Goal: Complete application form: Complete application form

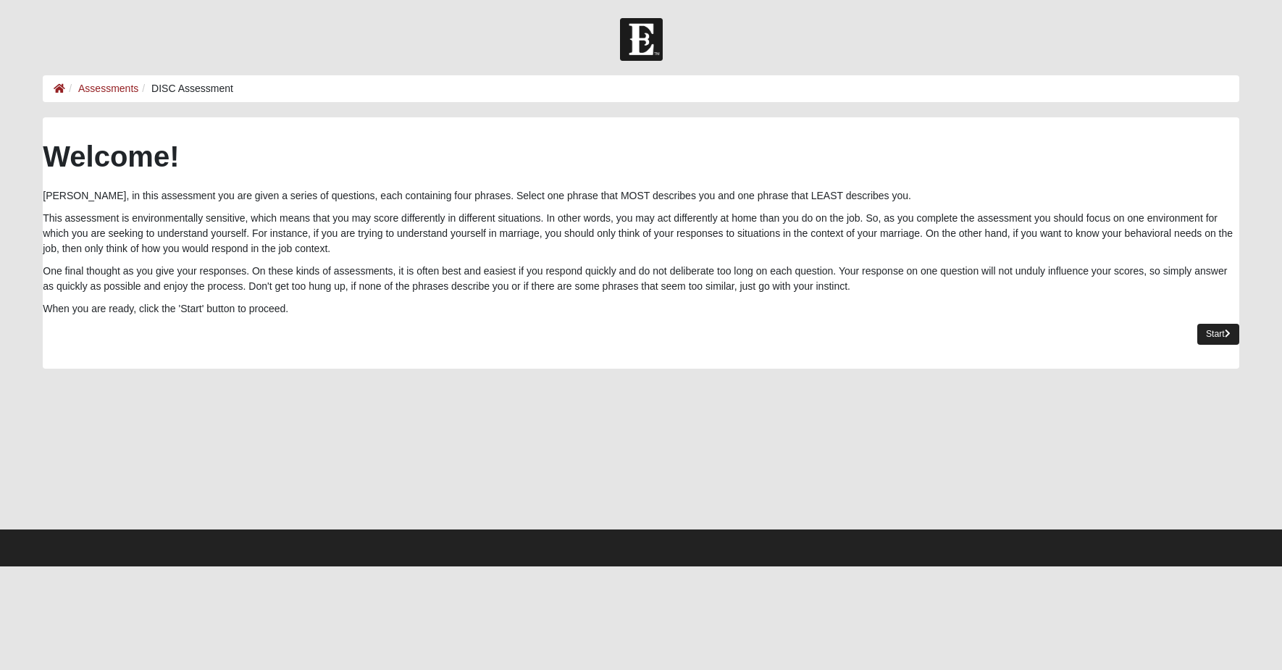
click at [1225, 333] on icon at bounding box center [1228, 334] width 6 height 9
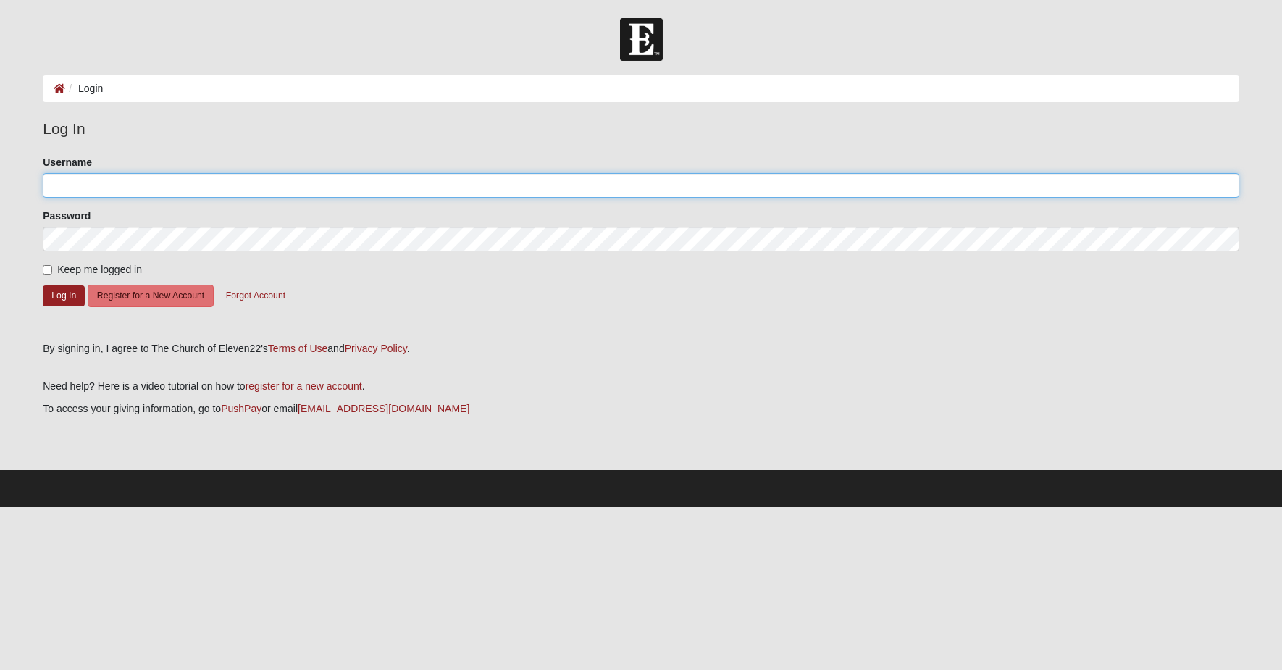
type input "johnalters22"
click at [72, 290] on button "Log In" at bounding box center [64, 295] width 42 height 21
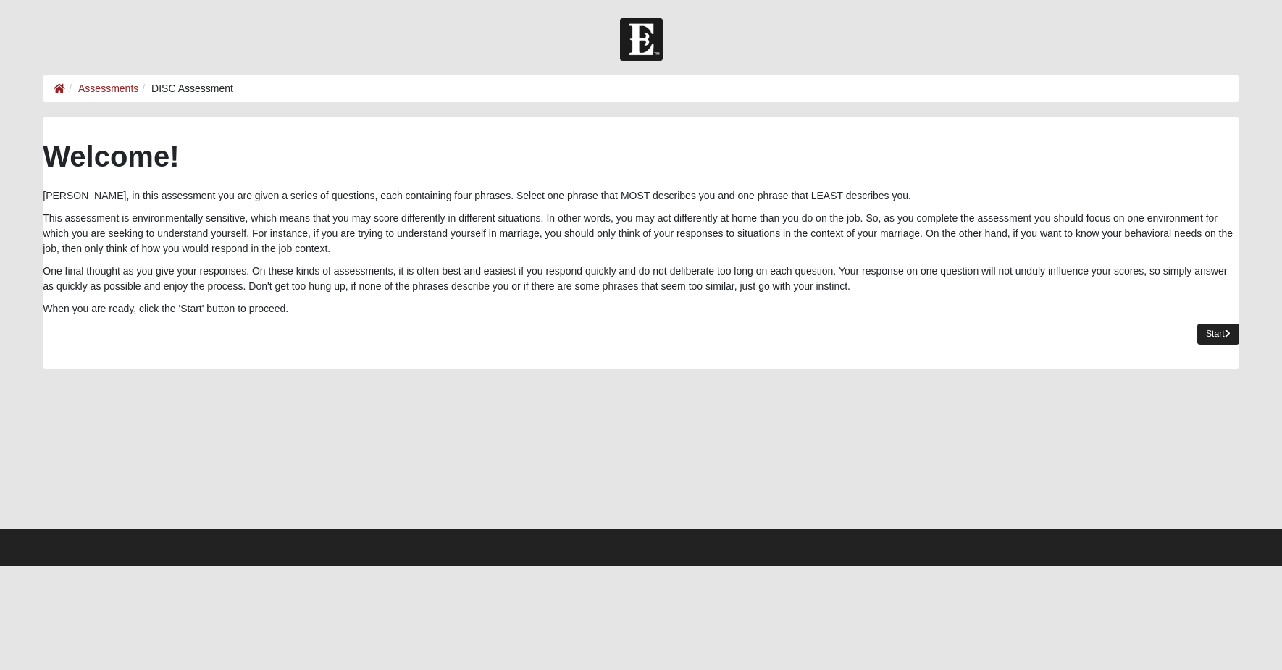
click at [1209, 337] on link "Start" at bounding box center [1218, 334] width 42 height 21
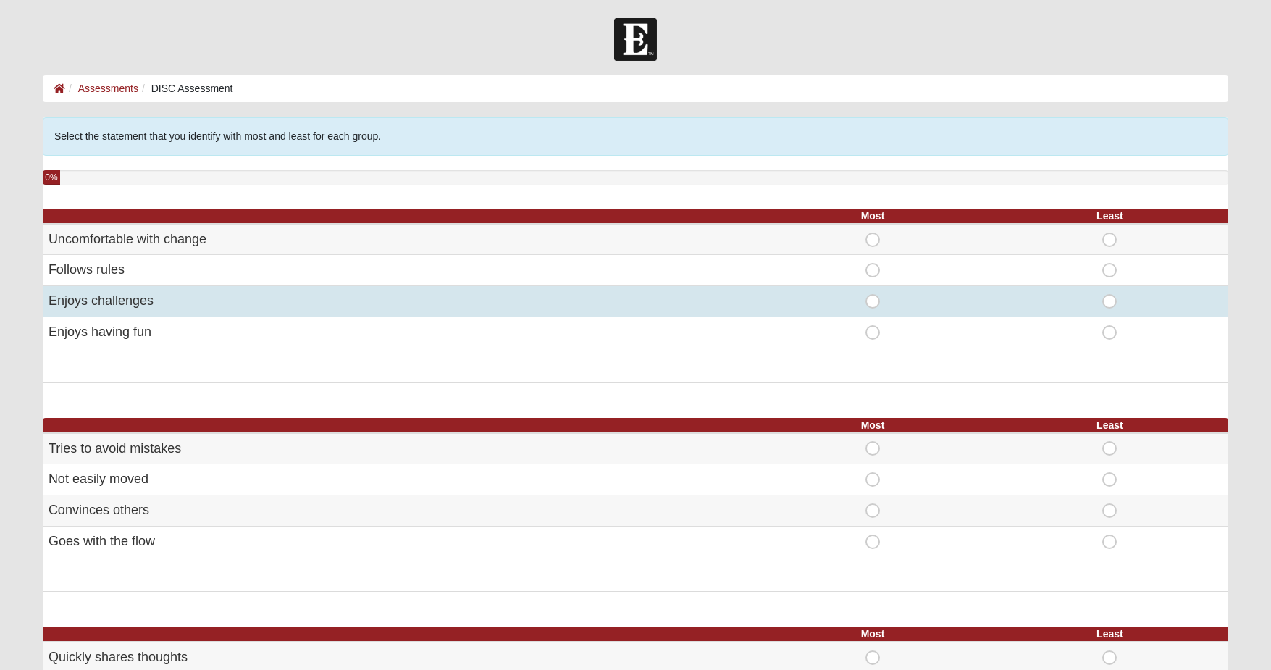
click at [873, 294] on span "Most" at bounding box center [873, 294] width 0 height 0
click at [873, 301] on input "Most" at bounding box center [877, 301] width 9 height 14
radio input "true"
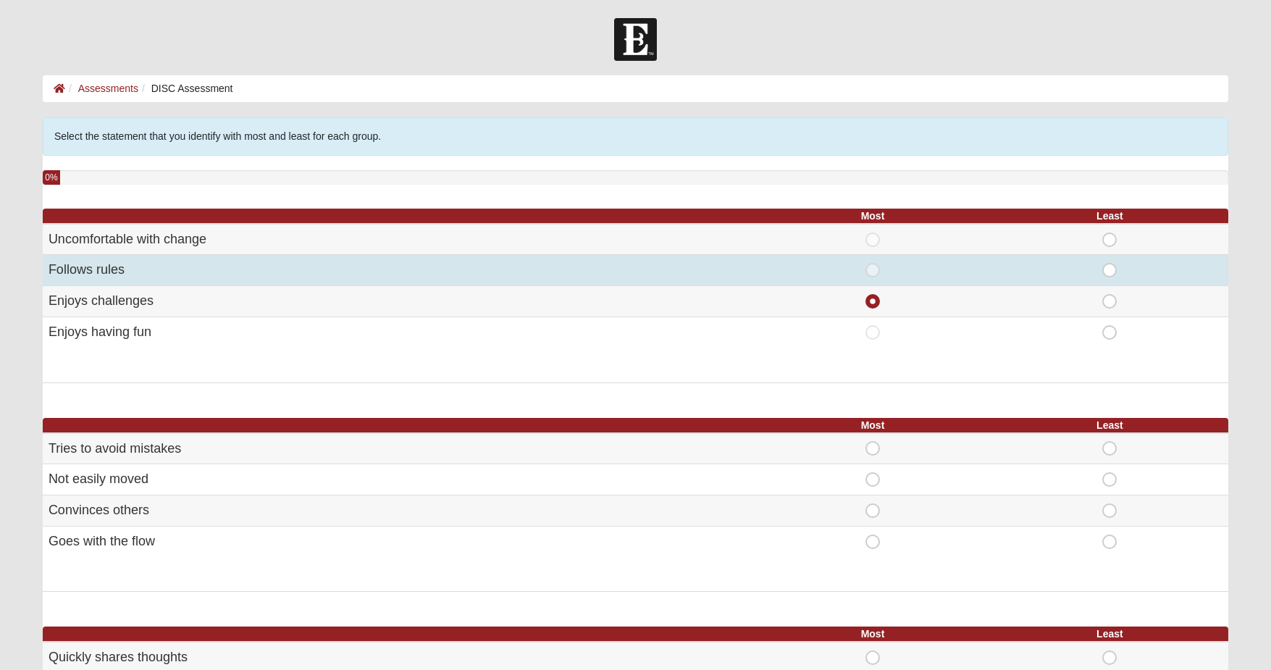
click at [1110, 263] on span "Least" at bounding box center [1110, 263] width 0 height 0
click at [1110, 263] on input "Least" at bounding box center [1114, 270] width 9 height 14
radio input "true"
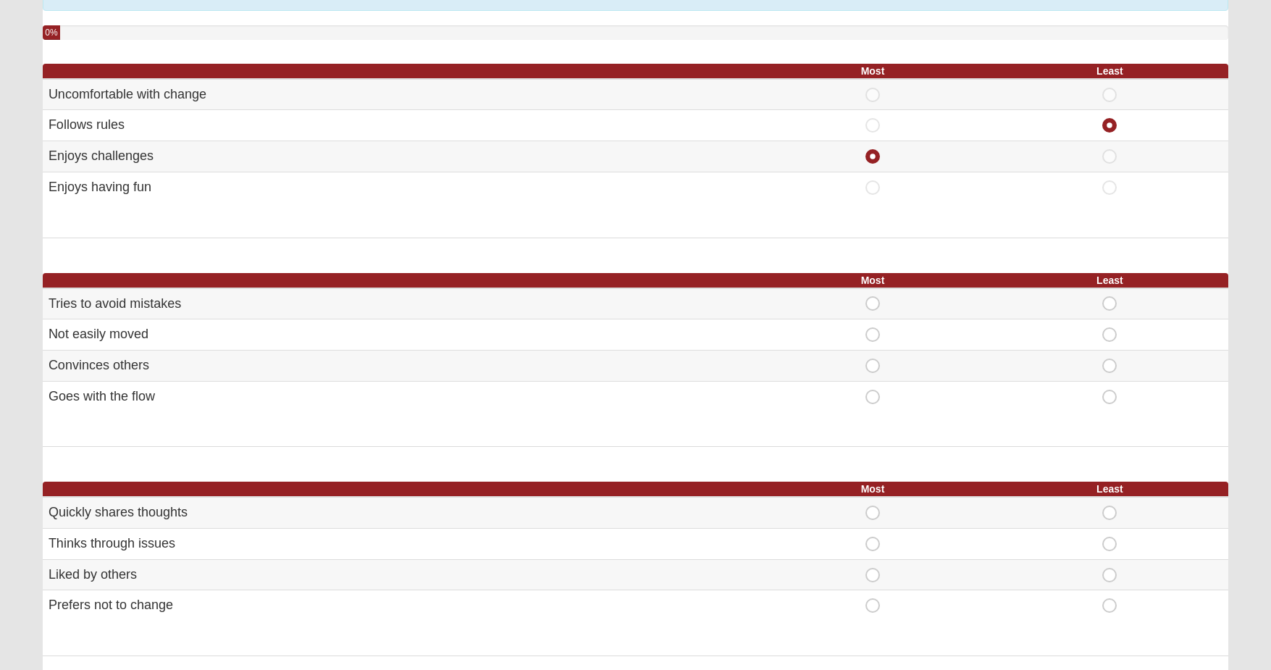
scroll to position [164, 0]
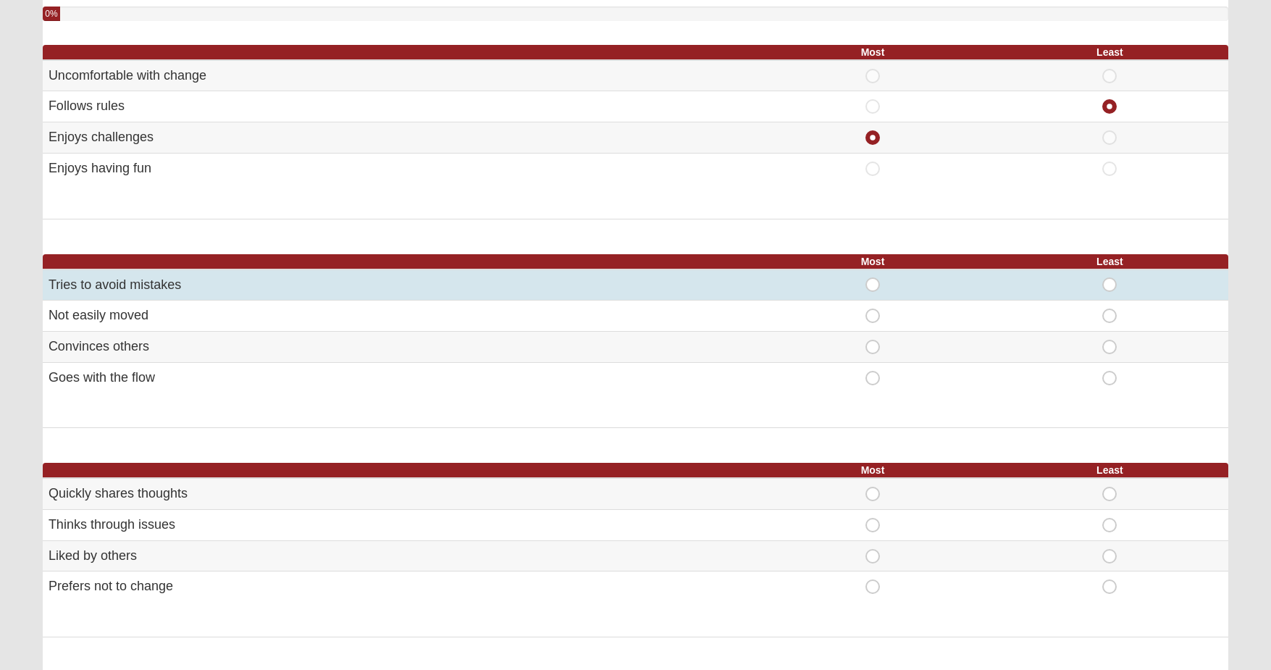
click at [873, 277] on span "Most" at bounding box center [873, 277] width 0 height 0
click at [873, 283] on input "Most" at bounding box center [877, 284] width 9 height 14
radio input "true"
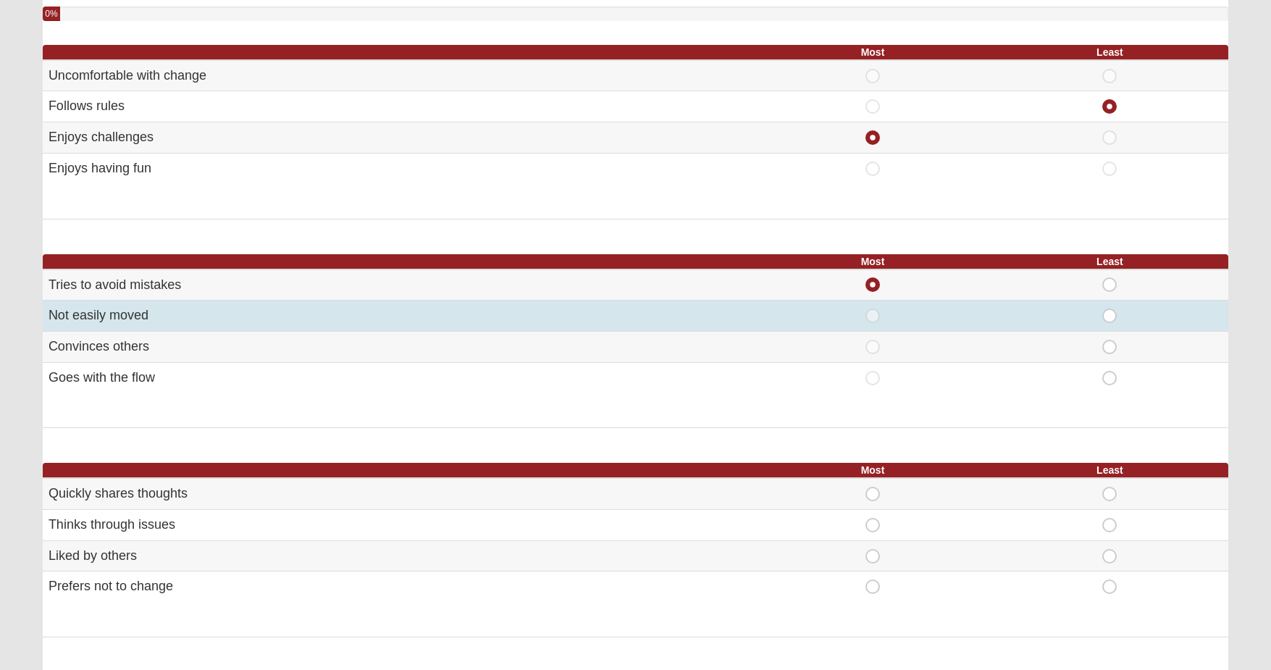
click at [1110, 309] on span "Least" at bounding box center [1110, 309] width 0 height 0
click at [1110, 314] on input "Least" at bounding box center [1114, 316] width 9 height 14
radio input "true"
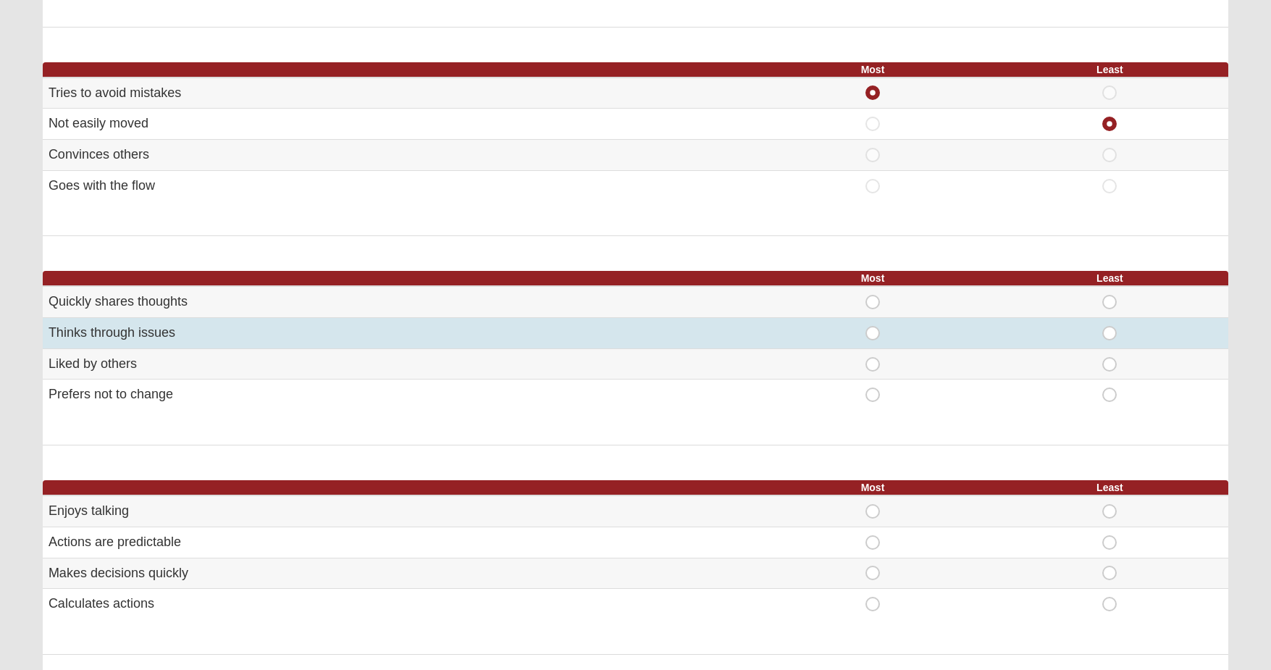
scroll to position [382, 0]
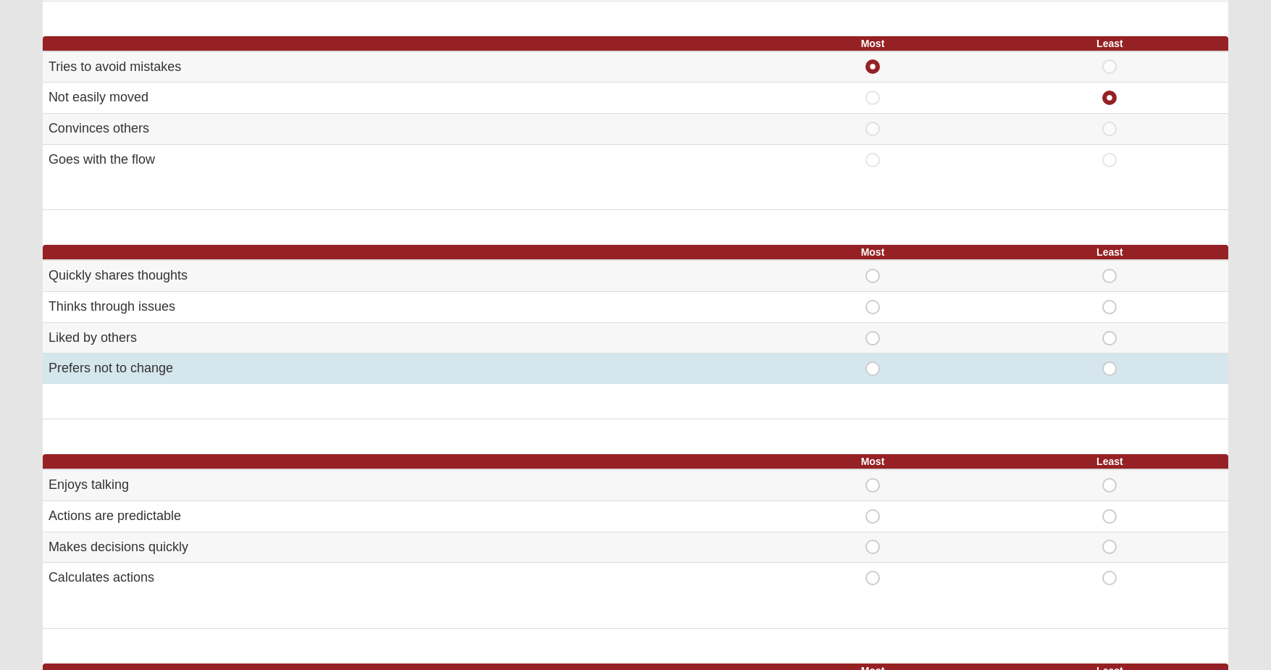
click at [1110, 361] on span "Least" at bounding box center [1110, 361] width 0 height 0
click at [1110, 361] on input "Least" at bounding box center [1114, 368] width 9 height 14
radio input "true"
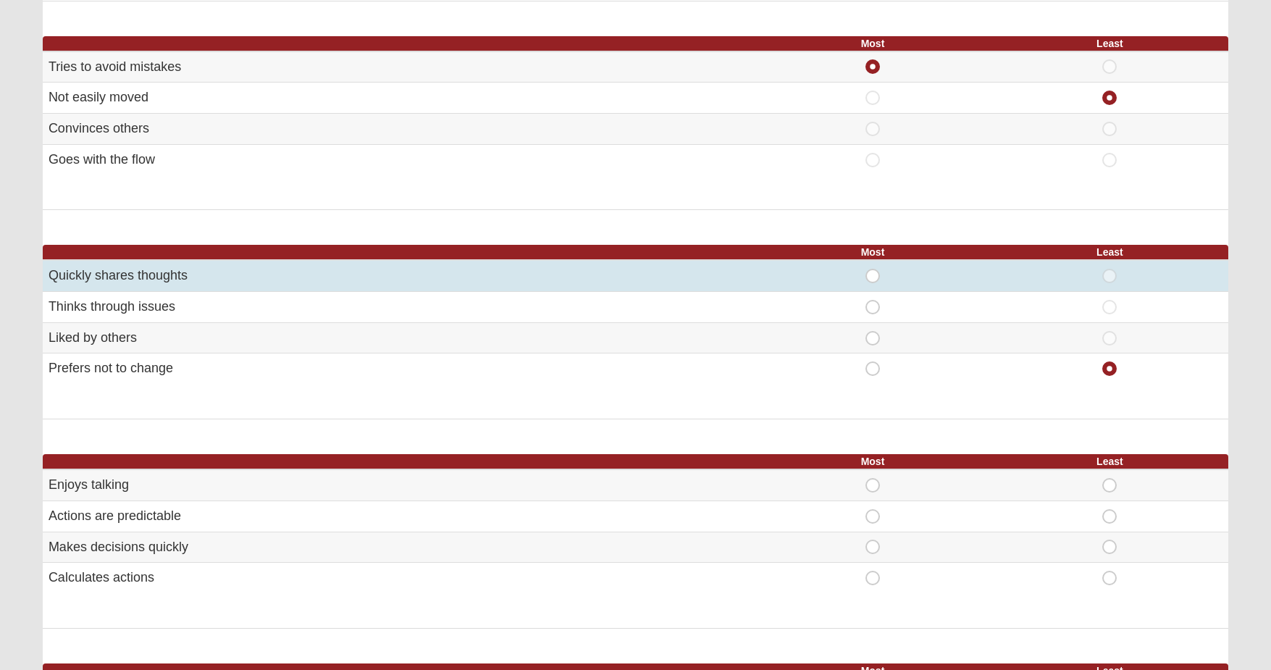
click at [873, 269] on span "Most" at bounding box center [873, 269] width 0 height 0
click at [873, 269] on input "Most" at bounding box center [877, 276] width 9 height 14
radio input "true"
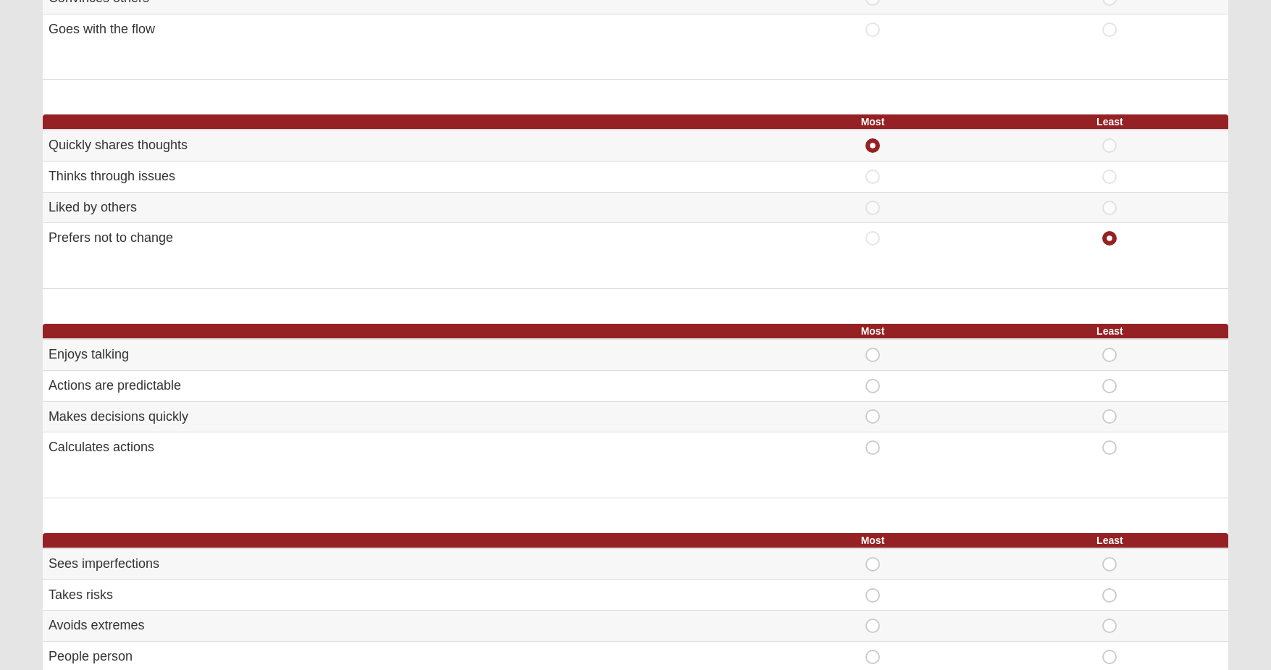
scroll to position [674, 0]
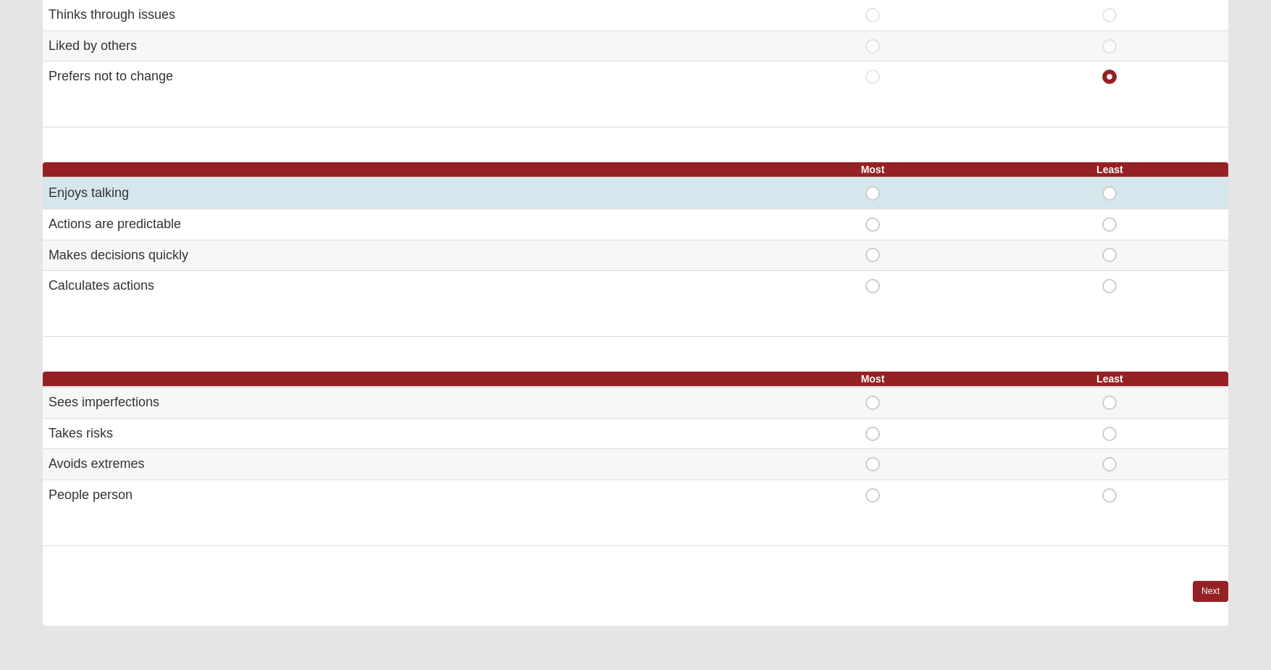
click at [873, 186] on span "Most" at bounding box center [873, 186] width 0 height 0
click at [873, 186] on input "Most" at bounding box center [877, 193] width 9 height 14
radio input "true"
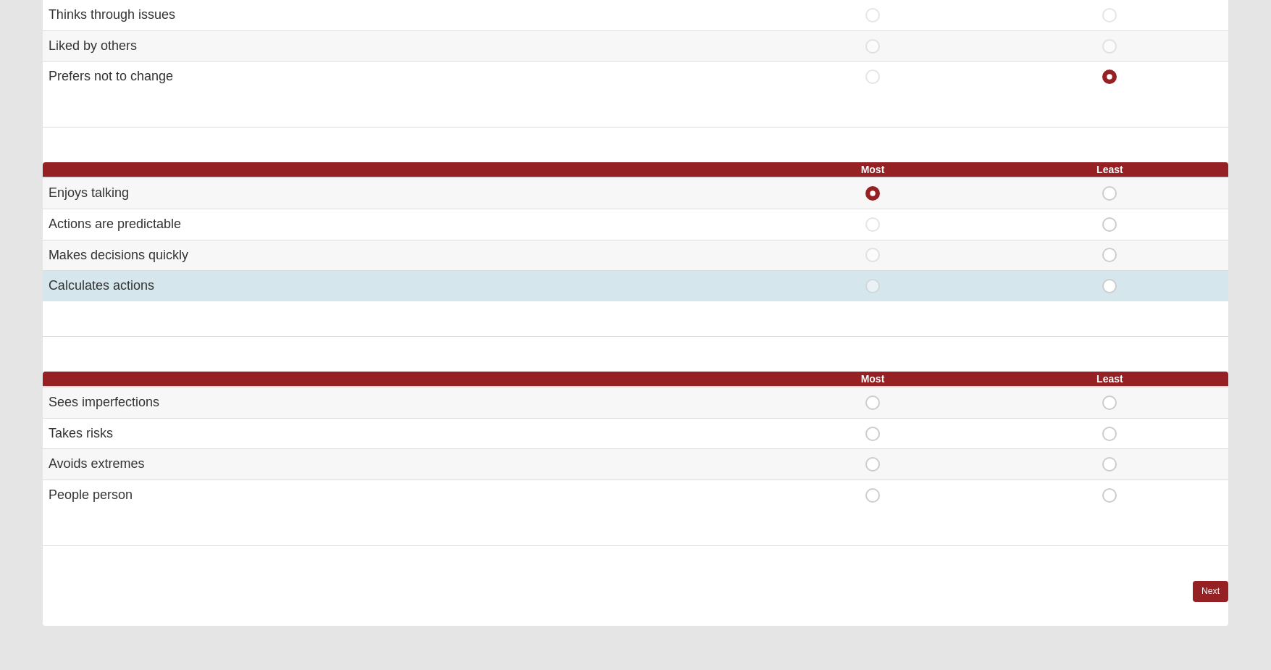
click at [1110, 279] on span "Least" at bounding box center [1110, 279] width 0 height 0
click at [1112, 279] on input "Least" at bounding box center [1114, 286] width 9 height 14
radio input "true"
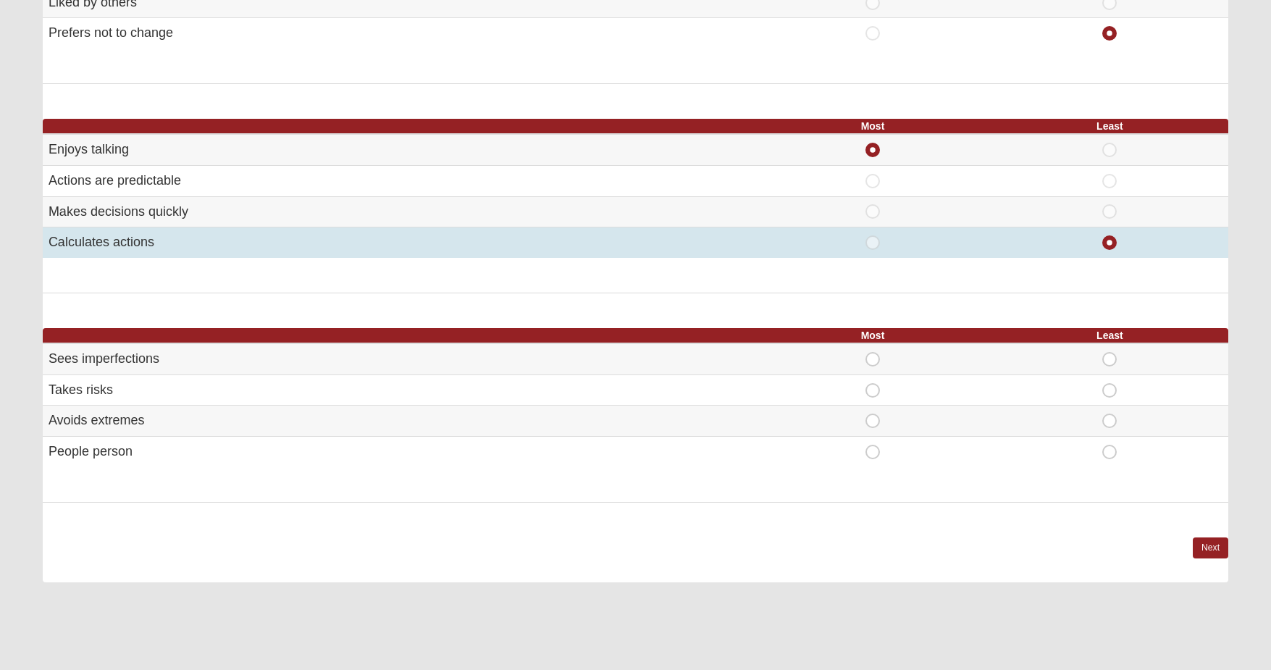
scroll to position [756, 0]
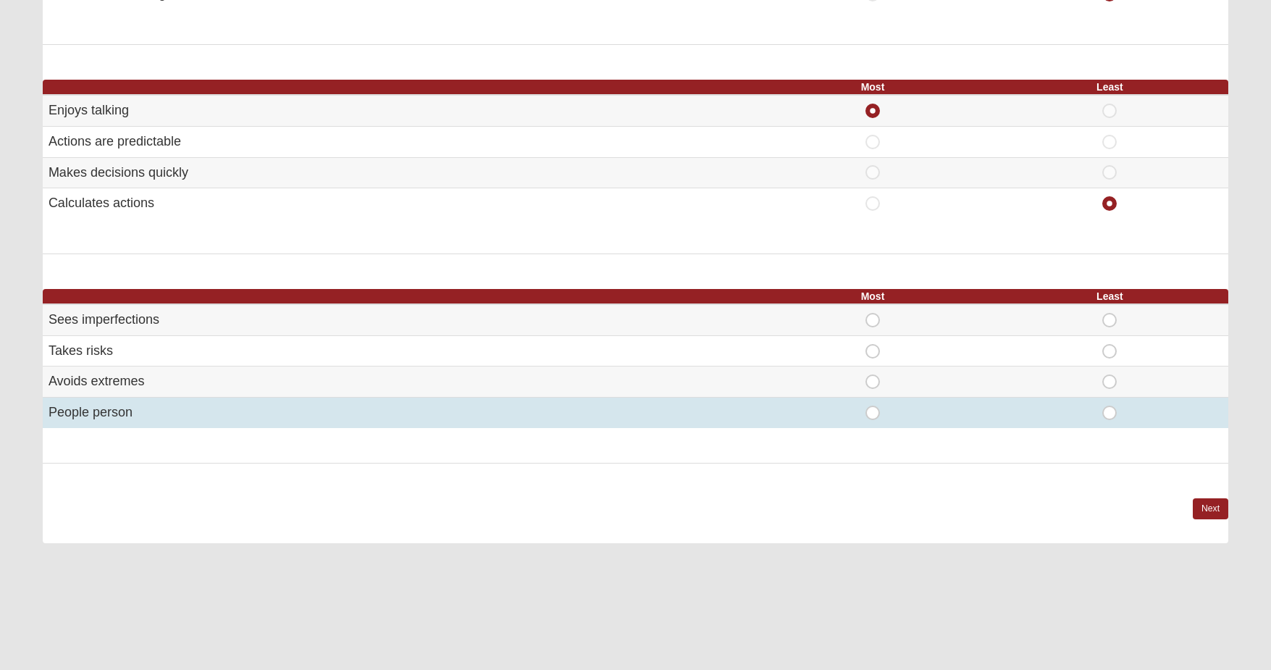
click at [873, 406] on span "Most" at bounding box center [873, 406] width 0 height 0
click at [873, 406] on input "Most" at bounding box center [877, 413] width 9 height 14
radio input "true"
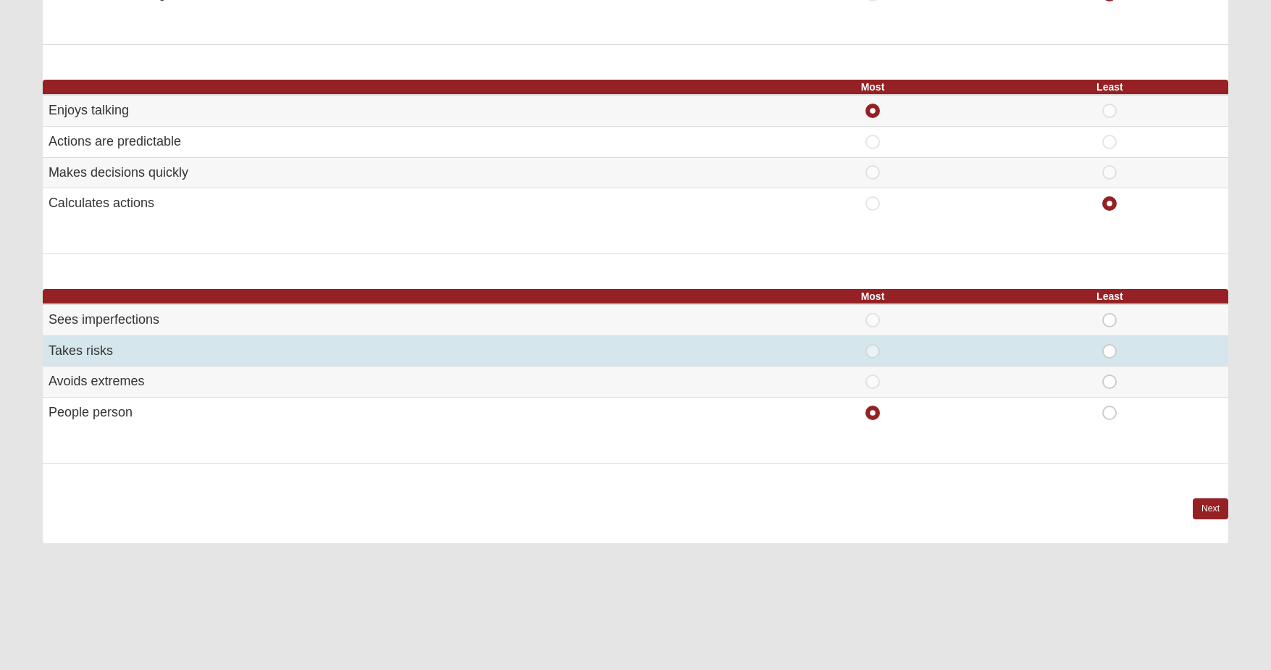
click at [1110, 344] on span "Least" at bounding box center [1110, 344] width 0 height 0
click at [1114, 344] on input "Least" at bounding box center [1114, 351] width 9 height 14
radio input "true"
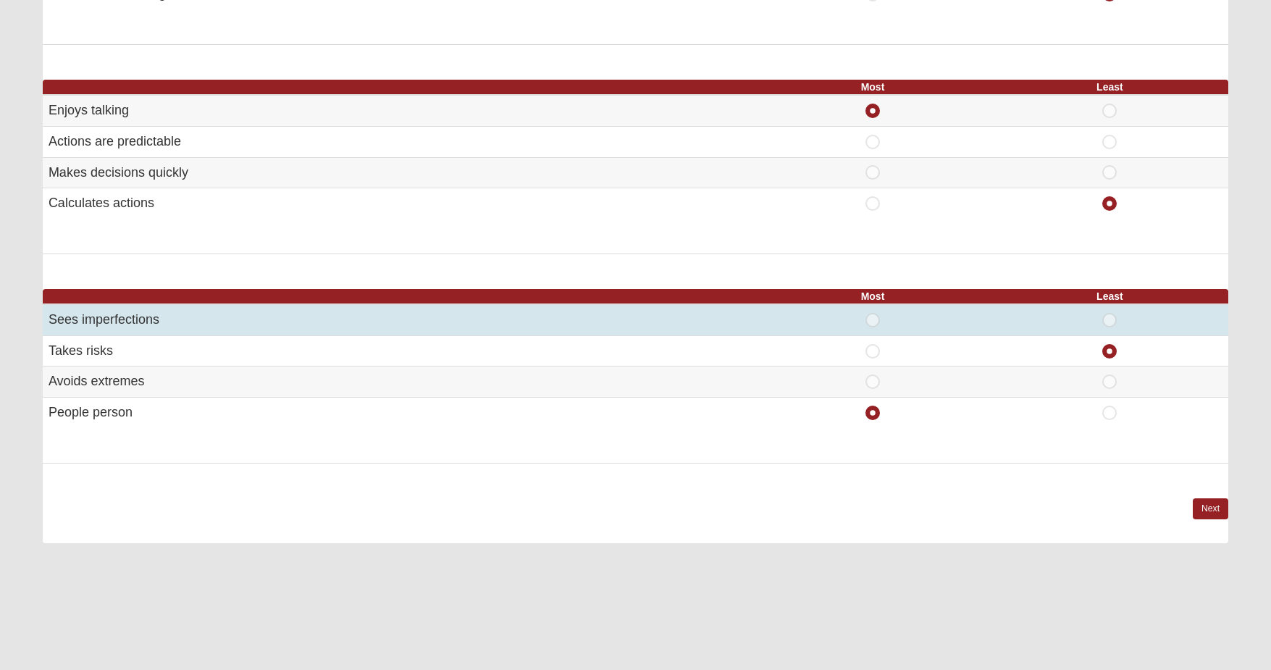
click at [873, 313] on span "Most" at bounding box center [873, 313] width 0 height 0
click at [876, 314] on input "Most" at bounding box center [877, 320] width 9 height 14
radio input "true"
radio input "false"
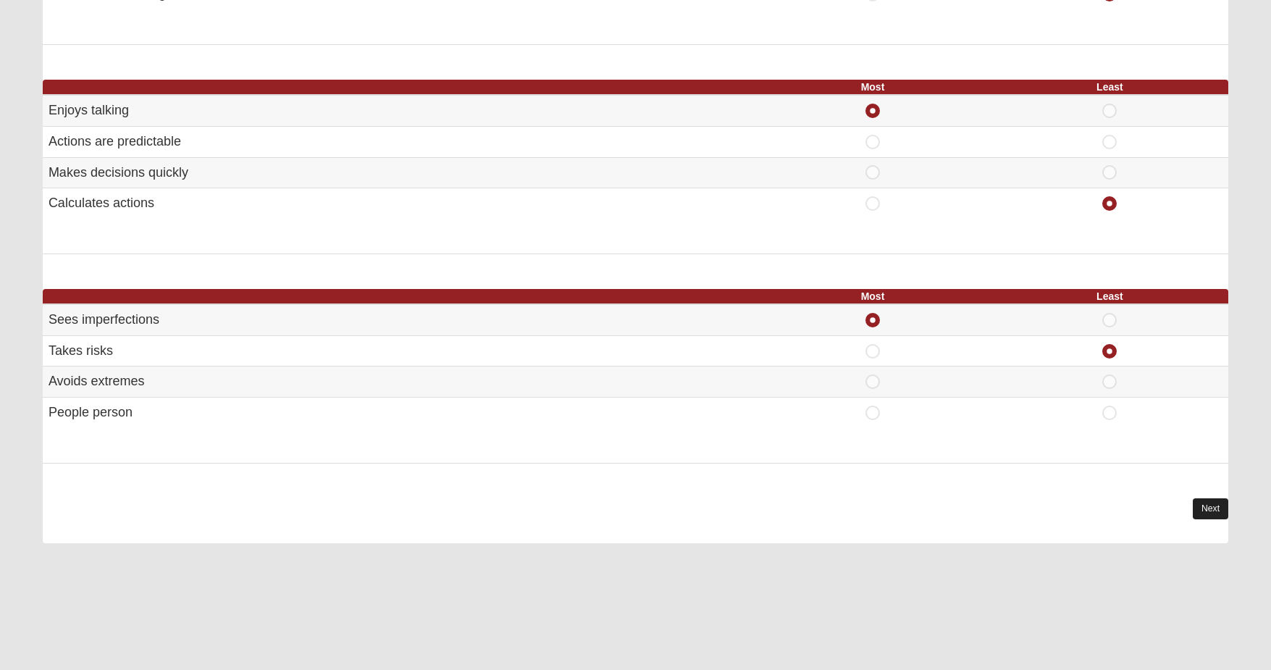
click at [1214, 500] on link "Next" at bounding box center [1210, 508] width 35 height 21
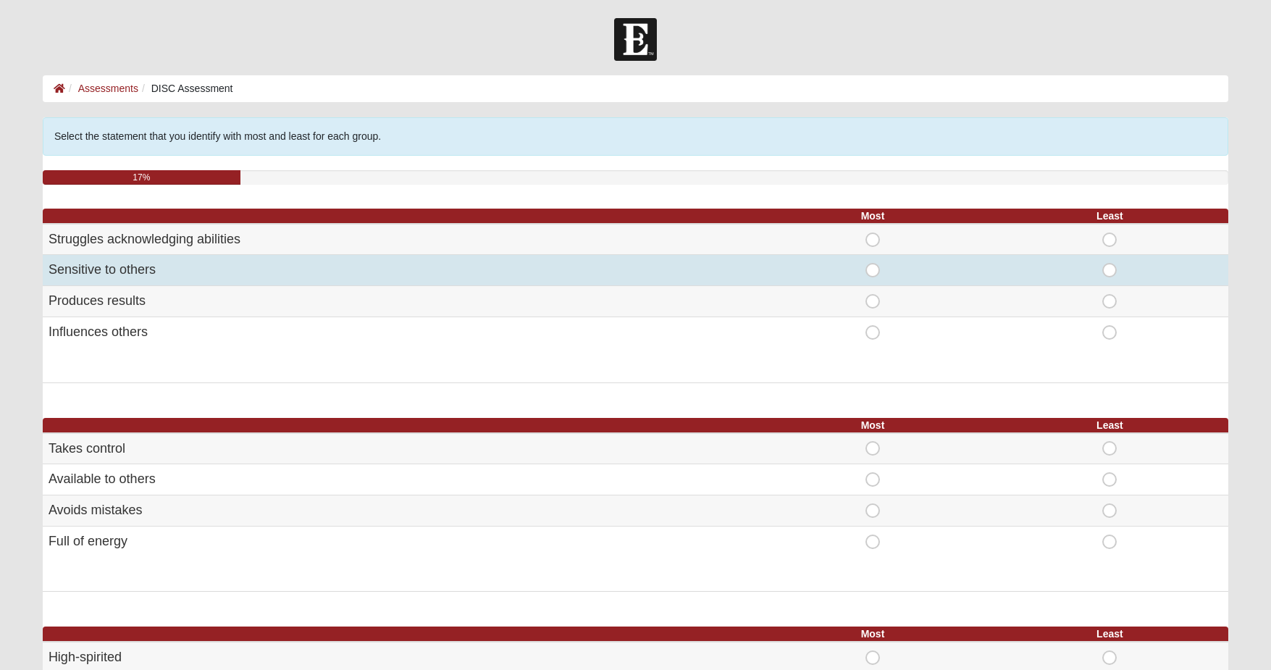
click at [873, 263] on span "Most" at bounding box center [873, 263] width 0 height 0
click at [873, 266] on input "Most" at bounding box center [877, 270] width 9 height 14
radio input "true"
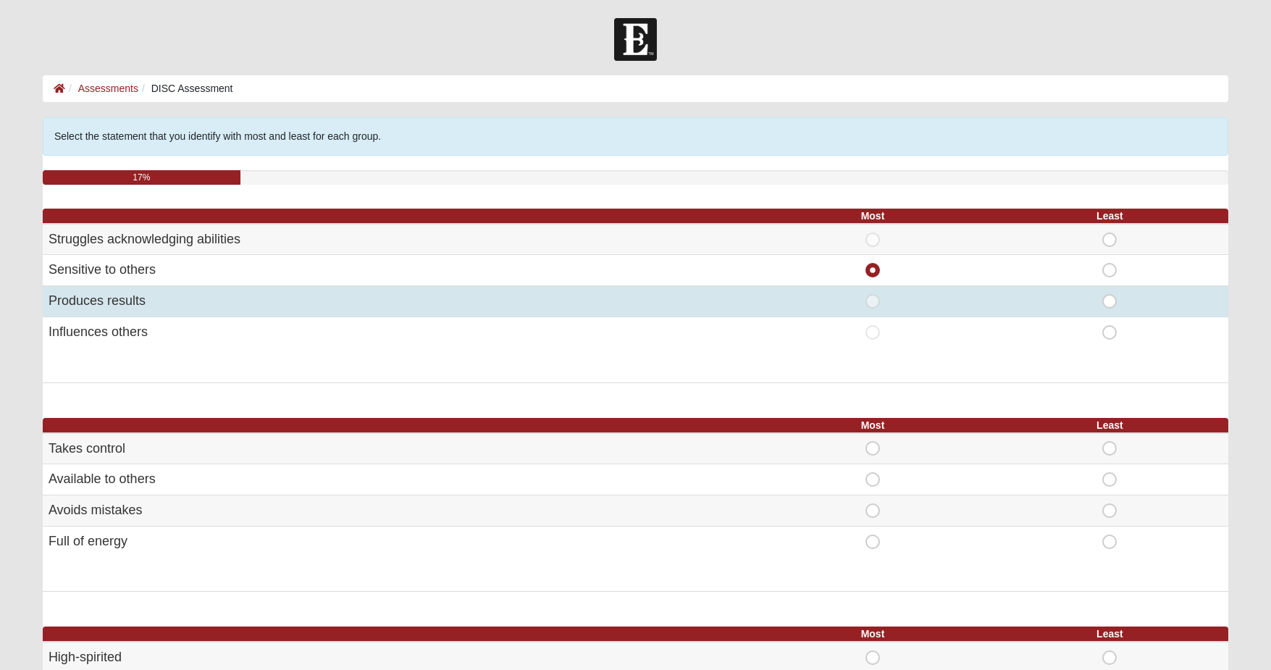
click at [1110, 294] on span "Least" at bounding box center [1110, 294] width 0 height 0
click at [1114, 298] on input "Least" at bounding box center [1114, 301] width 9 height 14
radio input "true"
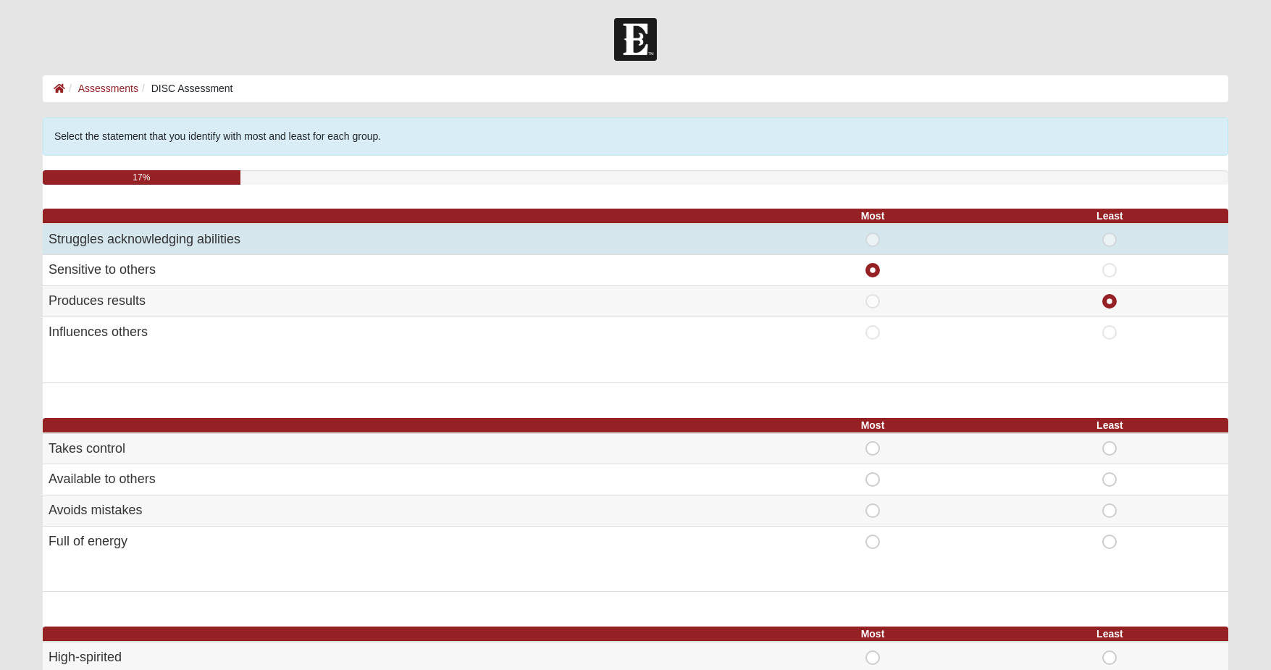
click at [1110, 232] on span "Least" at bounding box center [1110, 232] width 0 height 0
click at [1110, 240] on input "Least" at bounding box center [1114, 239] width 9 height 14
radio input "true"
radio input "false"
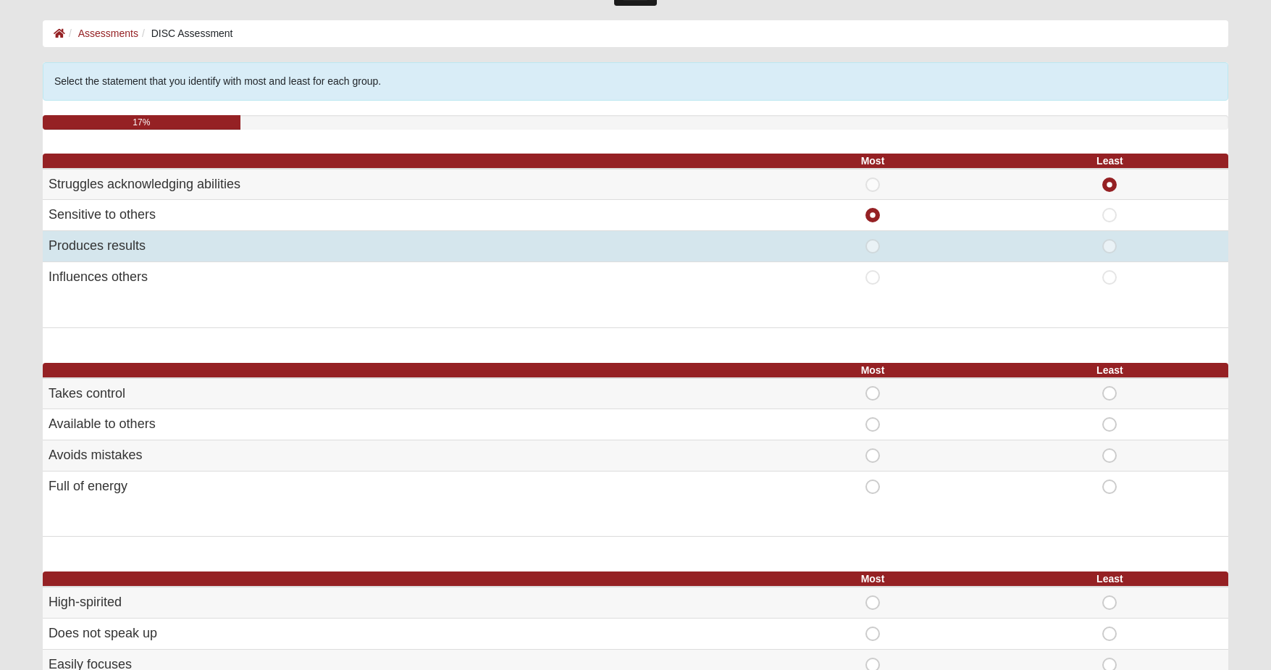
scroll to position [117, 0]
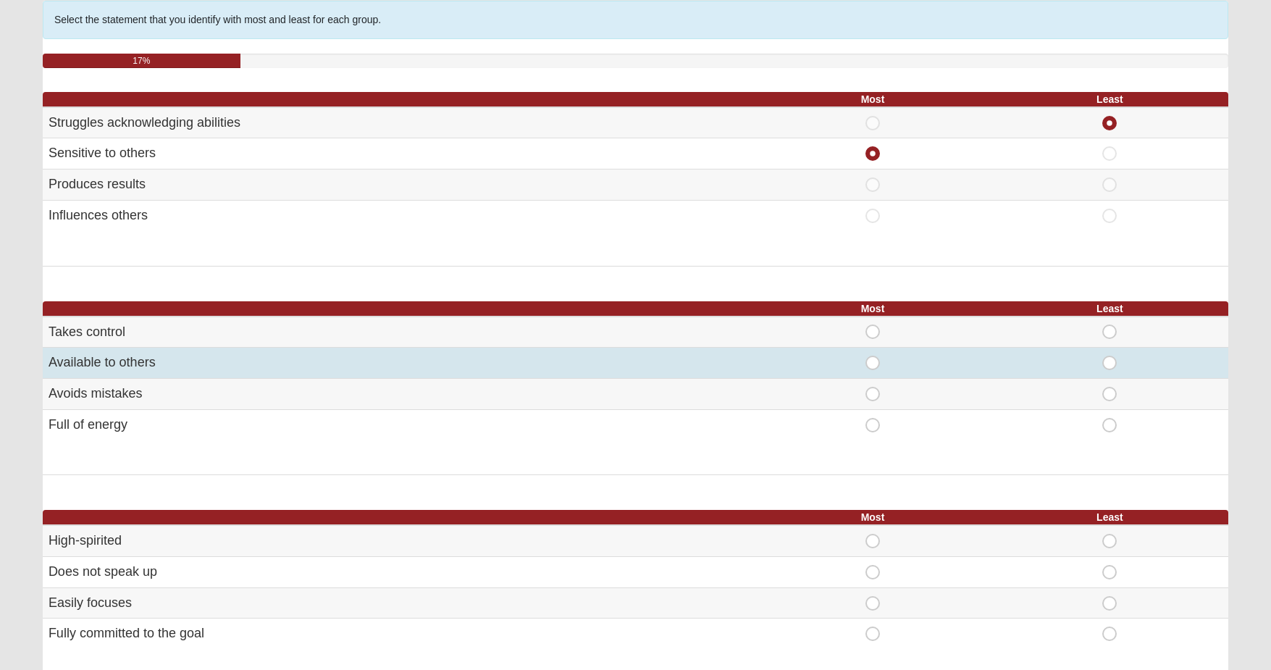
click at [1110, 356] on span "Least" at bounding box center [1110, 356] width 0 height 0
click at [1110, 359] on input "Least" at bounding box center [1114, 363] width 9 height 14
radio input "true"
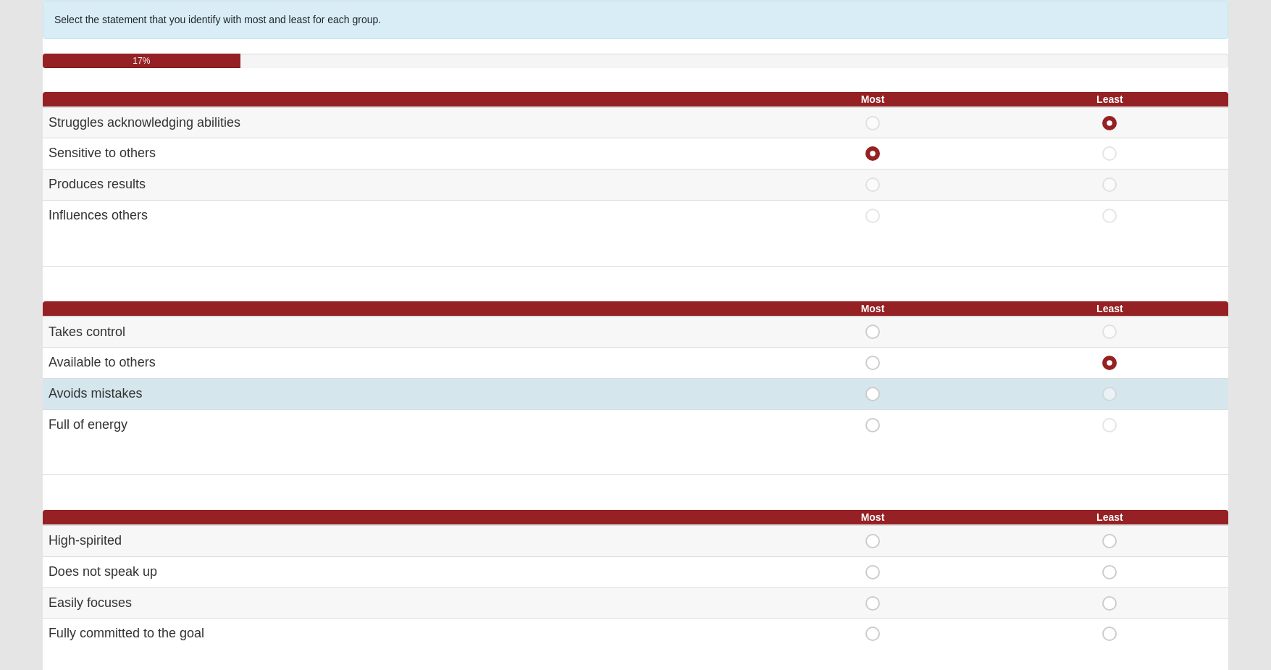
click at [873, 387] on span "Most" at bounding box center [873, 387] width 0 height 0
click at [874, 388] on input "Most" at bounding box center [877, 394] width 9 height 14
radio input "true"
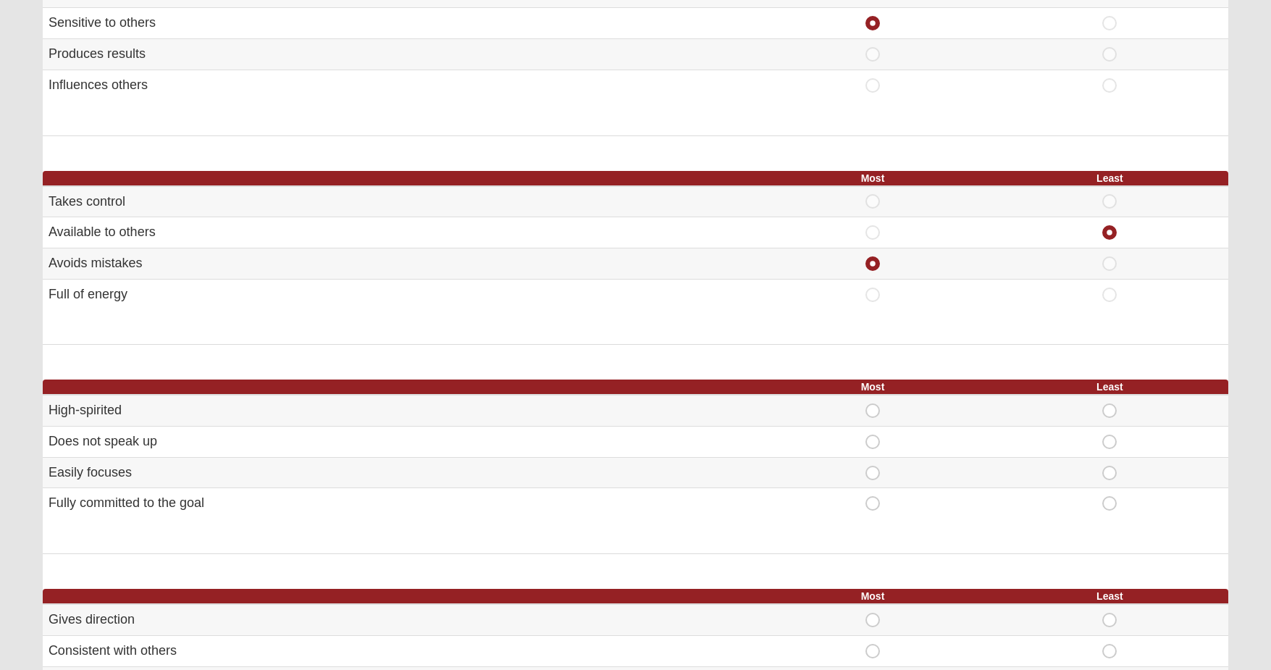
scroll to position [265, 0]
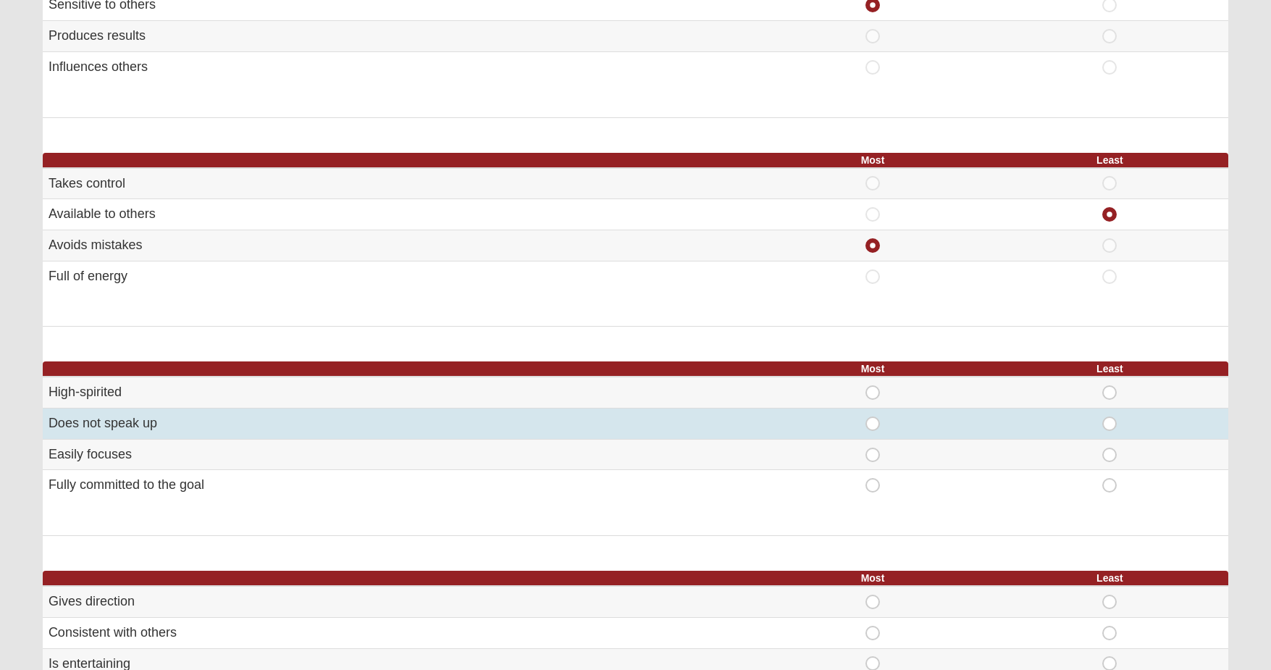
click at [1110, 416] on span "Least" at bounding box center [1110, 416] width 0 height 0
click at [1110, 417] on input "Least" at bounding box center [1114, 423] width 9 height 14
radio input "true"
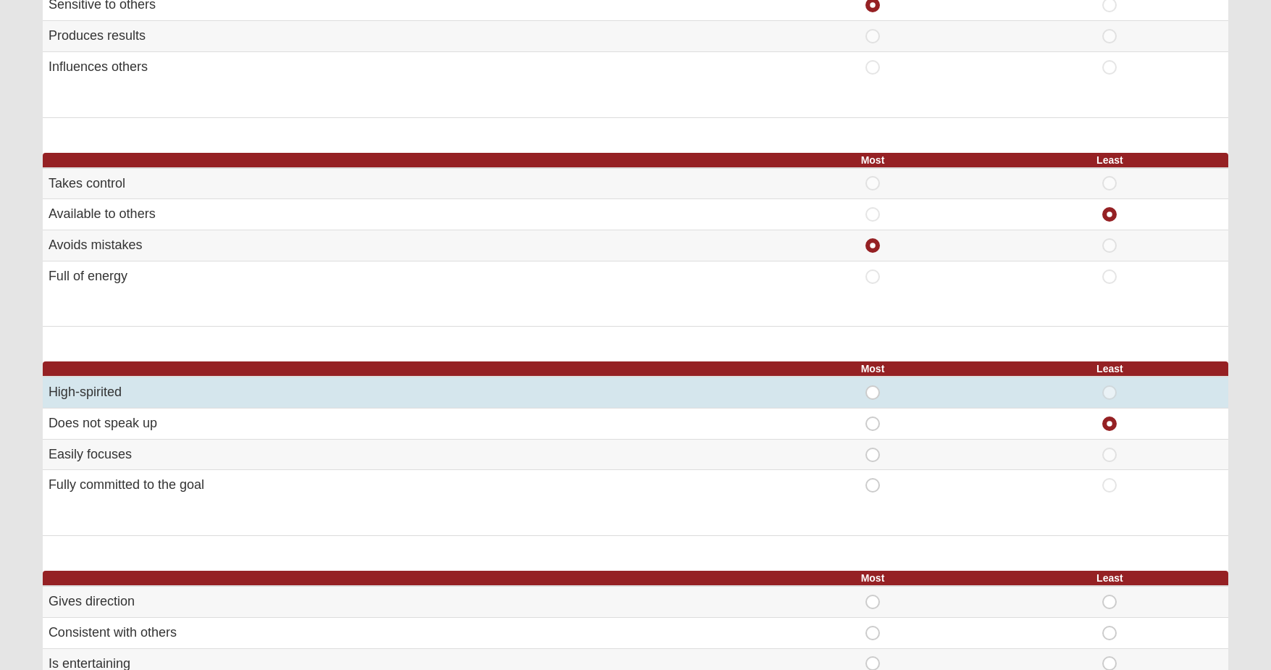
click at [873, 385] on span "Most" at bounding box center [873, 385] width 0 height 0
click at [873, 387] on input "Most" at bounding box center [877, 392] width 9 height 14
radio input "true"
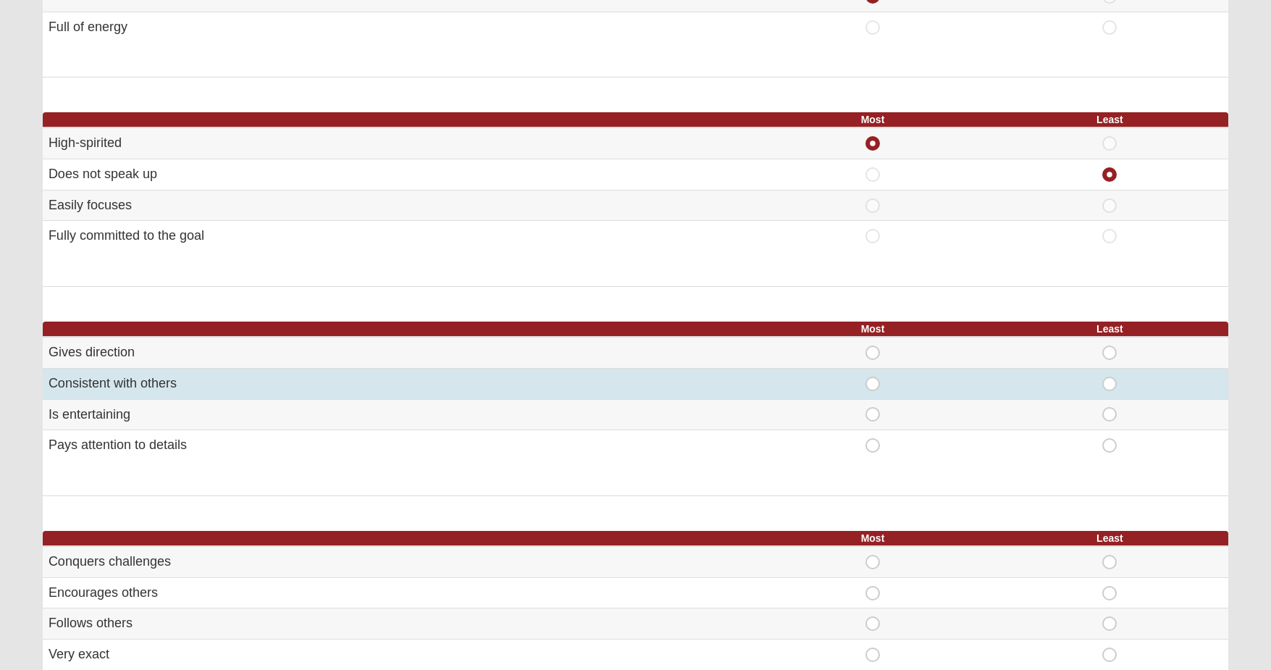
scroll to position [542, 0]
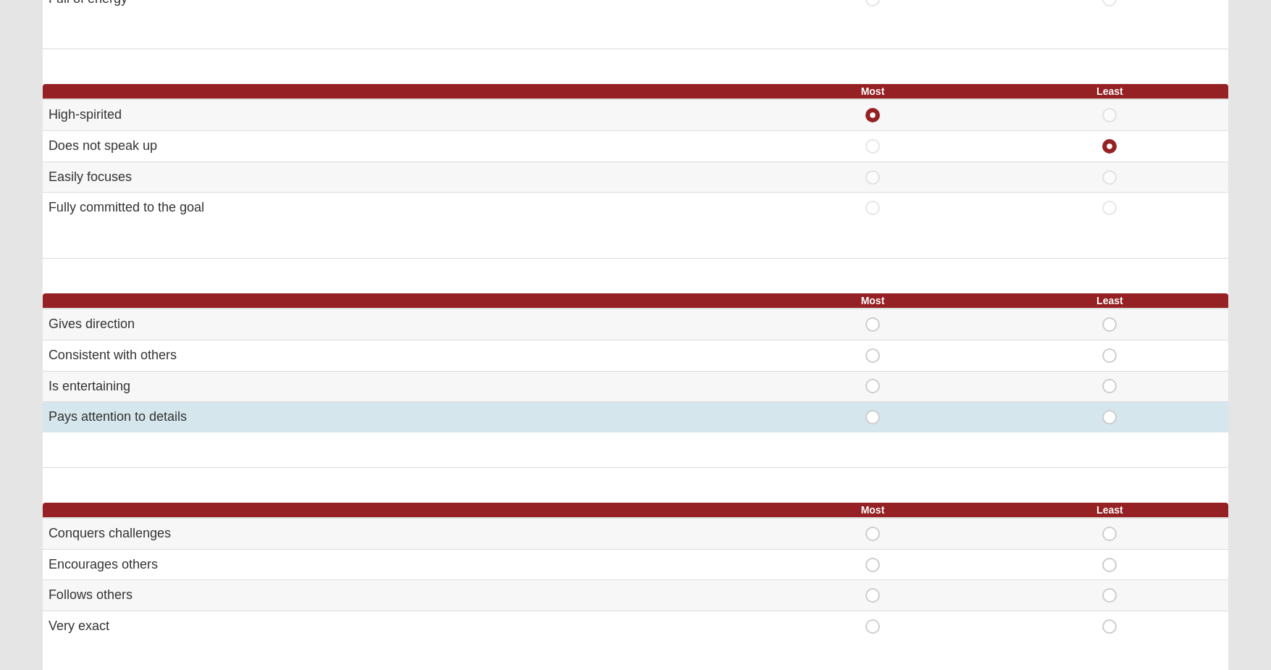
click at [873, 410] on span "Most" at bounding box center [873, 410] width 0 height 0
click at [873, 410] on input "Most" at bounding box center [877, 417] width 9 height 14
radio input "true"
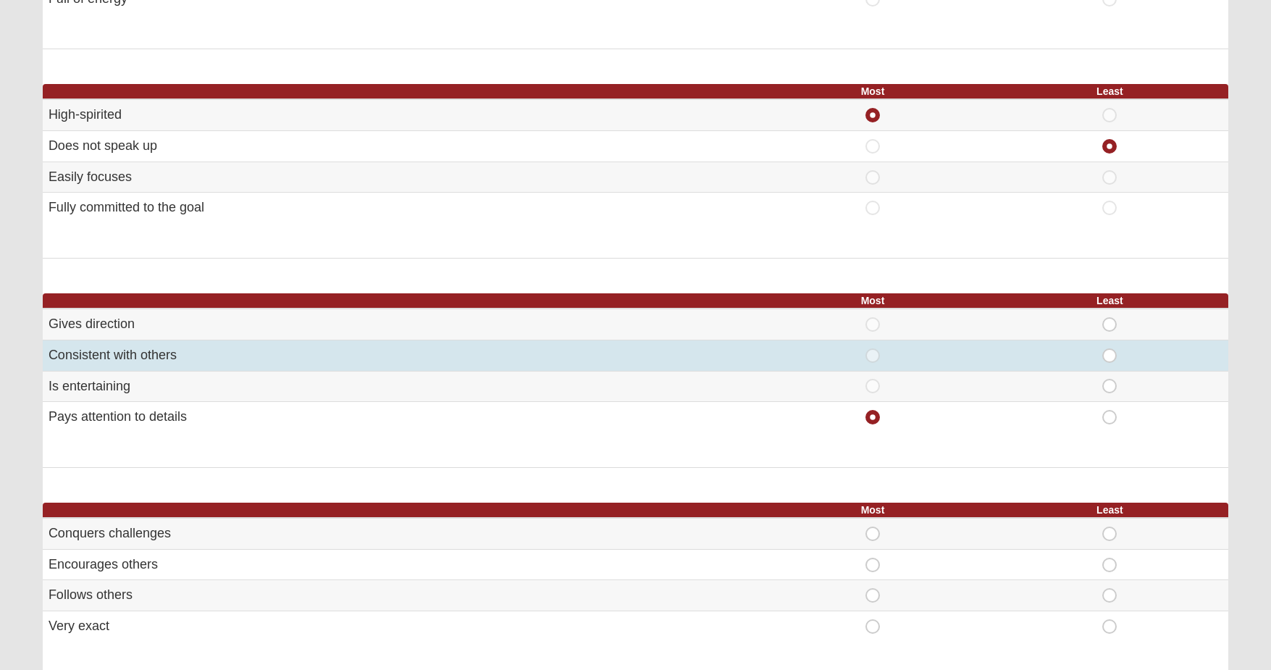
click at [1110, 348] on span "Least" at bounding box center [1110, 348] width 0 height 0
click at [1112, 348] on input "Least" at bounding box center [1114, 355] width 9 height 14
radio input "true"
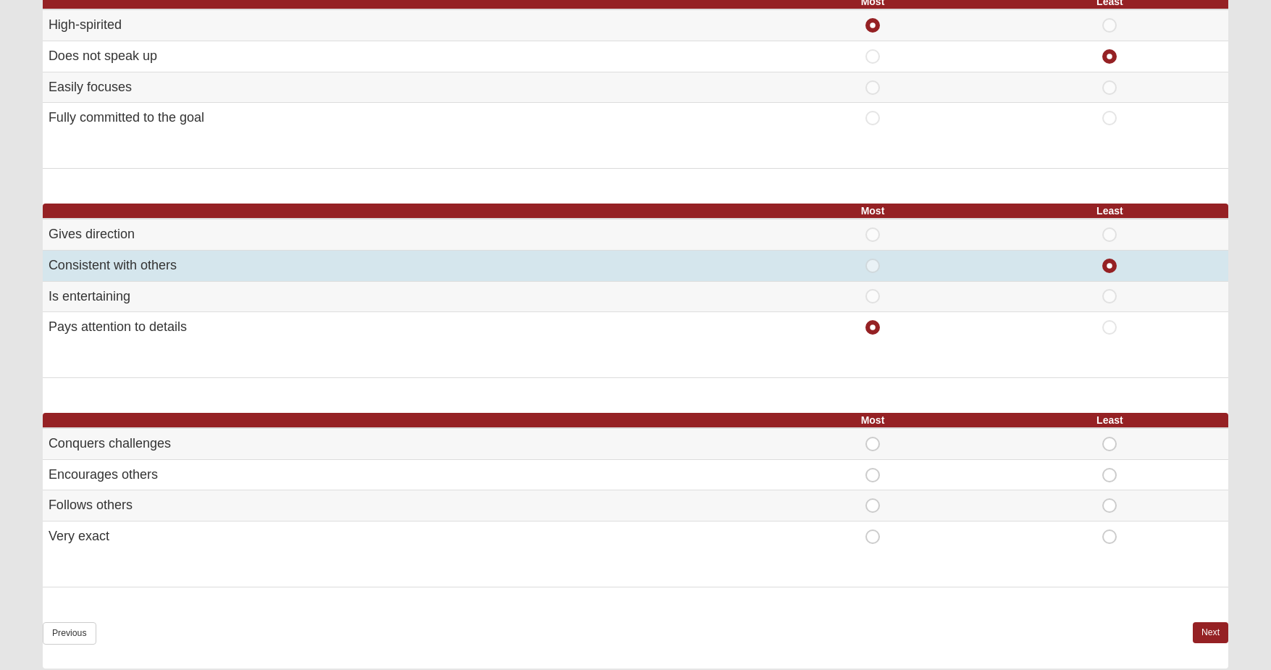
scroll to position [705, 0]
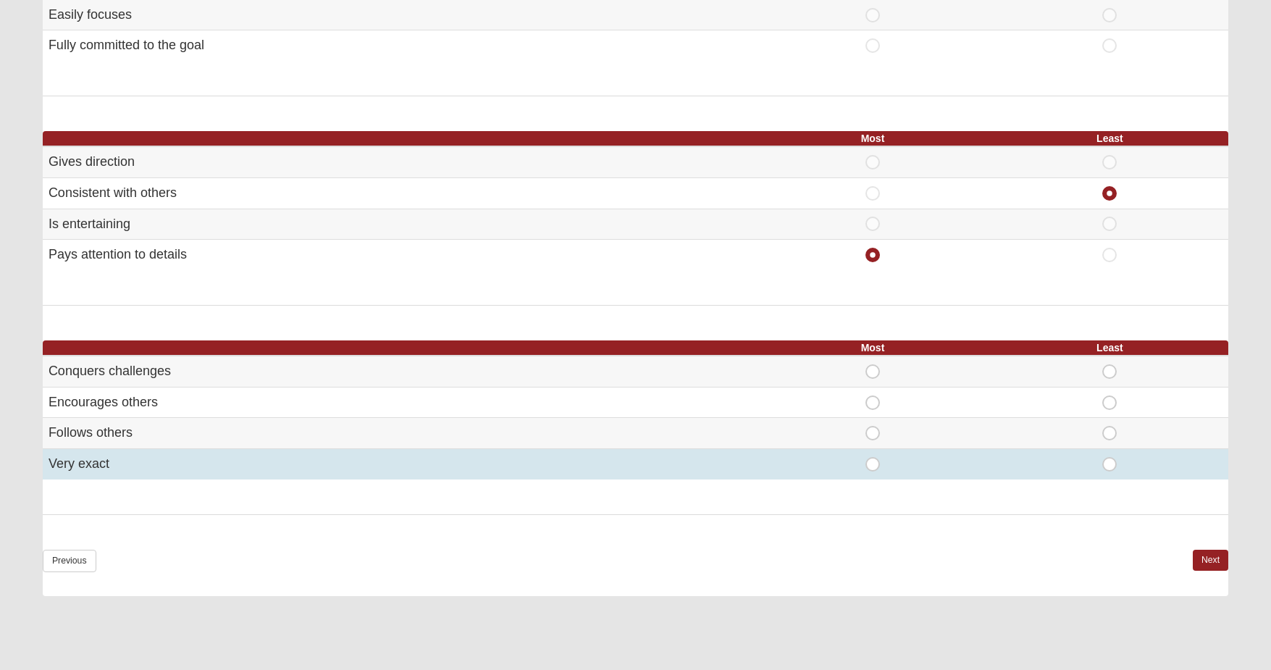
click at [873, 457] on span "Most" at bounding box center [873, 457] width 0 height 0
click at [873, 457] on input "Most" at bounding box center [877, 464] width 9 height 14
radio input "true"
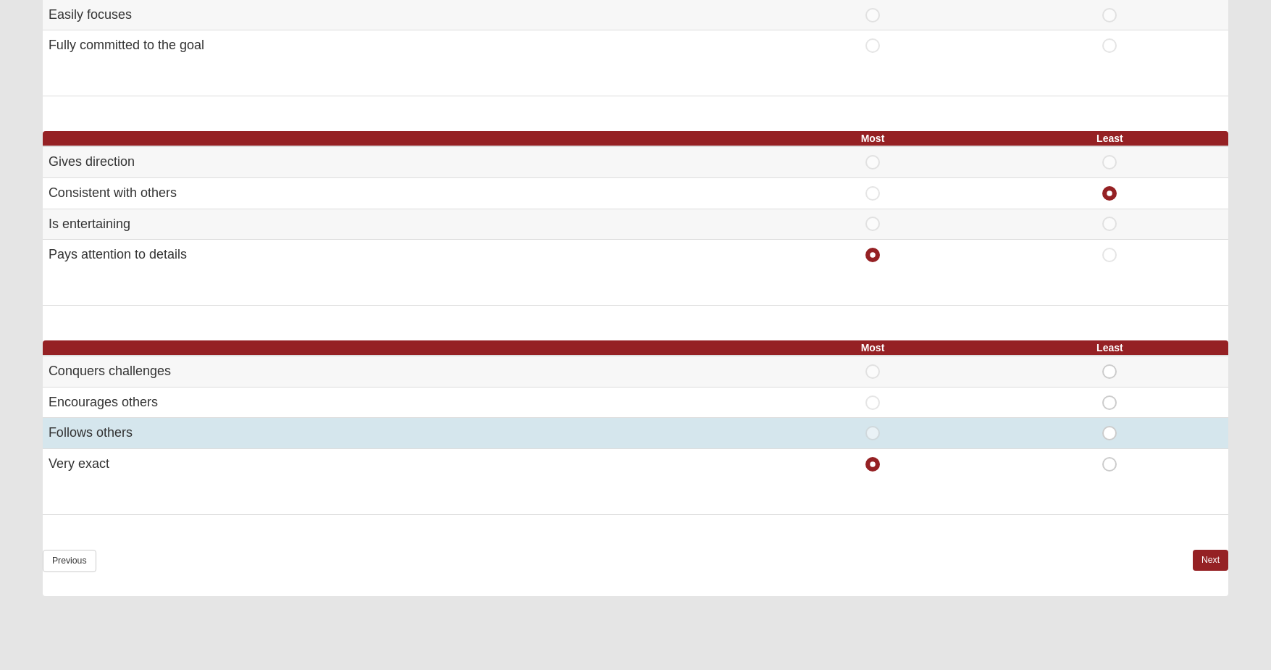
click at [1110, 426] on span "Least" at bounding box center [1110, 426] width 0 height 0
click at [1110, 426] on input "Least" at bounding box center [1114, 433] width 9 height 14
radio input "true"
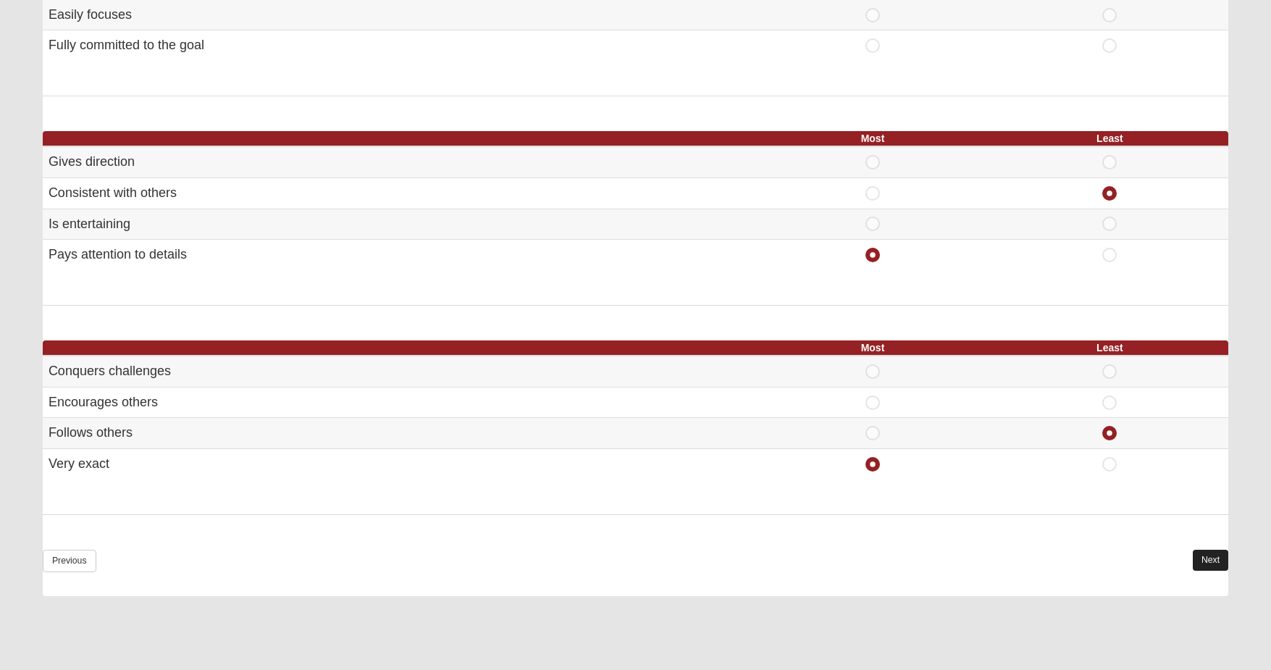
click at [1223, 550] on link "Next" at bounding box center [1210, 560] width 35 height 21
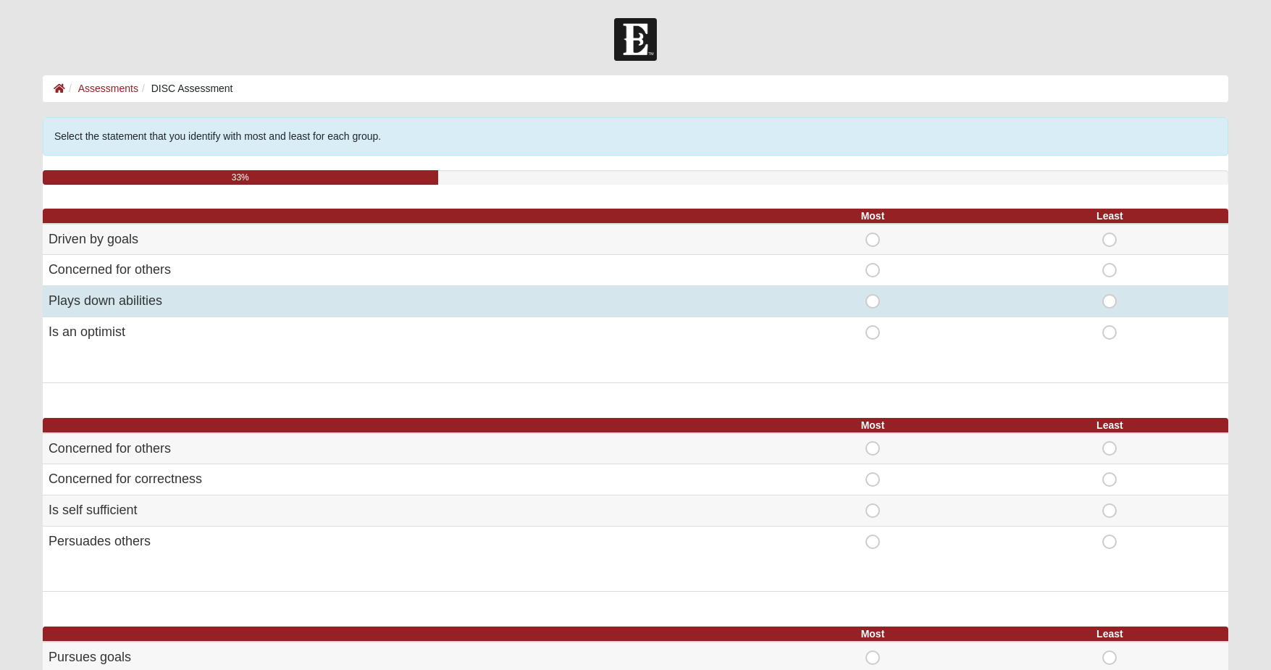
click at [1110, 294] on span "Least" at bounding box center [1110, 294] width 0 height 0
click at [1110, 298] on input "Least" at bounding box center [1114, 301] width 9 height 14
radio input "true"
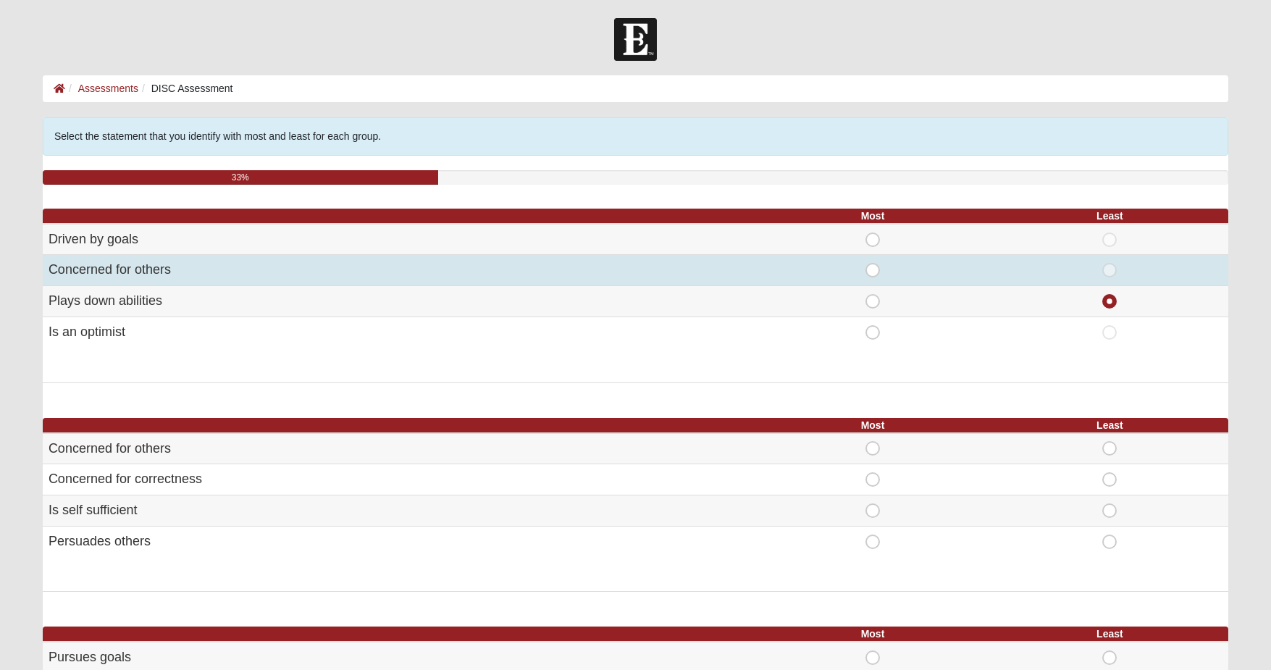
click at [873, 263] on span "Most" at bounding box center [873, 263] width 0 height 0
click at [873, 272] on input "Most" at bounding box center [877, 270] width 9 height 14
radio input "true"
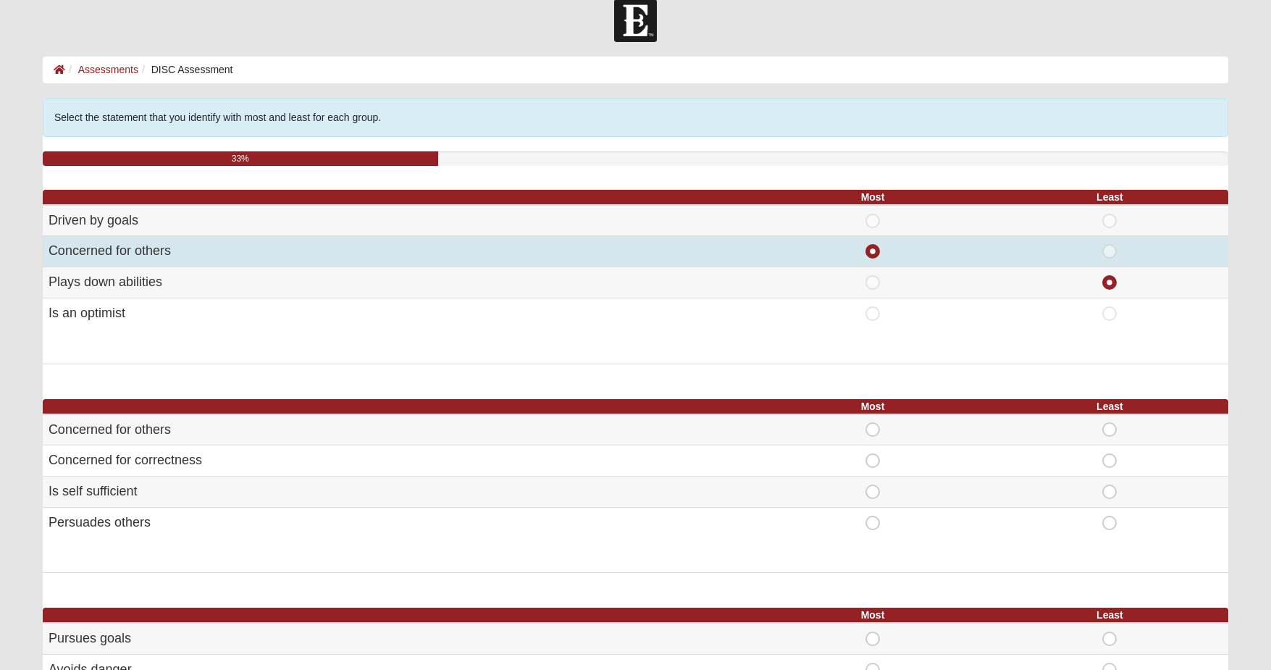
scroll to position [33, 0]
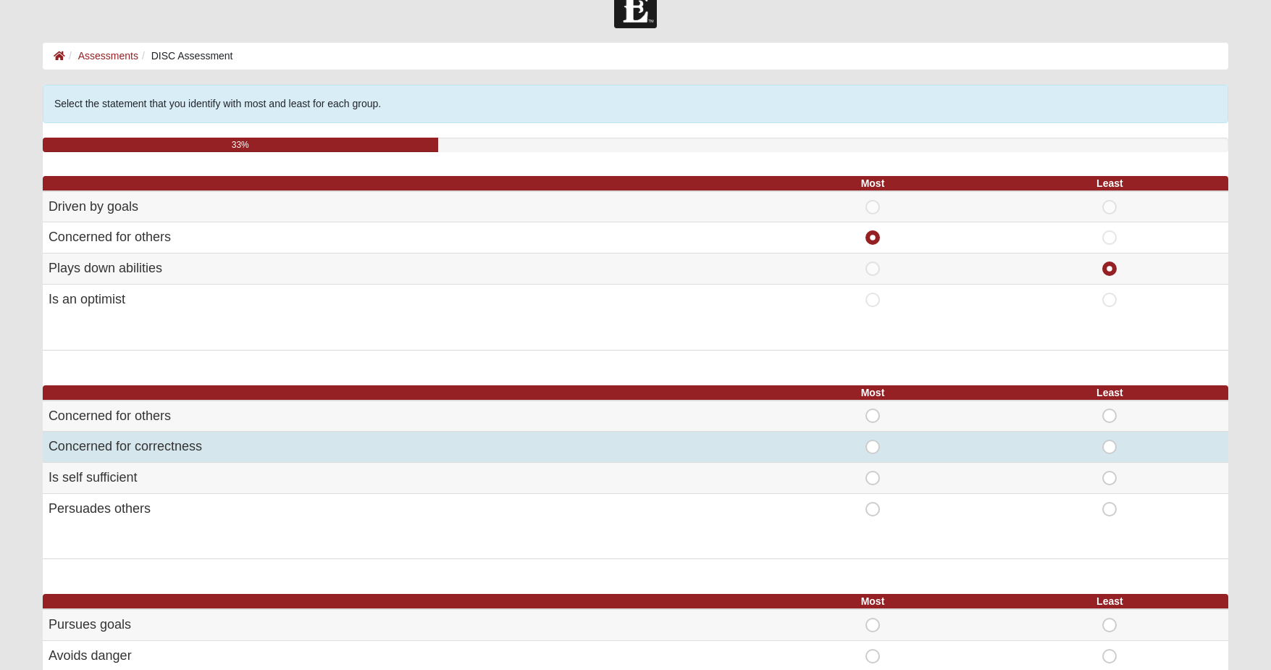
click at [873, 440] on span "Most" at bounding box center [873, 440] width 0 height 0
click at [873, 443] on input "Most" at bounding box center [877, 447] width 9 height 14
radio input "true"
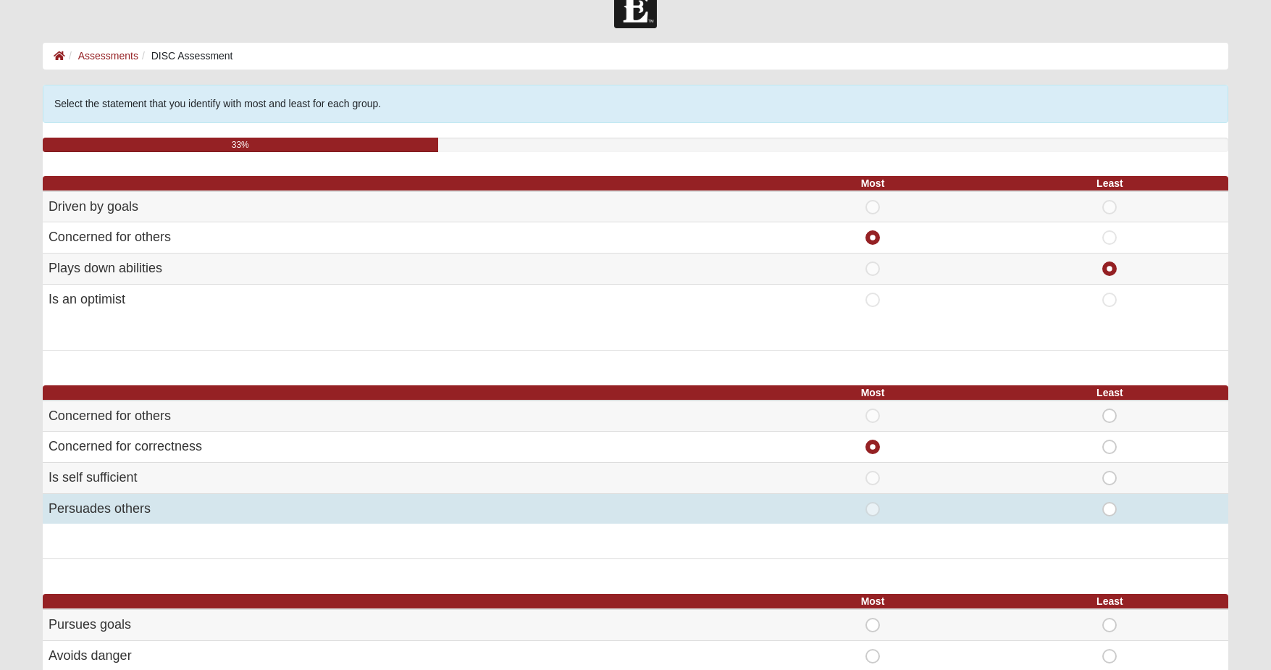
click at [1110, 502] on span "Least" at bounding box center [1110, 502] width 0 height 0
click at [1110, 503] on input "Least" at bounding box center [1114, 509] width 9 height 14
radio input "true"
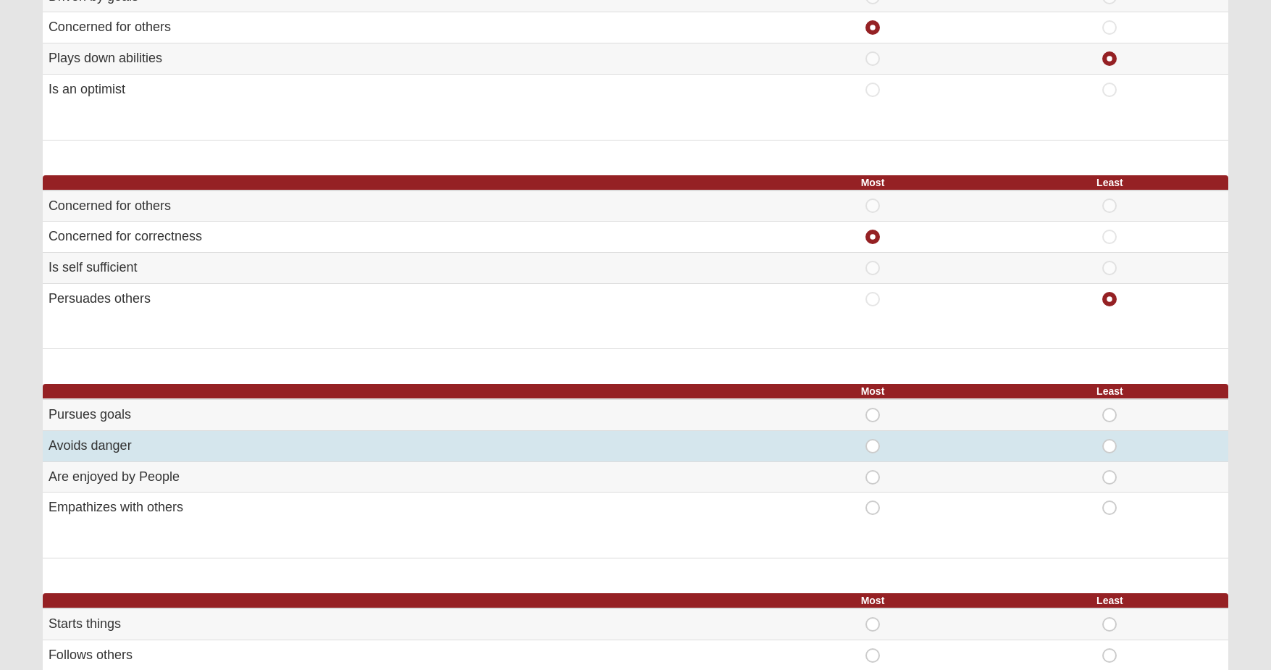
scroll to position [292, 0]
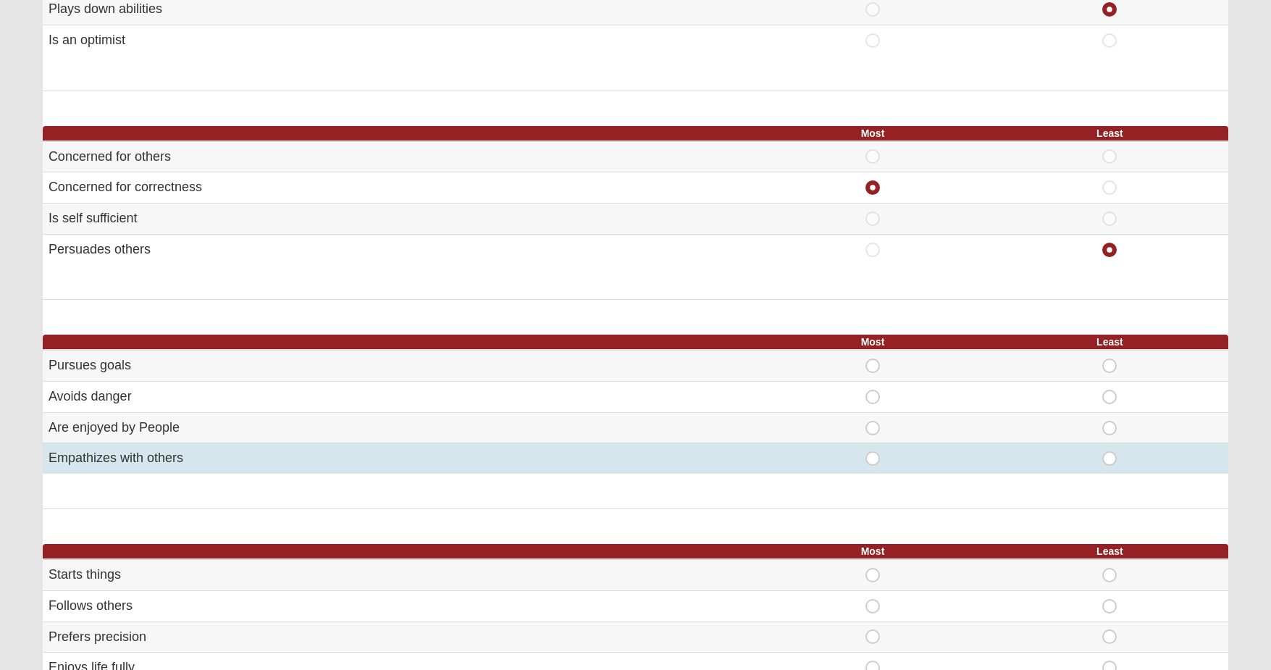
click at [873, 451] on span "Most" at bounding box center [873, 451] width 0 height 0
click at [876, 451] on input "Most" at bounding box center [877, 458] width 9 height 14
radio input "true"
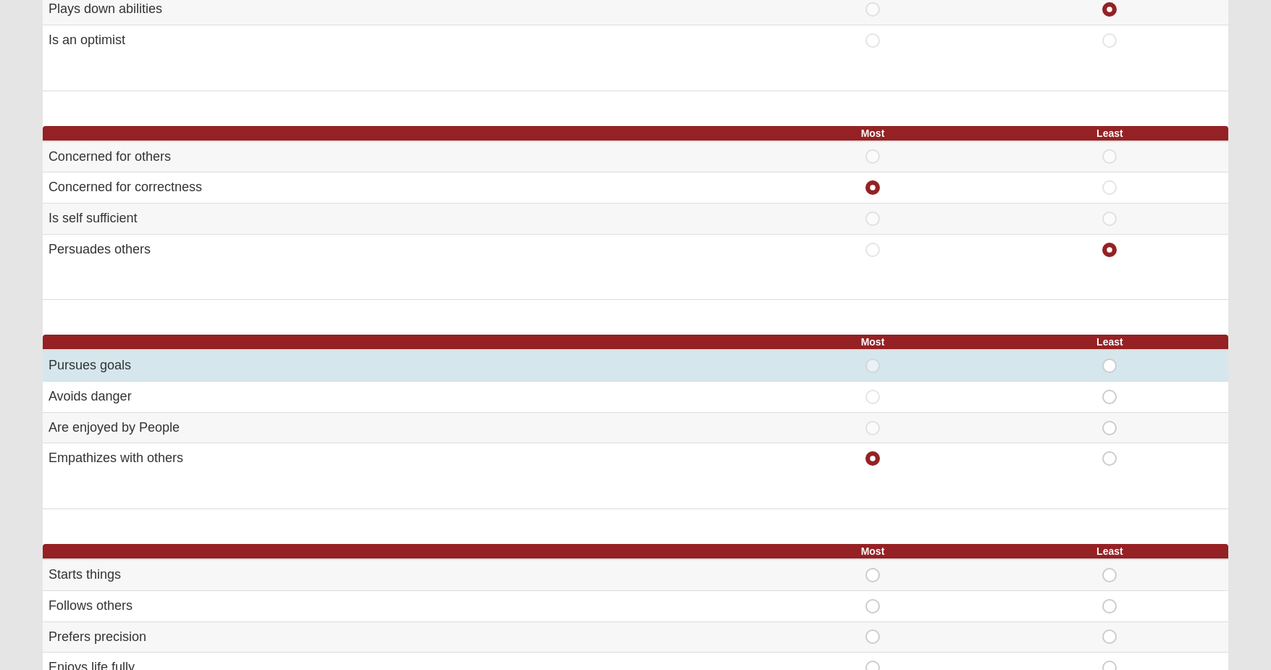
click at [1110, 358] on span "Least" at bounding box center [1110, 358] width 0 height 0
click at [1115, 358] on input "Least" at bounding box center [1114, 365] width 9 height 14
radio input "true"
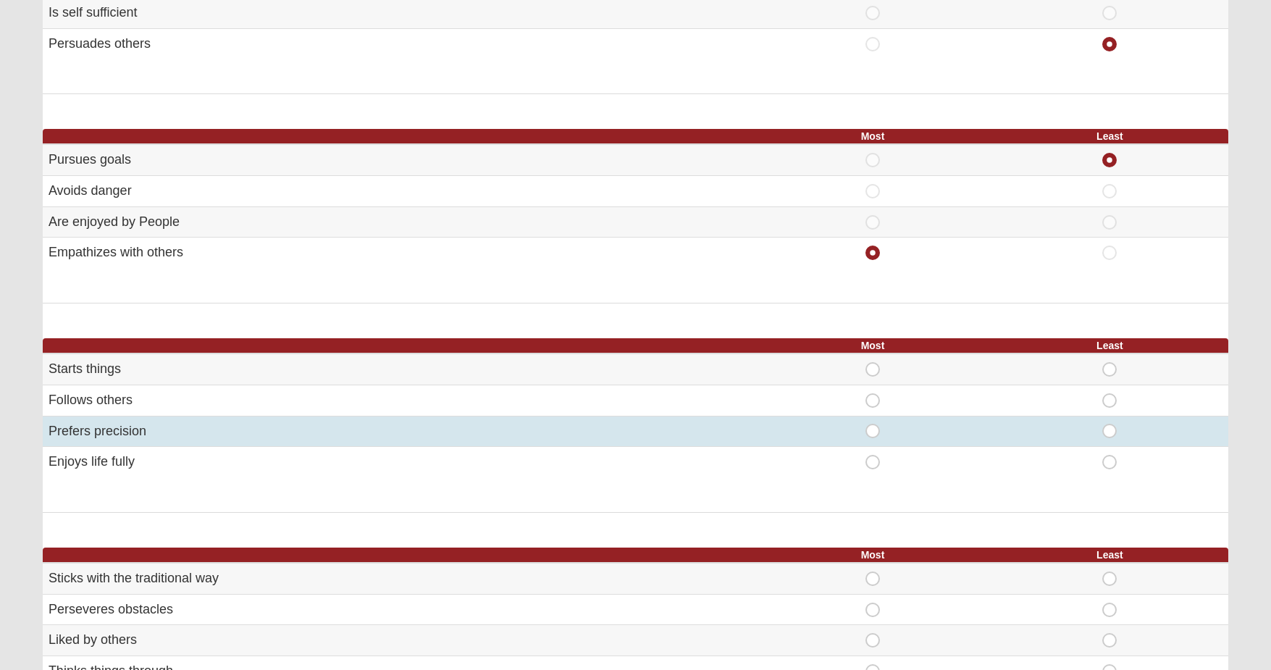
scroll to position [516, 0]
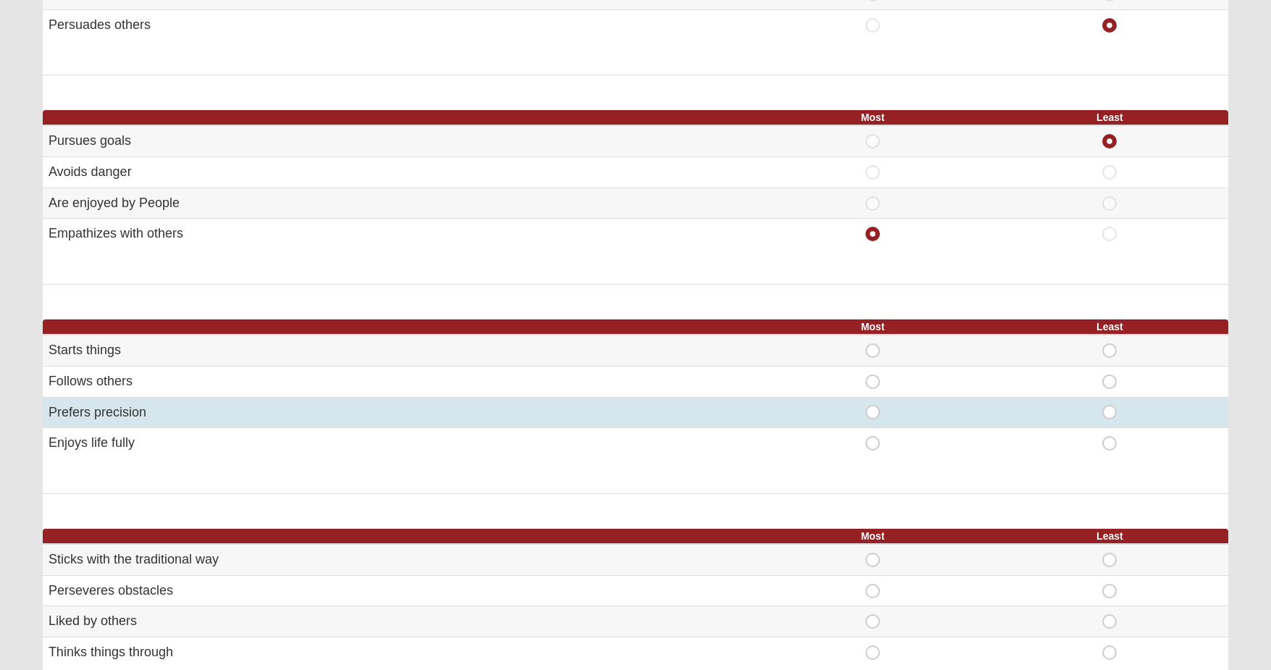
click at [873, 405] on span "Most" at bounding box center [873, 405] width 0 height 0
click at [873, 406] on input "Most" at bounding box center [877, 412] width 9 height 14
radio input "true"
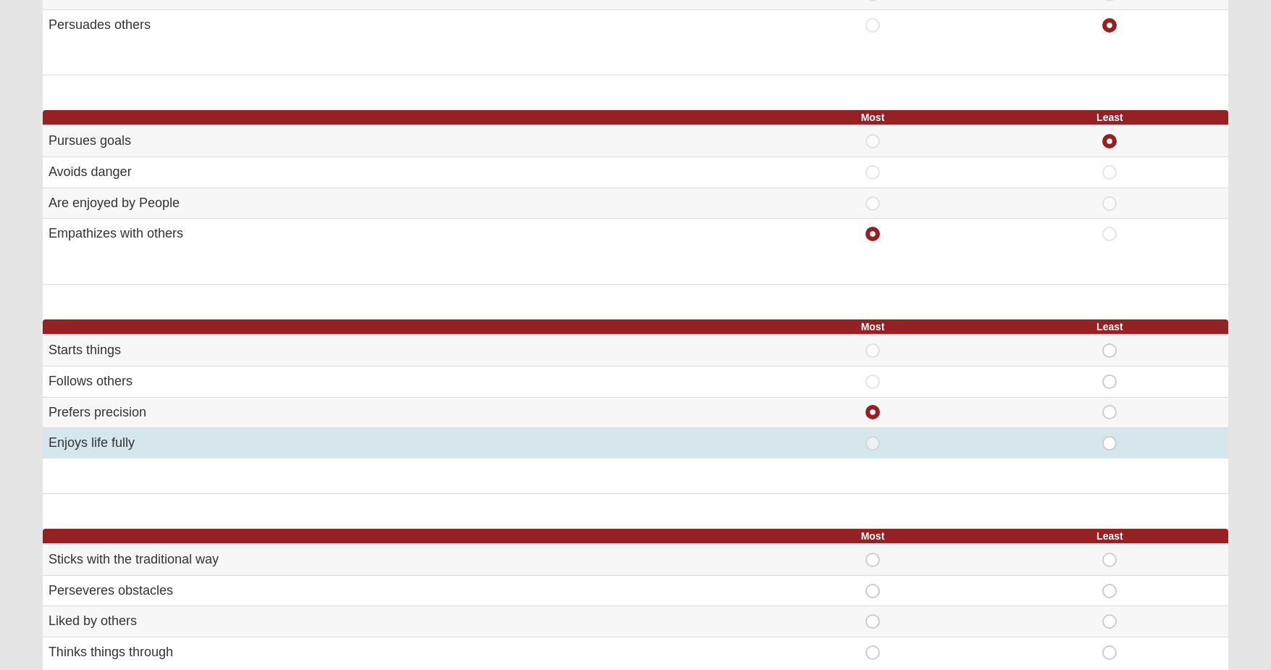
click at [1110, 436] on span "Least" at bounding box center [1110, 436] width 0 height 0
click at [1110, 436] on input "Least" at bounding box center [1114, 443] width 9 height 14
radio input "true"
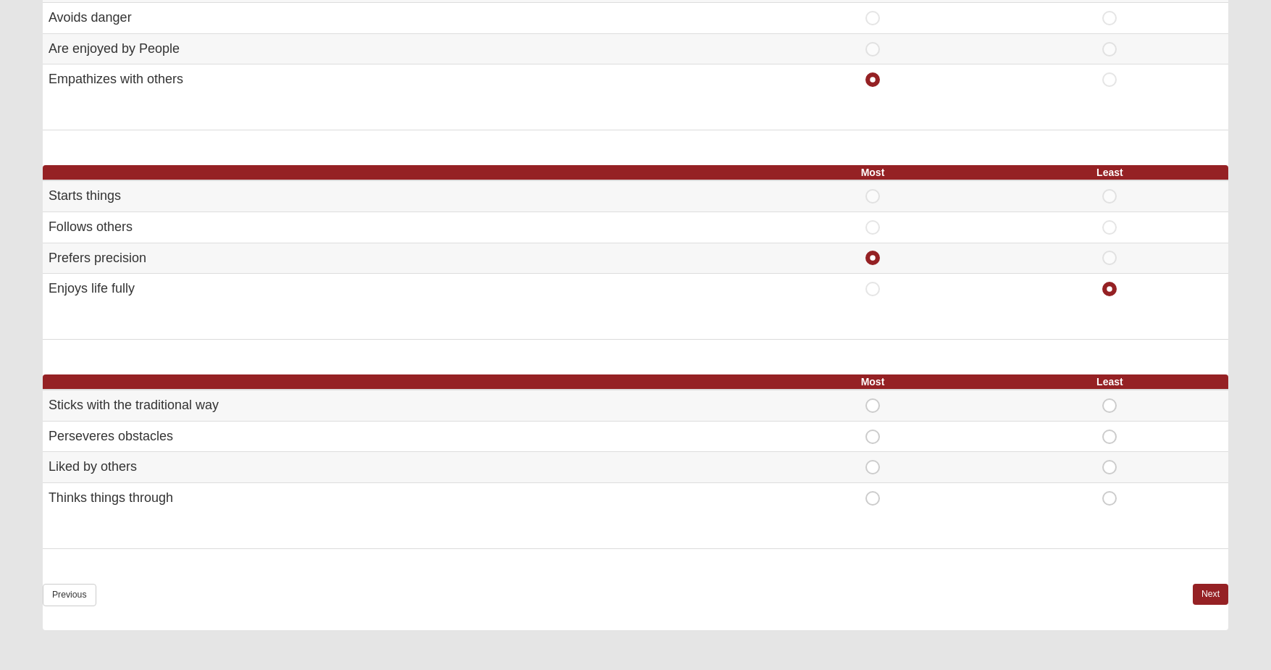
scroll to position [699, 0]
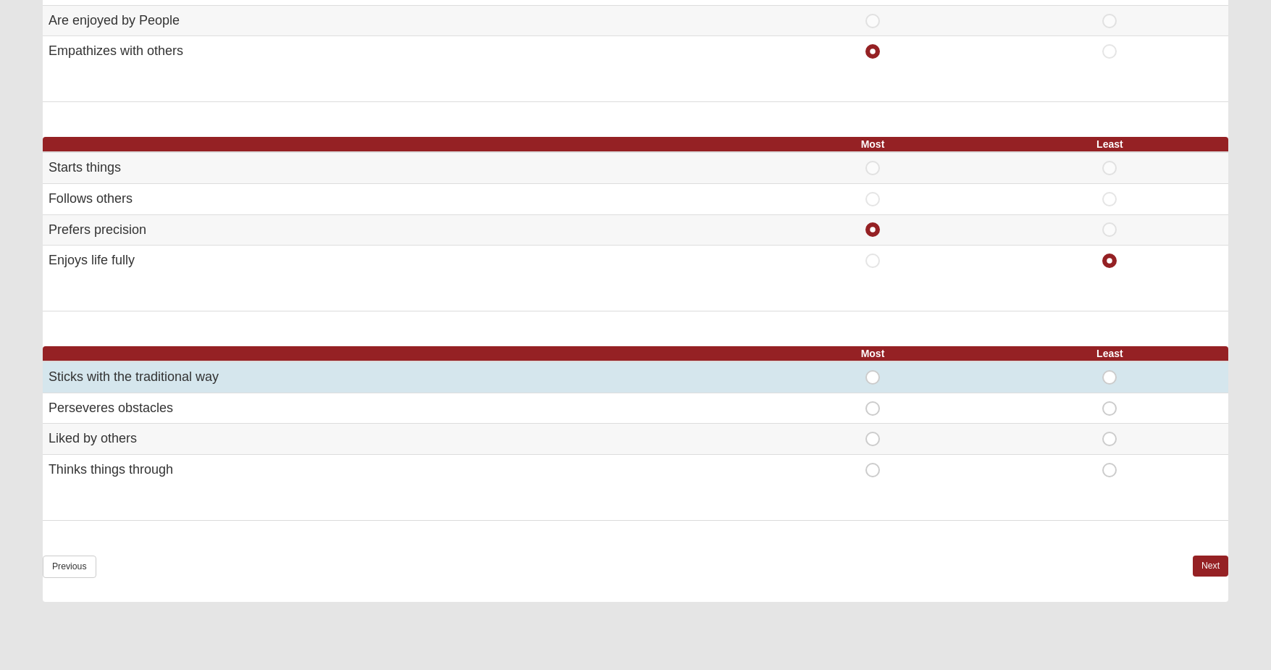
click at [1110, 370] on span "Least" at bounding box center [1110, 370] width 0 height 0
click at [1110, 370] on input "Least" at bounding box center [1114, 377] width 9 height 14
radio input "true"
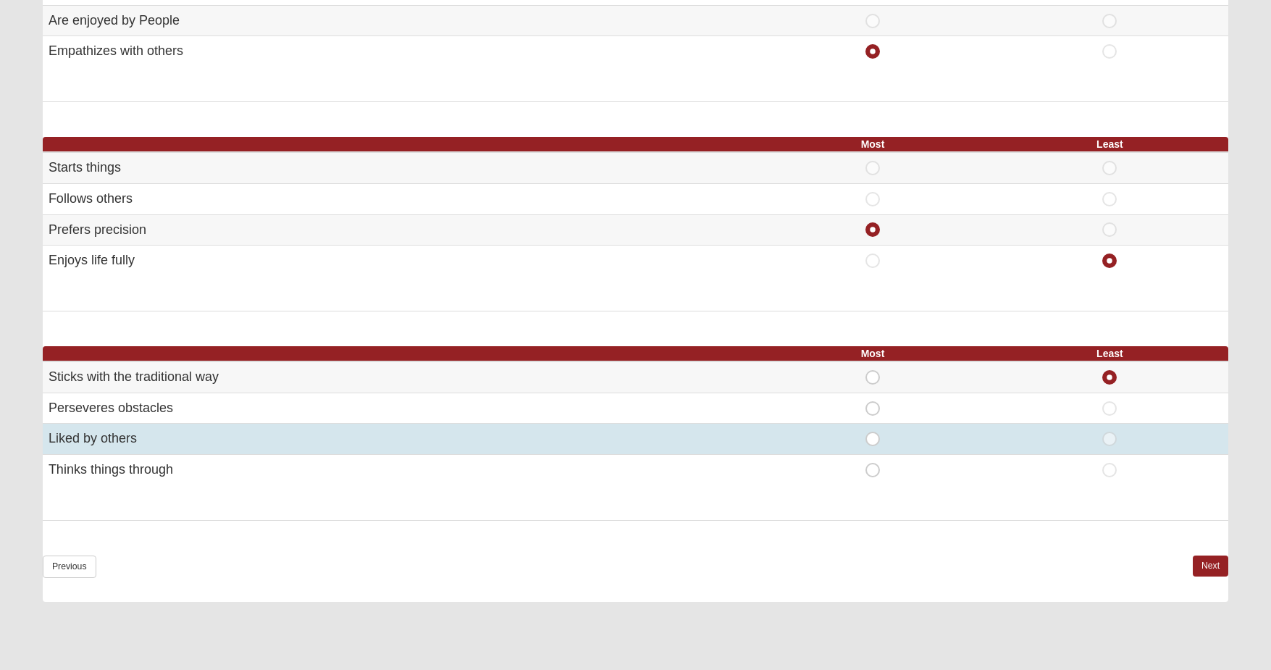
click at [873, 432] on span "Most" at bounding box center [873, 432] width 0 height 0
click at [875, 432] on input "Most" at bounding box center [877, 439] width 9 height 14
radio input "true"
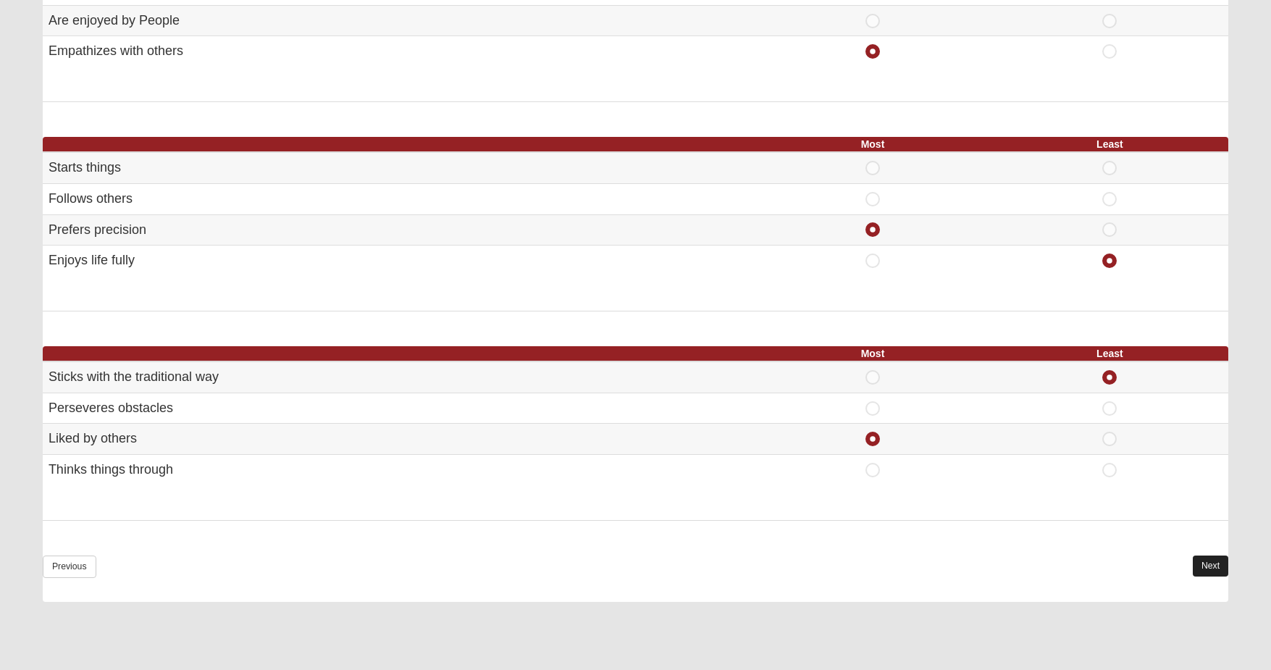
click at [1204, 555] on link "Next" at bounding box center [1210, 565] width 35 height 21
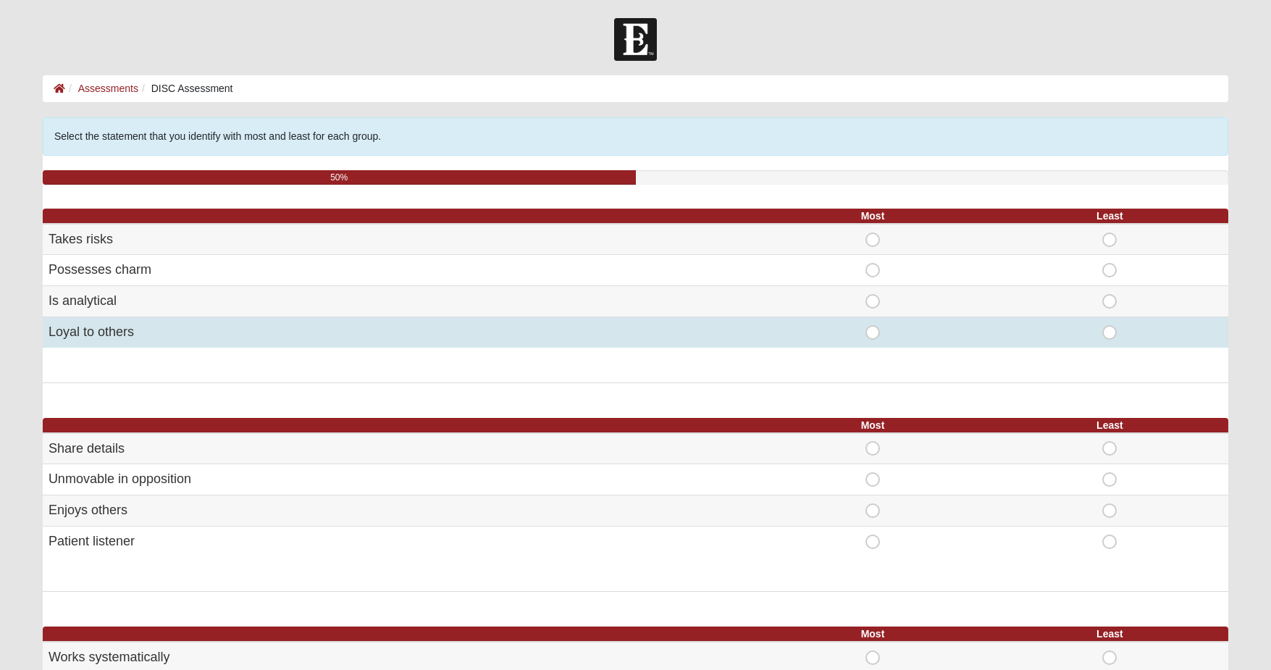
click at [1110, 325] on span "Least" at bounding box center [1110, 325] width 0 height 0
click at [1110, 328] on input "Least" at bounding box center [1114, 332] width 9 height 14
radio input "true"
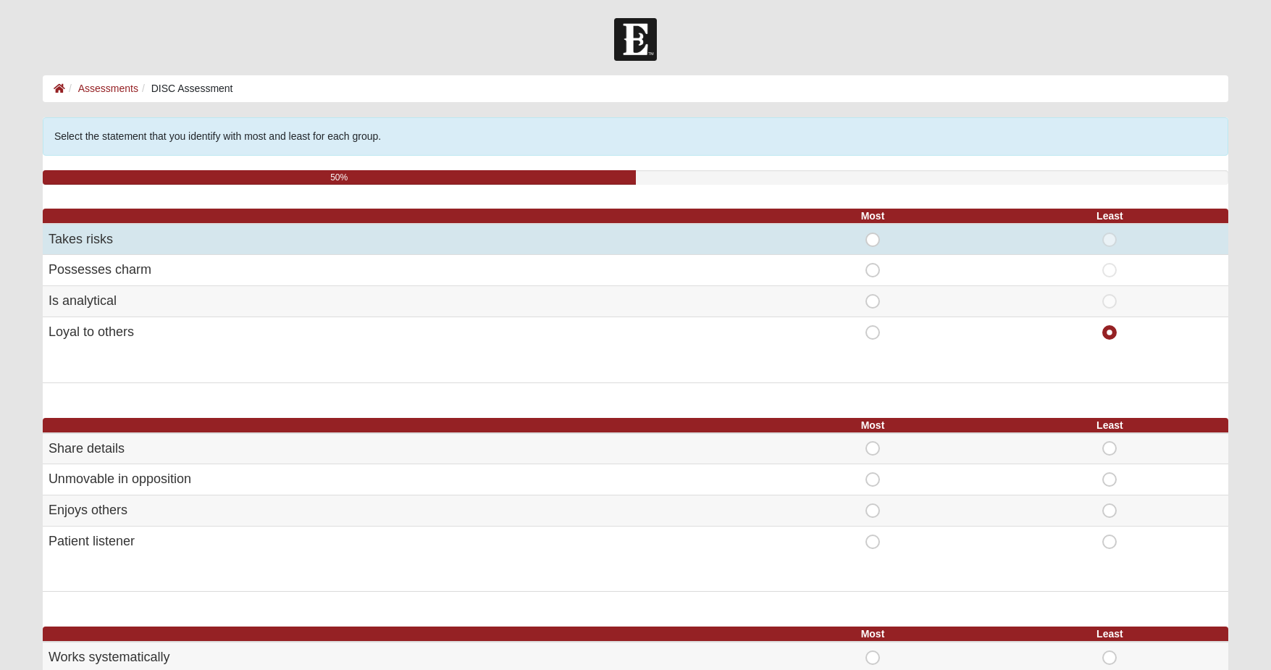
click at [873, 232] on span "Most" at bounding box center [873, 232] width 0 height 0
click at [873, 238] on input "Most" at bounding box center [877, 239] width 9 height 14
radio input "true"
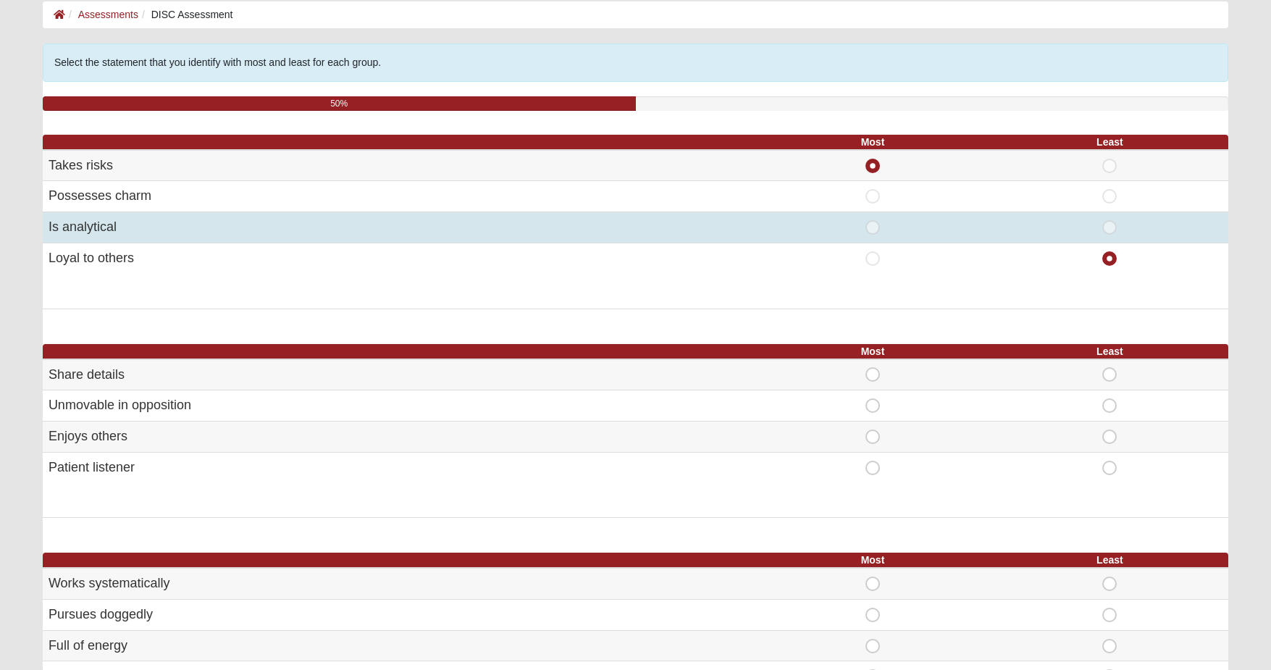
scroll to position [154, 0]
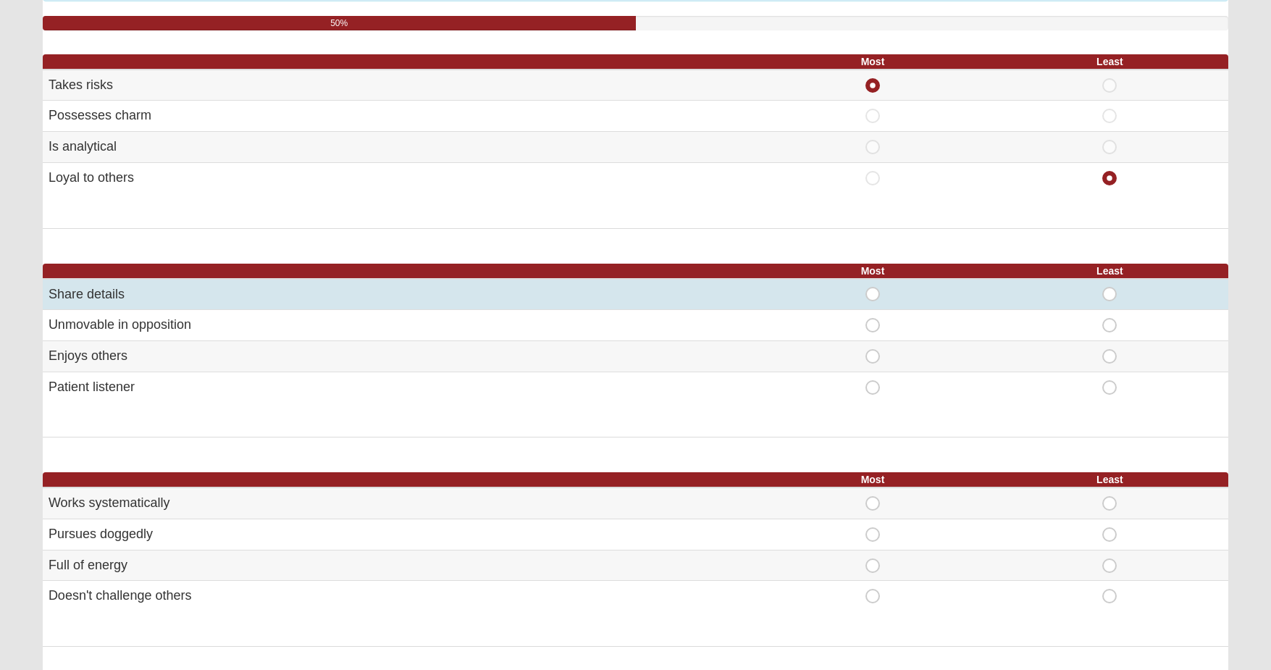
click at [873, 287] on span "Most" at bounding box center [873, 287] width 0 height 0
click at [877, 294] on input "Most" at bounding box center [877, 294] width 9 height 14
radio input "true"
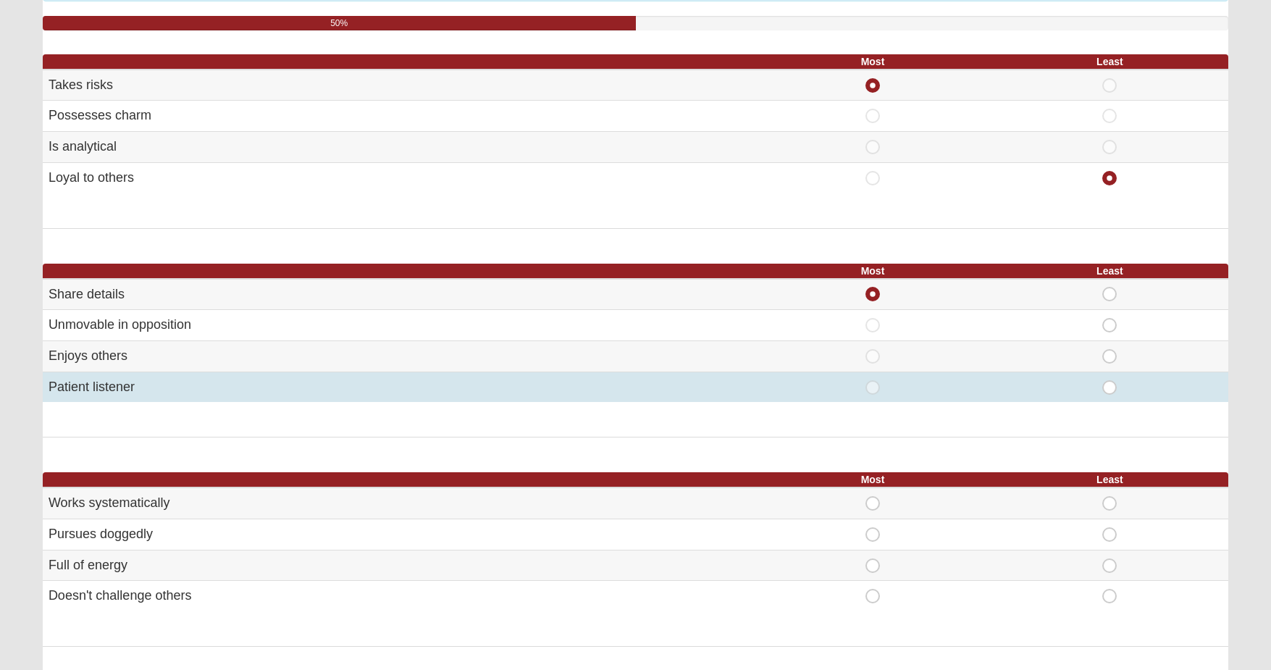
click at [1110, 380] on span "Least" at bounding box center [1110, 380] width 0 height 0
click at [1110, 381] on input "Least" at bounding box center [1114, 387] width 9 height 14
radio input "true"
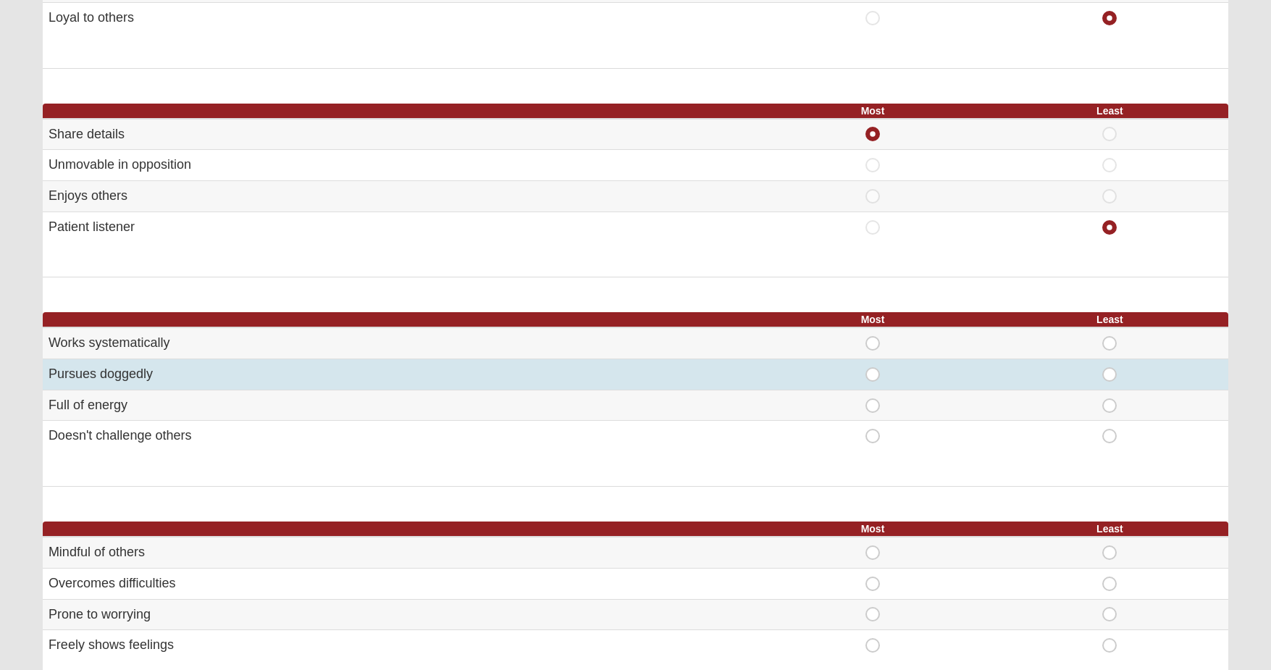
scroll to position [324, 0]
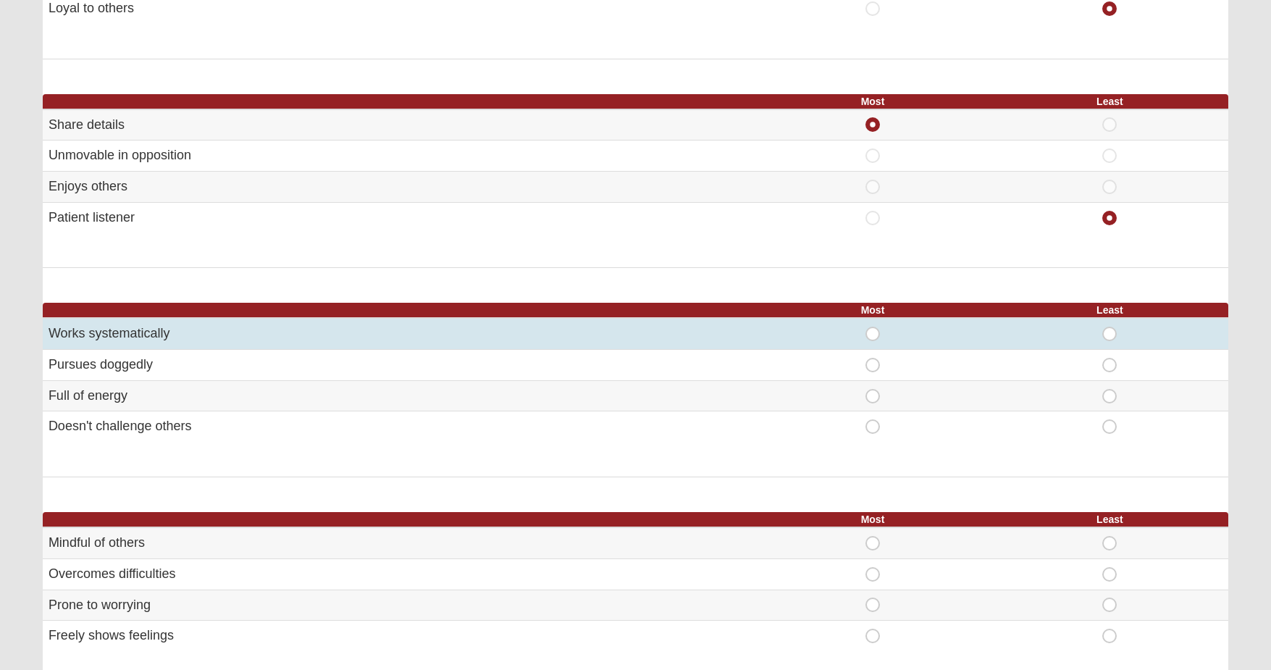
click at [1110, 327] on span "Least" at bounding box center [1110, 327] width 0 height 0
click at [1113, 327] on input "Least" at bounding box center [1114, 334] width 9 height 14
radio input "true"
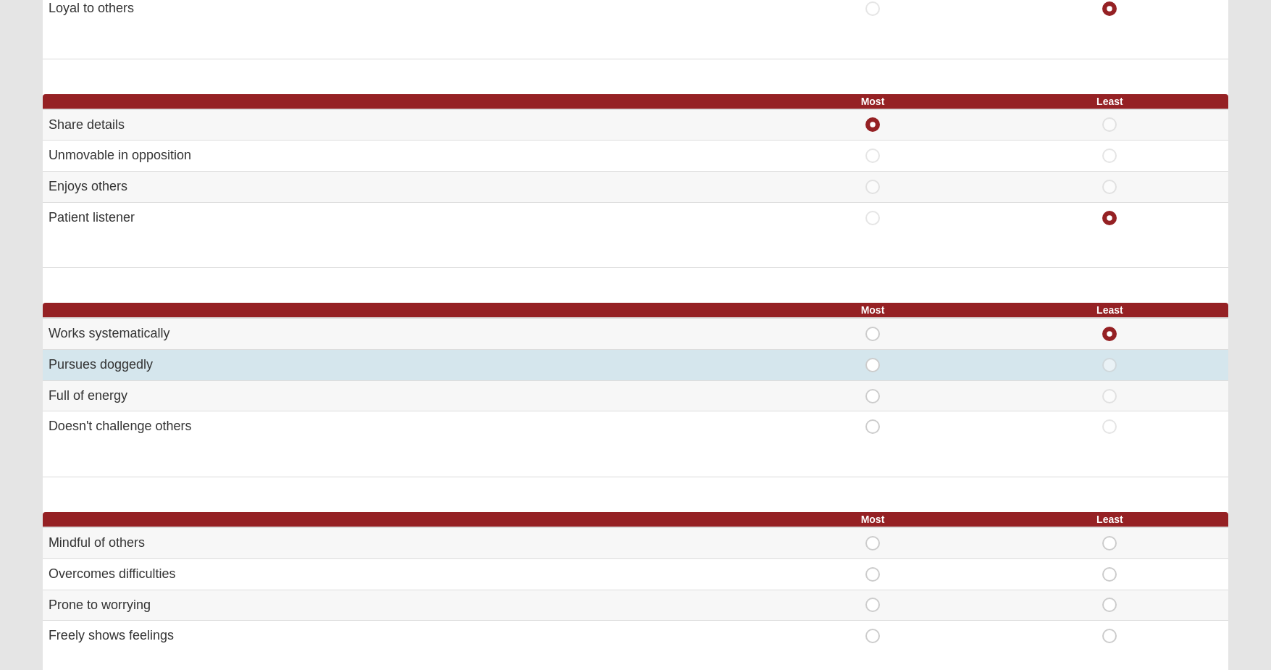
click at [112, 362] on td "Pursues doggedly" at bounding box center [398, 365] width 711 height 31
click at [873, 358] on span "Most" at bounding box center [873, 358] width 0 height 0
click at [873, 358] on input "Most" at bounding box center [877, 365] width 9 height 14
radio input "true"
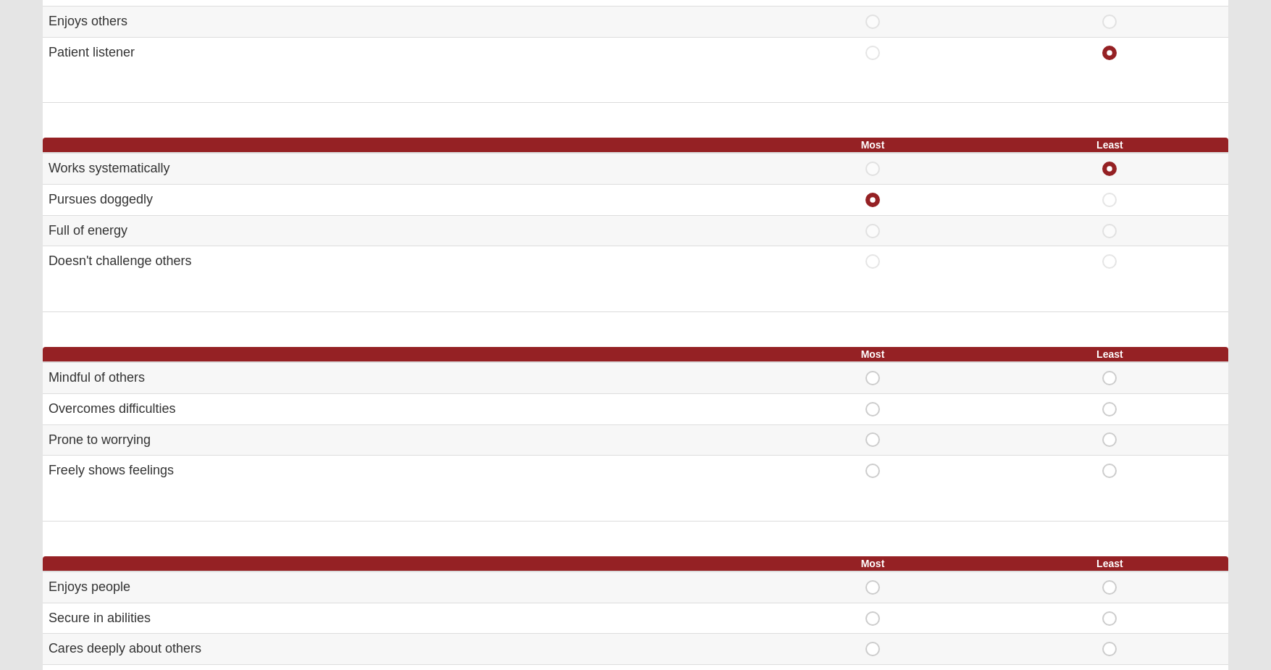
scroll to position [574, 0]
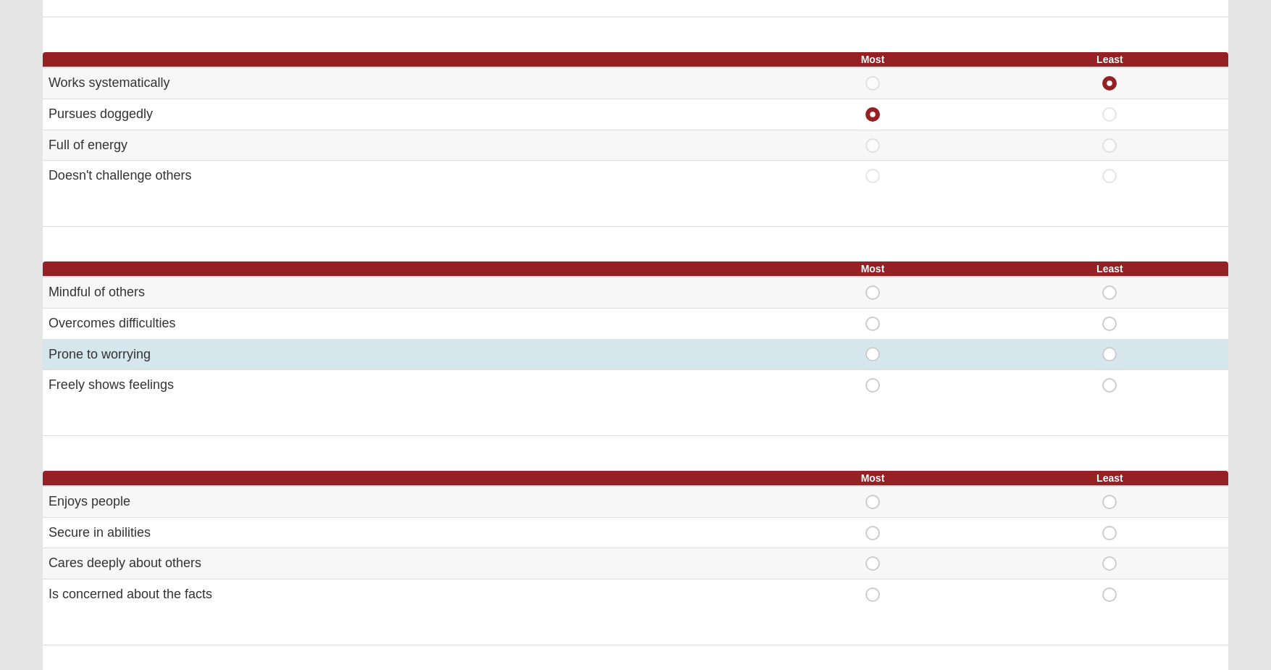
click at [1110, 347] on span "Least" at bounding box center [1110, 347] width 0 height 0
click at [1111, 347] on input "Least" at bounding box center [1114, 354] width 9 height 14
radio input "true"
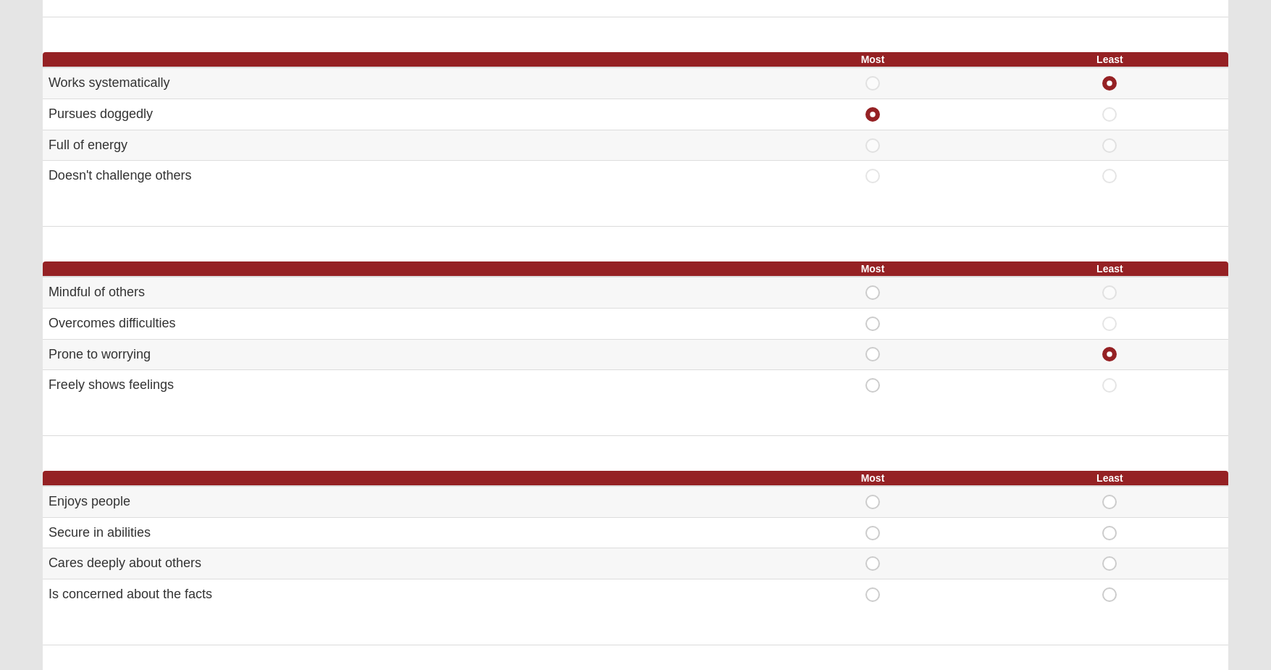
click at [892, 416] on div "Most Least Mindful of others Most Least Most" at bounding box center [636, 348] width 1186 height 175
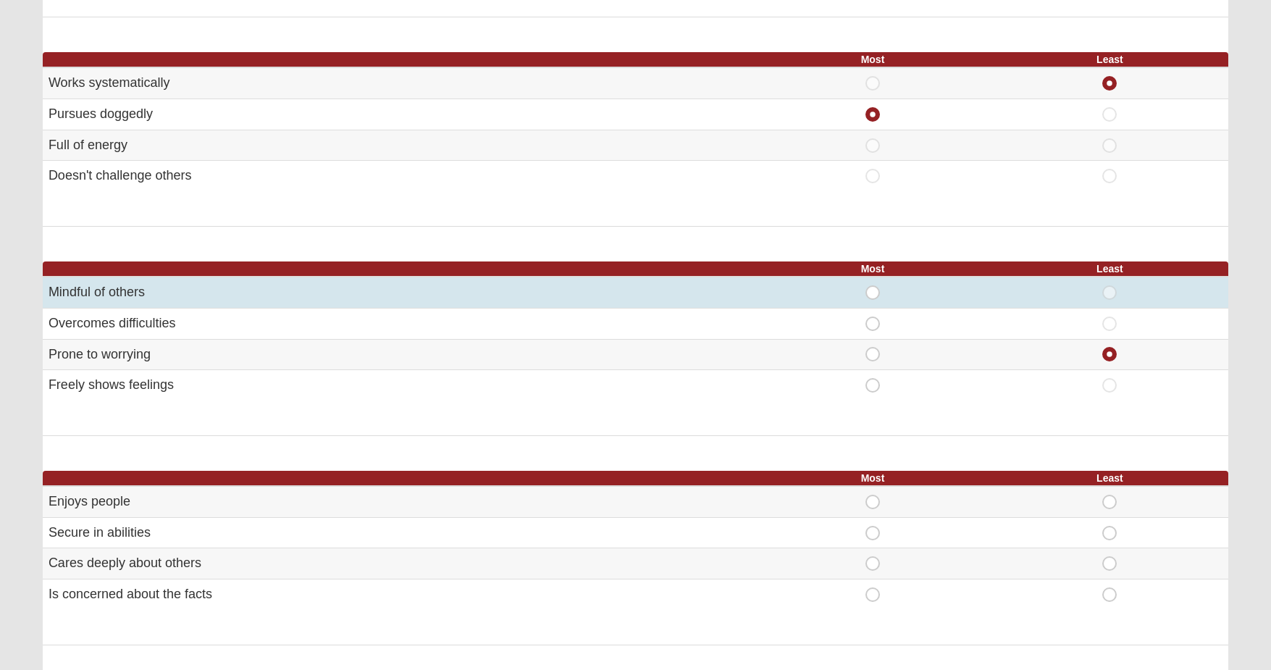
click at [873, 285] on span "Most" at bounding box center [873, 285] width 0 height 0
click at [876, 285] on input "Most" at bounding box center [877, 292] width 9 height 14
radio input "true"
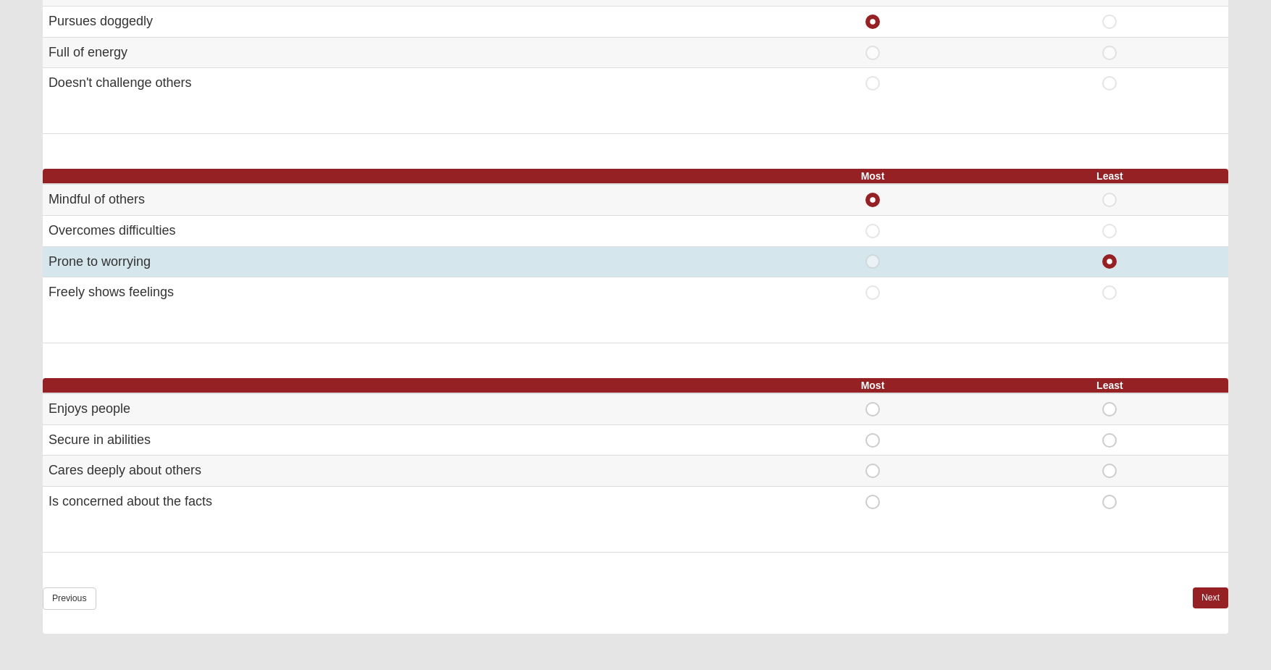
scroll to position [676, 0]
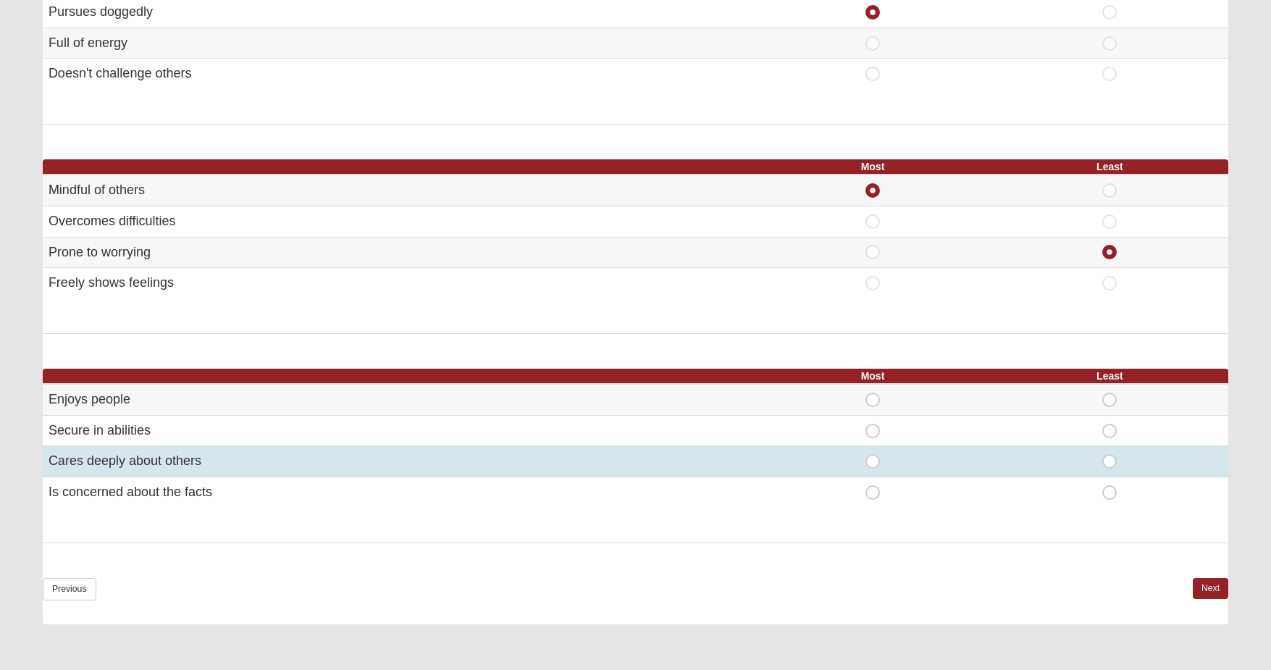
click at [873, 454] on span "Most" at bounding box center [873, 454] width 0 height 0
click at [876, 454] on input "Most" at bounding box center [877, 461] width 9 height 14
radio input "true"
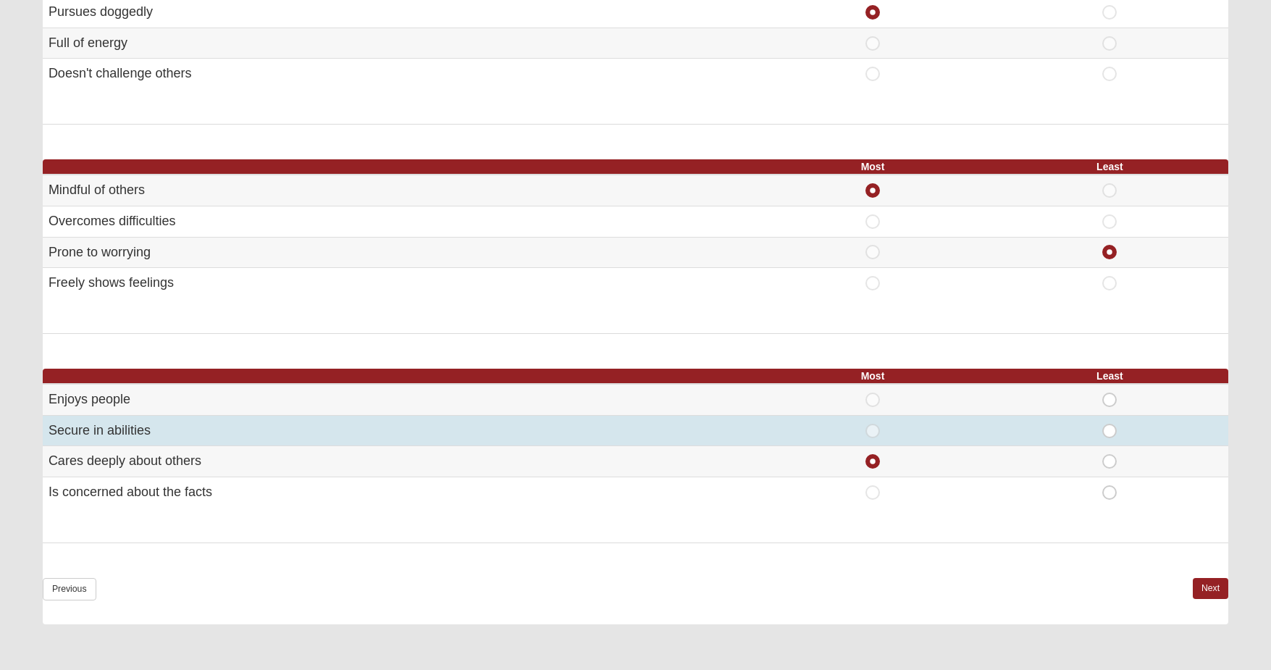
click at [1110, 424] on span "Least" at bounding box center [1110, 424] width 0 height 0
click at [1111, 424] on input "Least" at bounding box center [1114, 431] width 9 height 14
radio input "true"
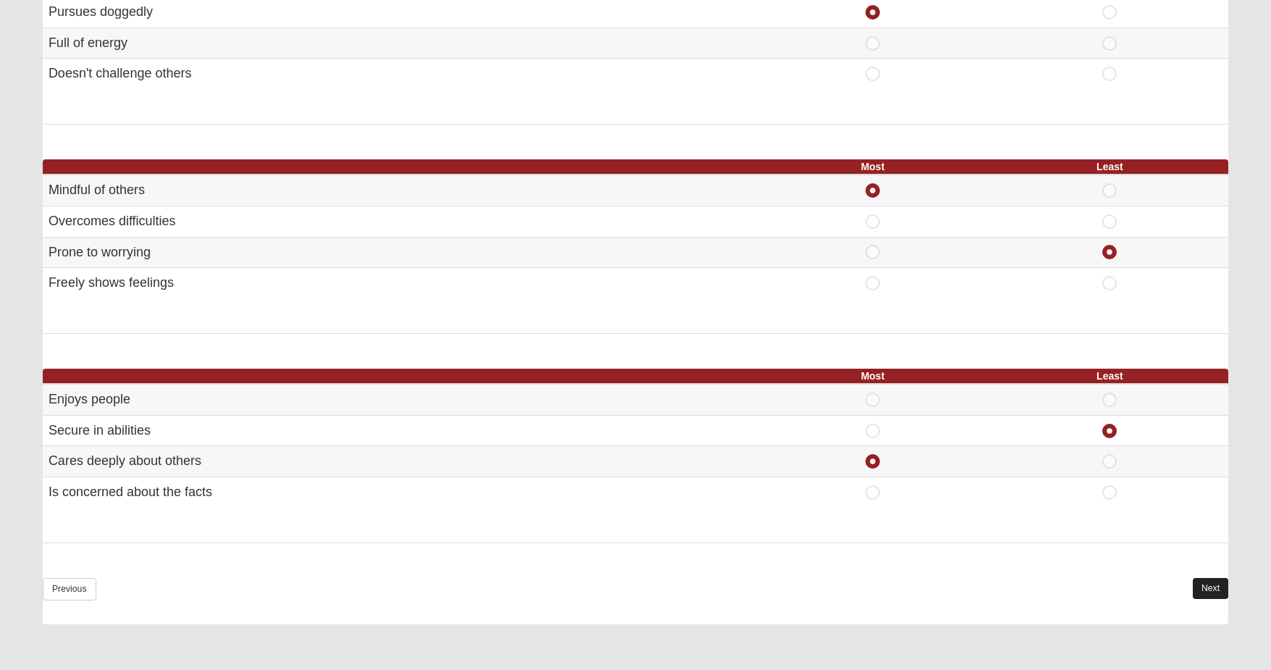
click at [1205, 583] on link "Next" at bounding box center [1210, 588] width 35 height 21
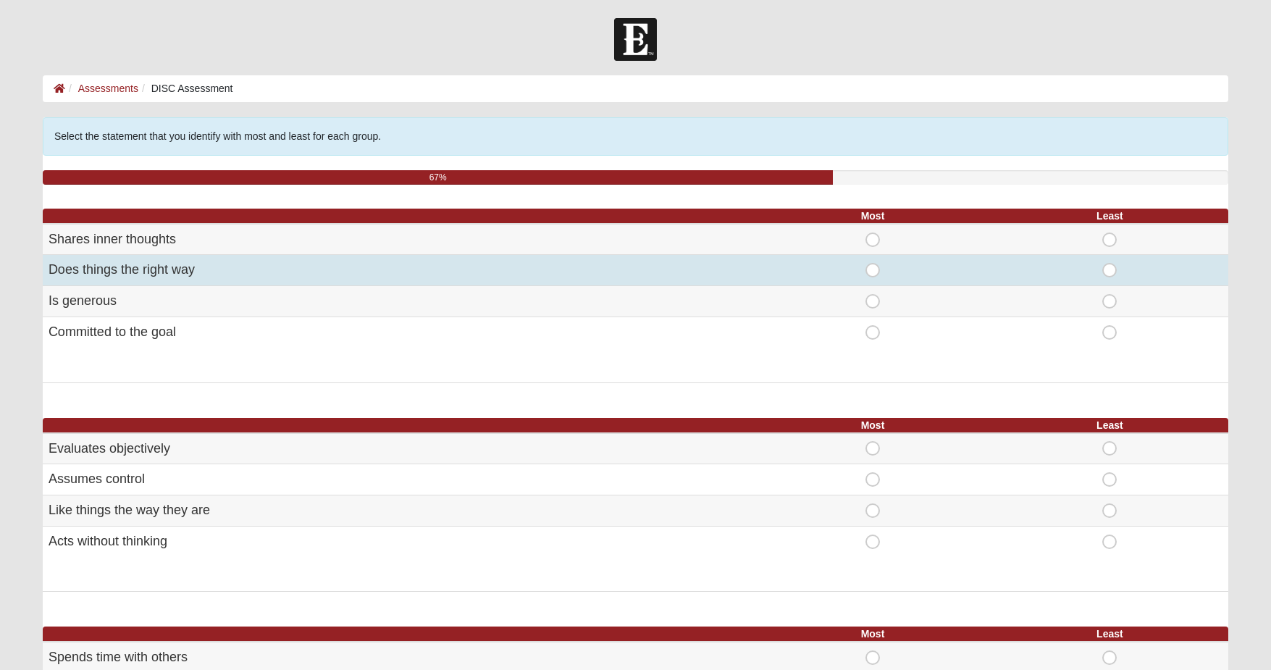
click at [873, 263] on span "Most" at bounding box center [873, 263] width 0 height 0
click at [873, 272] on input "Most" at bounding box center [877, 270] width 9 height 14
radio input "true"
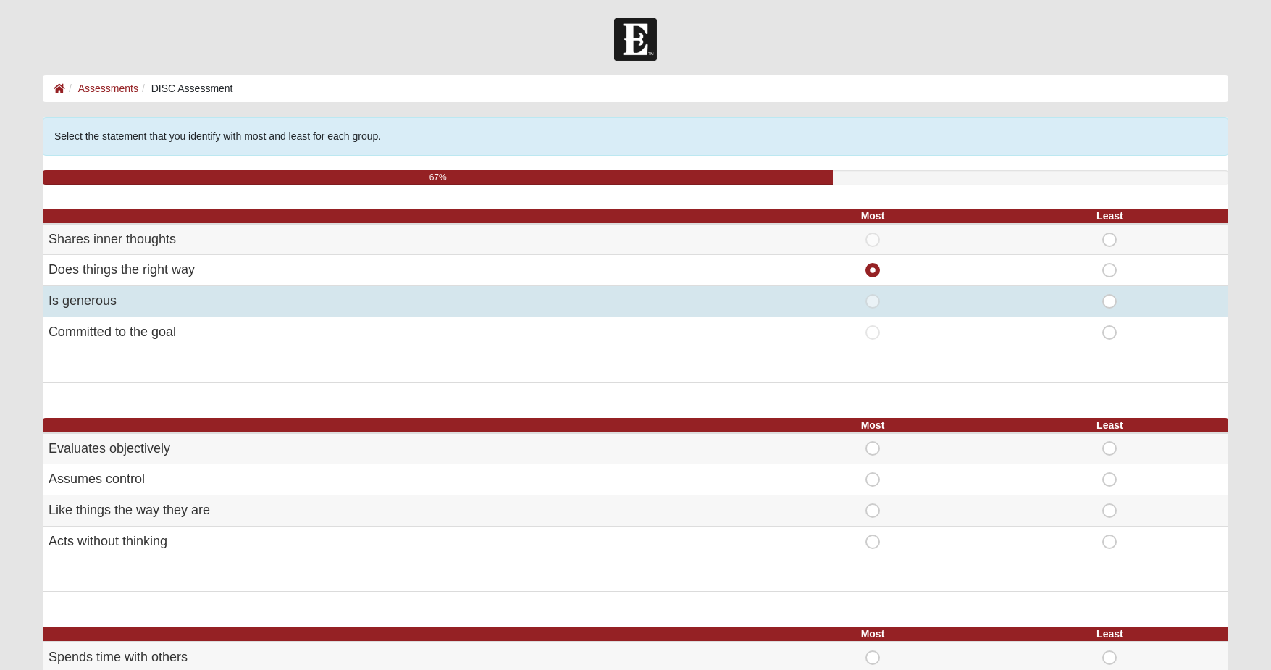
click at [1110, 294] on span "Least" at bounding box center [1110, 294] width 0 height 0
click at [1112, 301] on input "Least" at bounding box center [1114, 301] width 9 height 14
radio input "true"
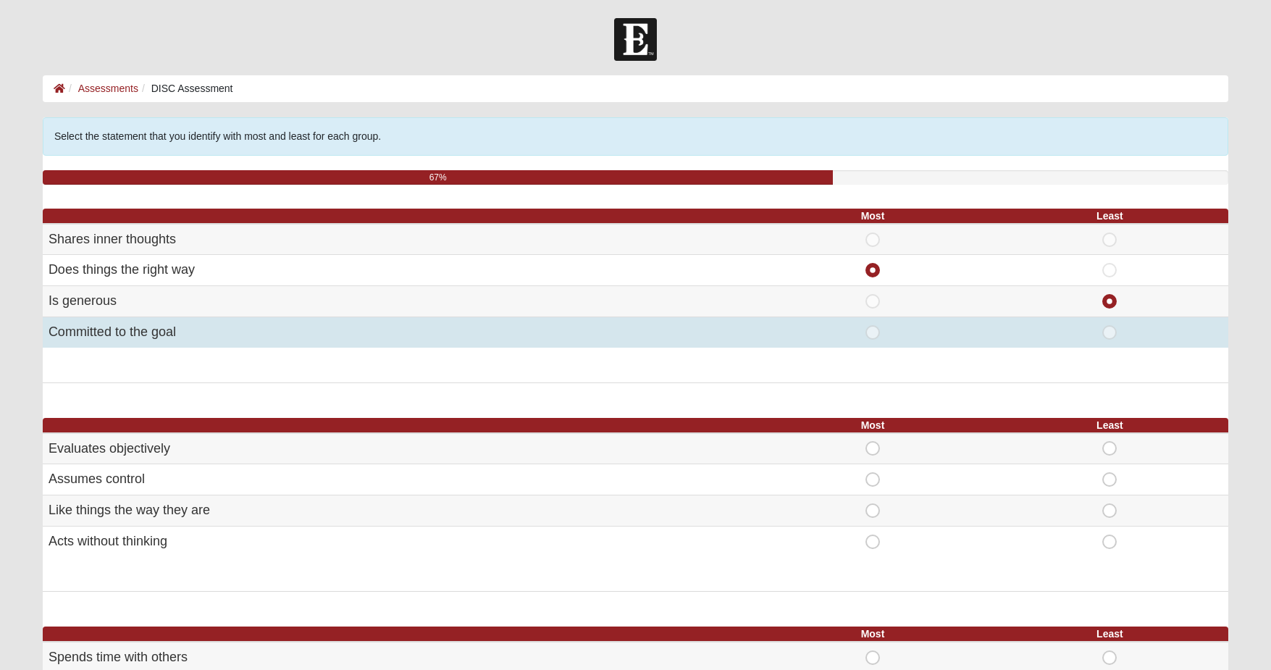
click at [1110, 325] on span "Least" at bounding box center [1110, 325] width 0 height 0
click at [1110, 327] on input "Least" at bounding box center [1114, 332] width 9 height 14
radio input "true"
radio input "false"
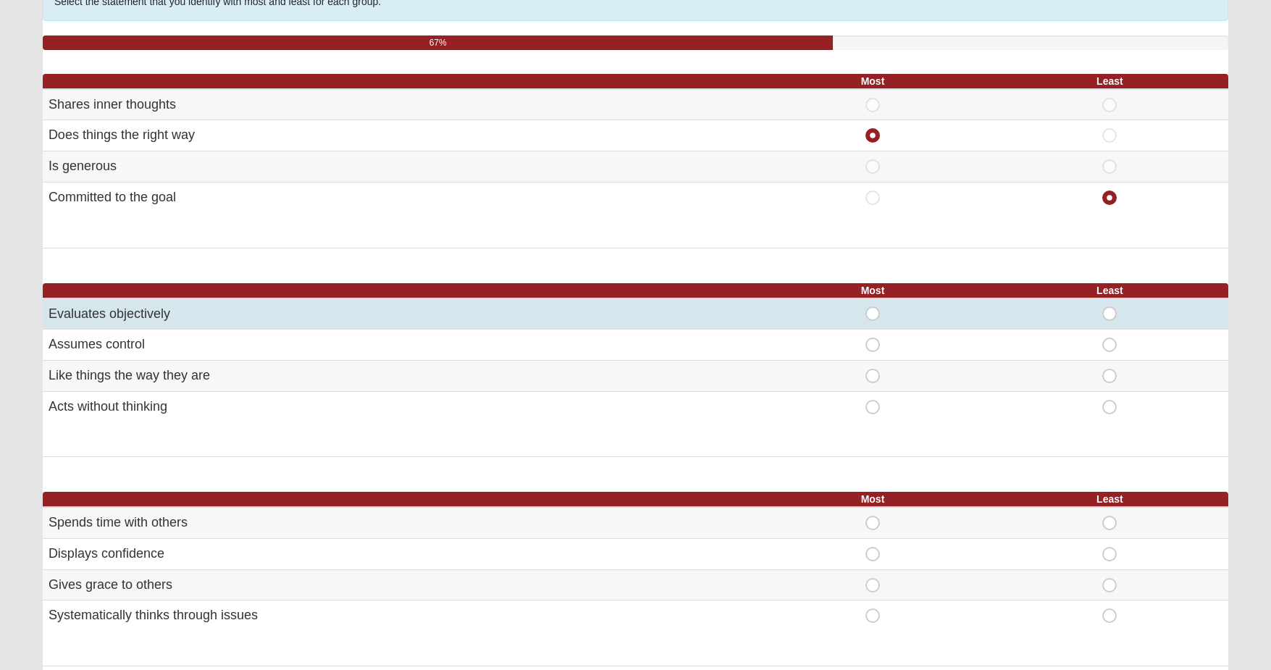
scroll to position [143, 0]
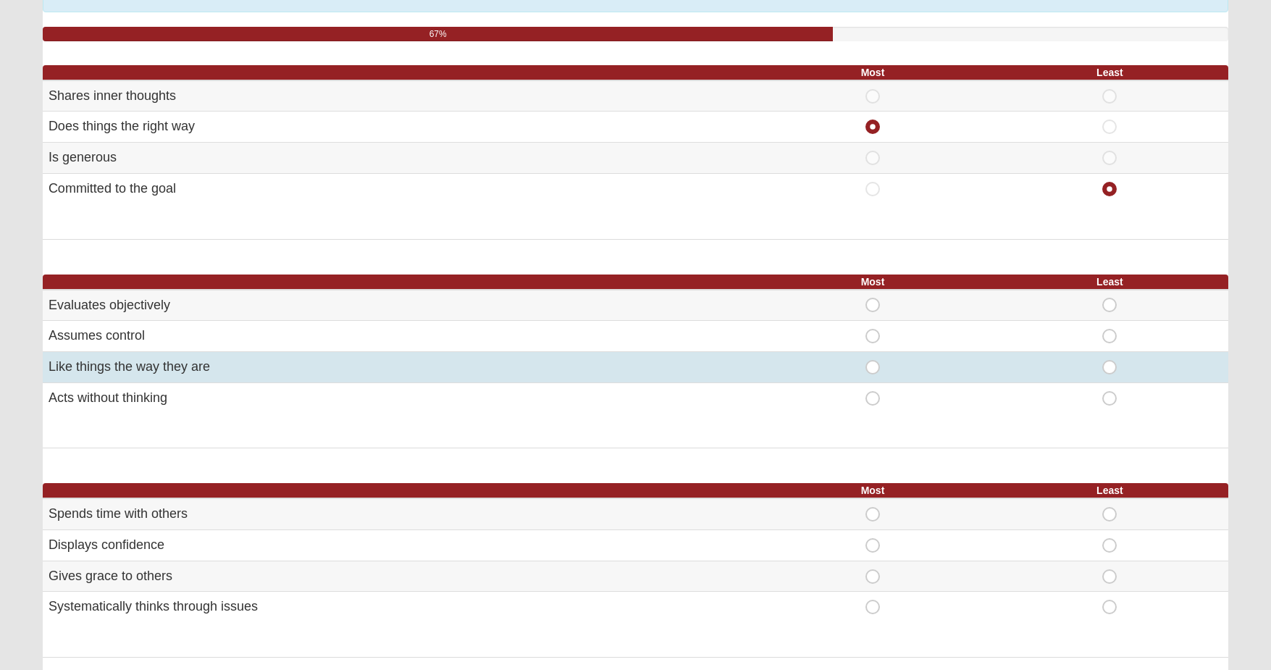
click at [1110, 360] on span "Least" at bounding box center [1110, 360] width 0 height 0
click at [1114, 362] on input "Least" at bounding box center [1114, 367] width 9 height 14
radio input "true"
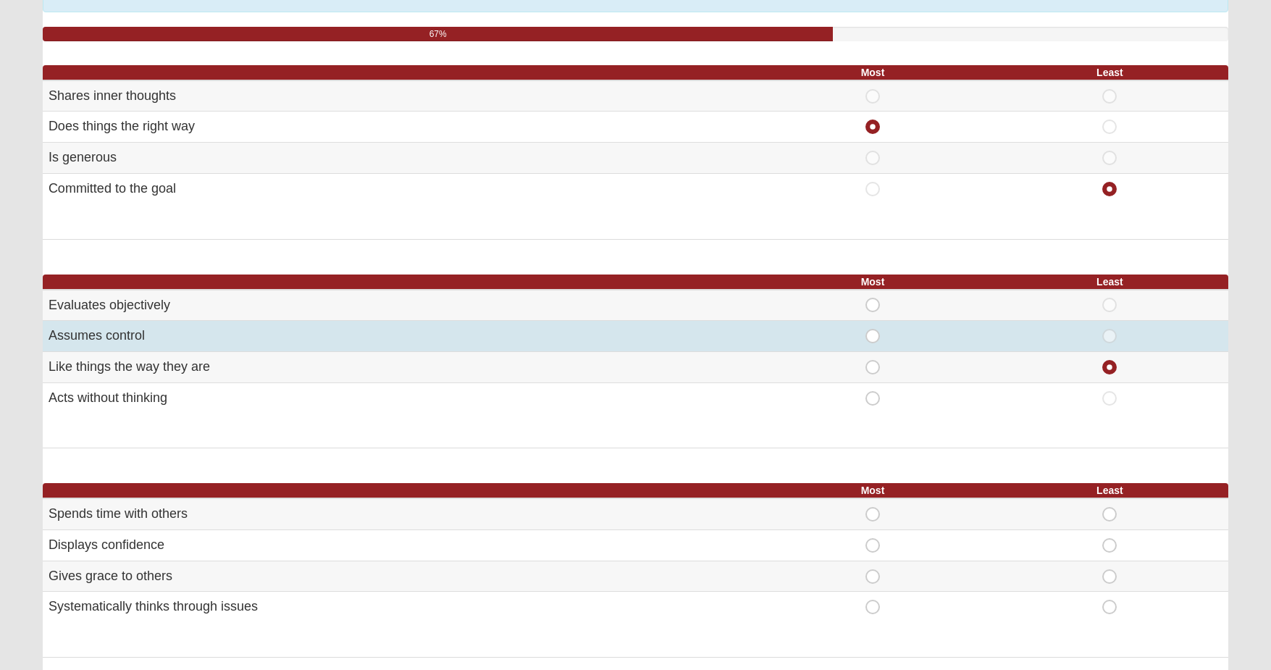
click at [873, 329] on span "Most" at bounding box center [873, 329] width 0 height 0
click at [873, 333] on input "Most" at bounding box center [877, 336] width 9 height 14
radio input "true"
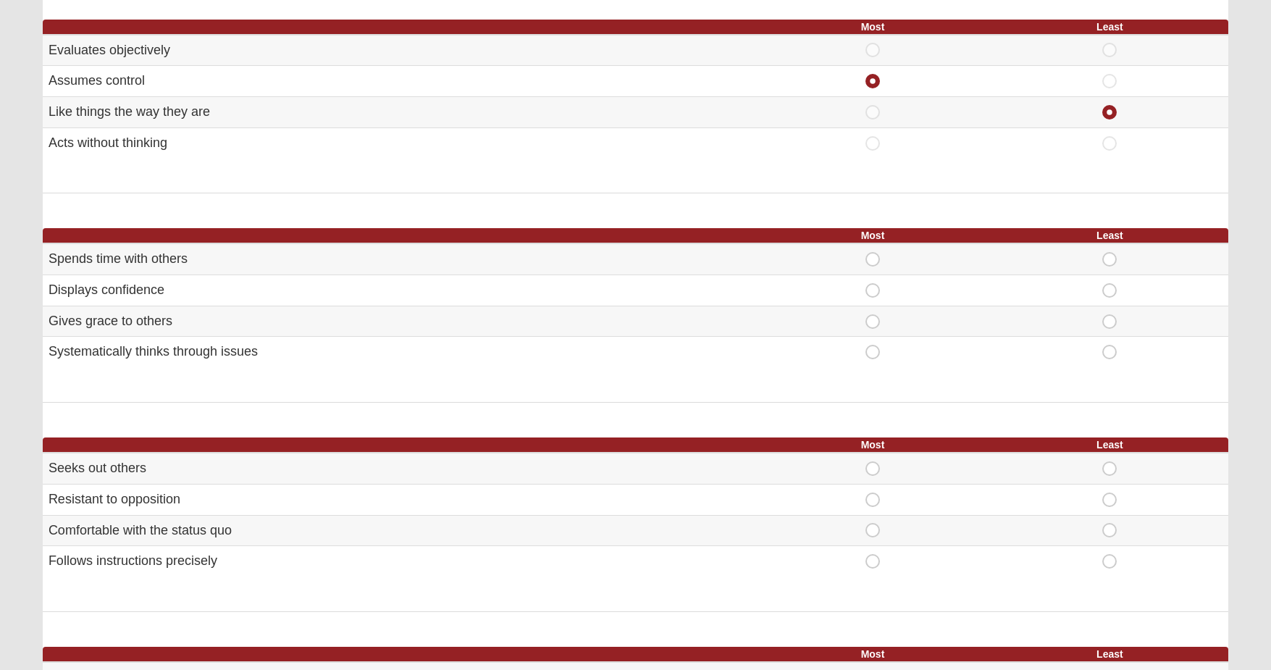
scroll to position [473, 0]
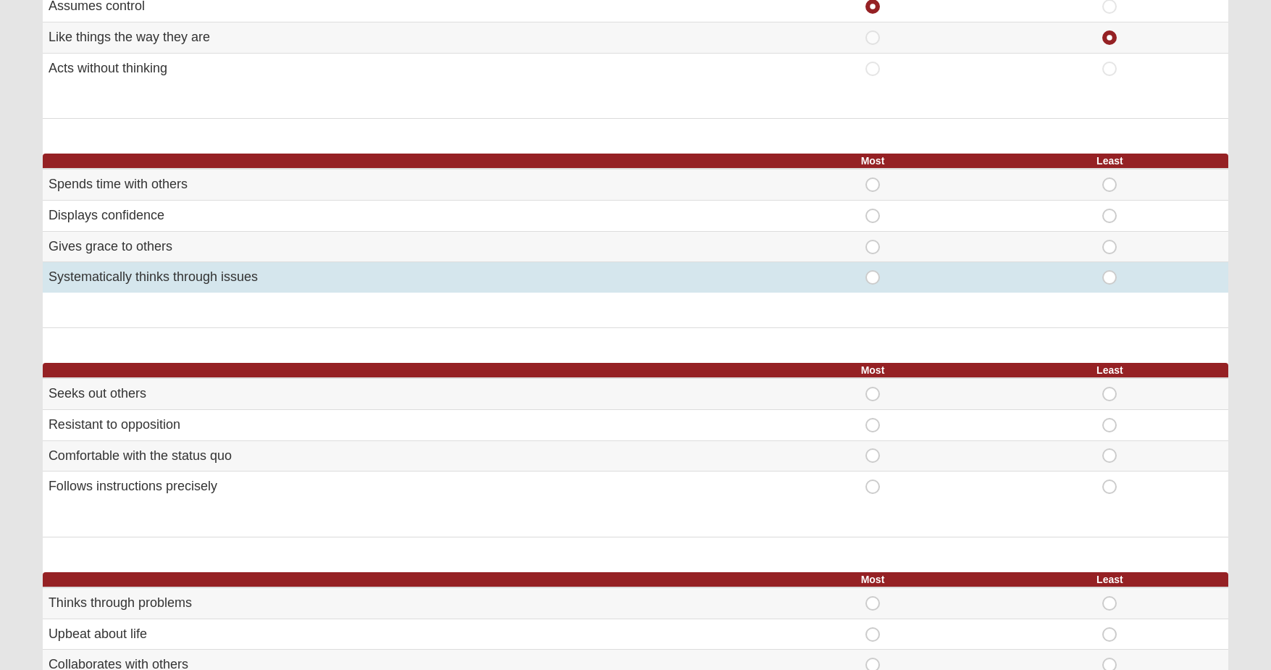
click at [1110, 270] on span "Least" at bounding box center [1110, 270] width 0 height 0
click at [1110, 272] on input "Least" at bounding box center [1114, 277] width 9 height 14
radio input "true"
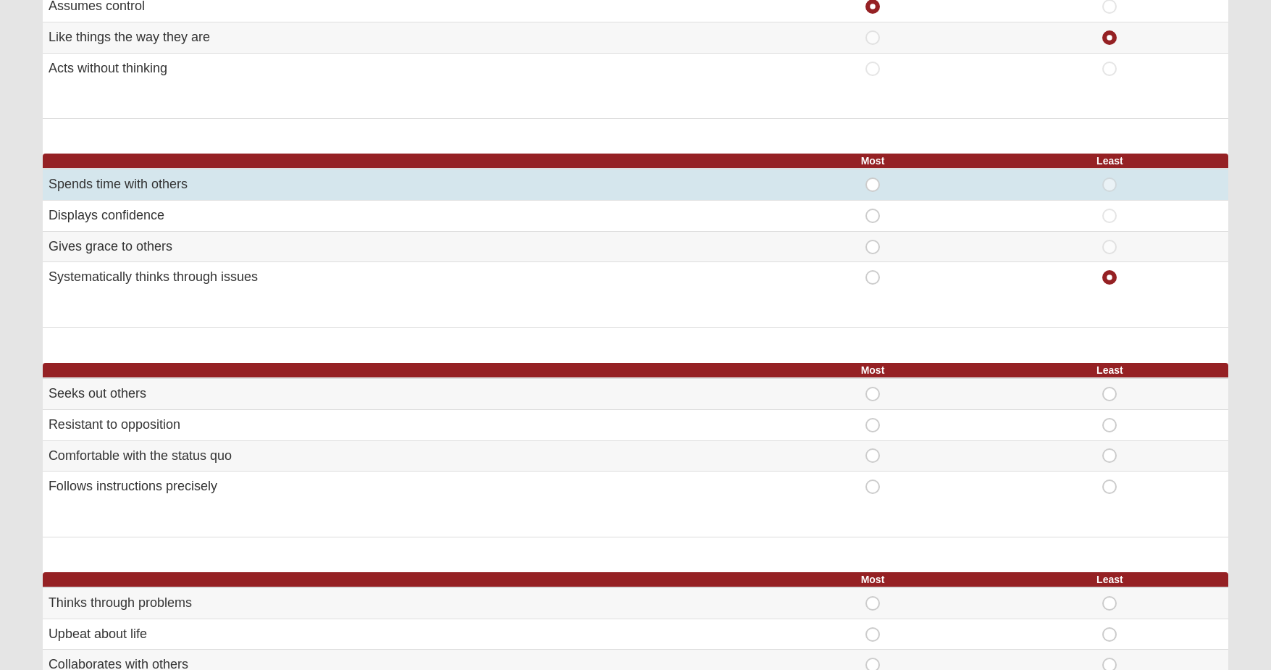
click at [873, 177] on span "Most" at bounding box center [873, 177] width 0 height 0
click at [873, 179] on input "Most" at bounding box center [877, 184] width 9 height 14
radio input "true"
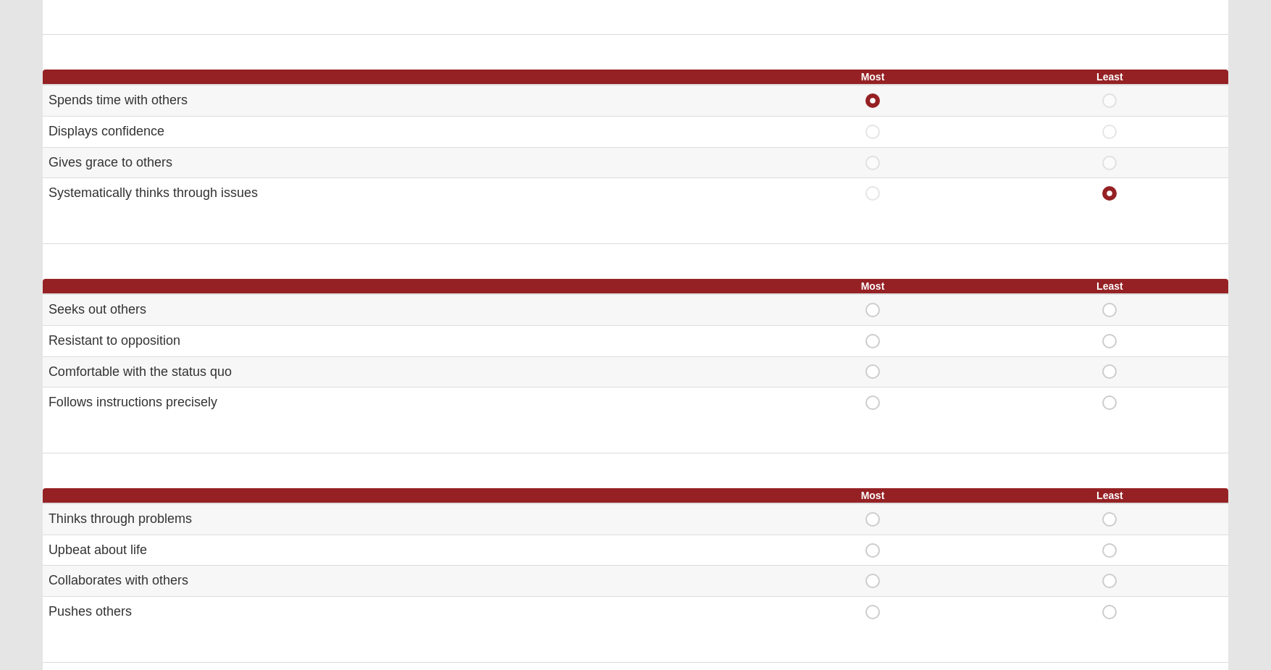
scroll to position [566, 0]
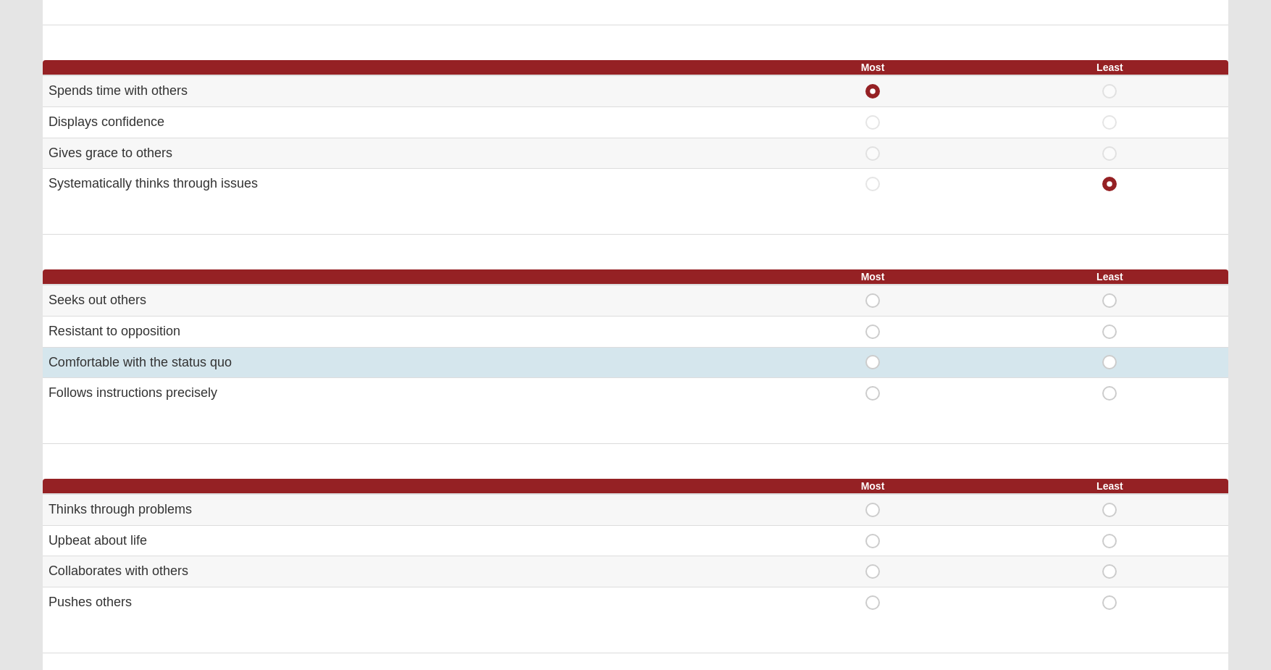
click at [1110, 355] on span "Least" at bounding box center [1110, 355] width 0 height 0
click at [1110, 358] on input "Least" at bounding box center [1114, 362] width 9 height 14
radio input "true"
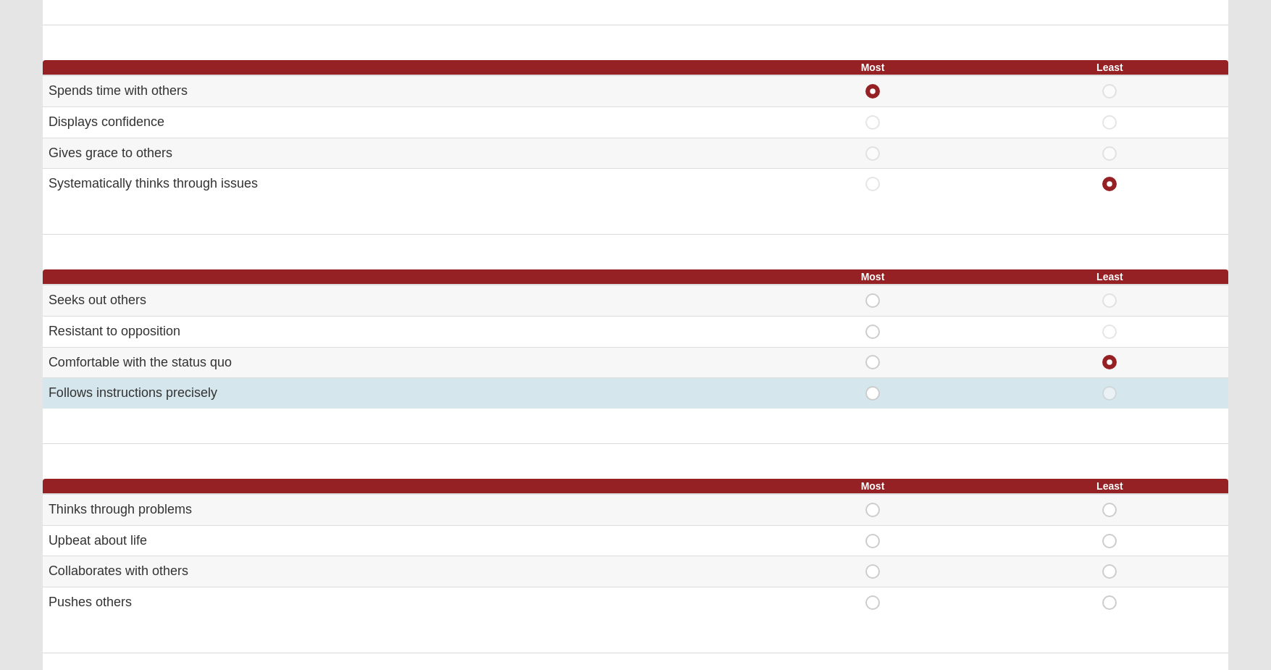
click at [873, 386] on span "Most" at bounding box center [873, 386] width 0 height 0
click at [873, 387] on input "Most" at bounding box center [877, 393] width 9 height 14
radio input "true"
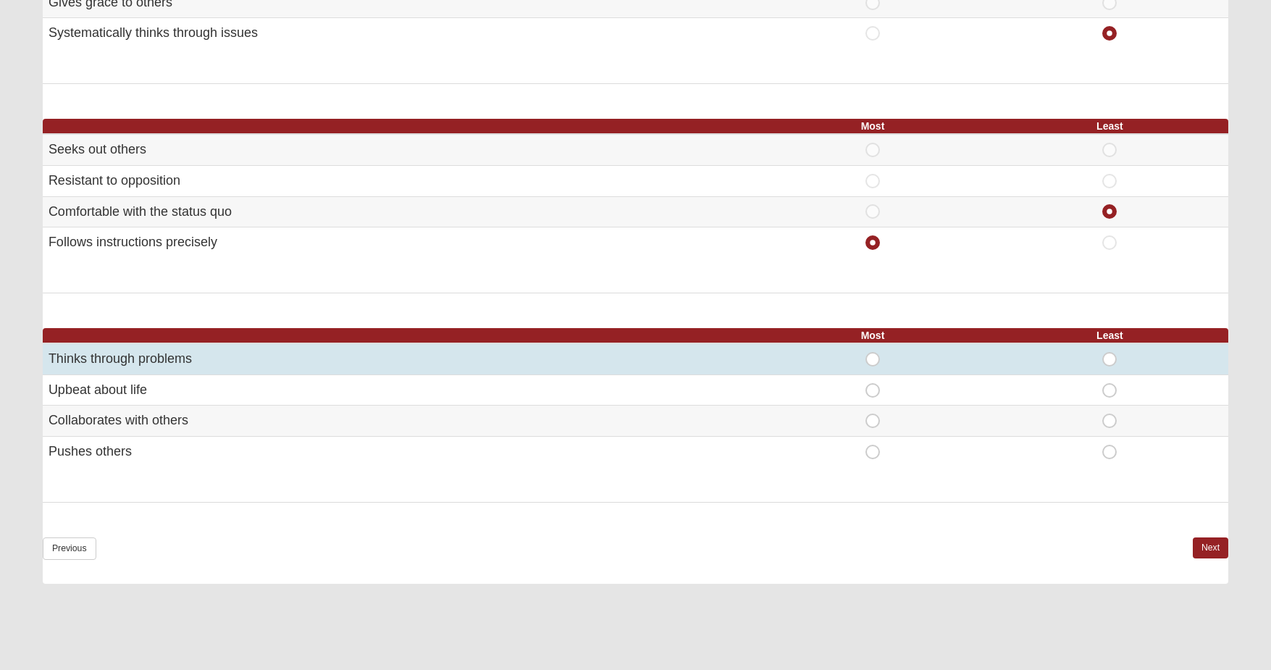
scroll to position [726, 0]
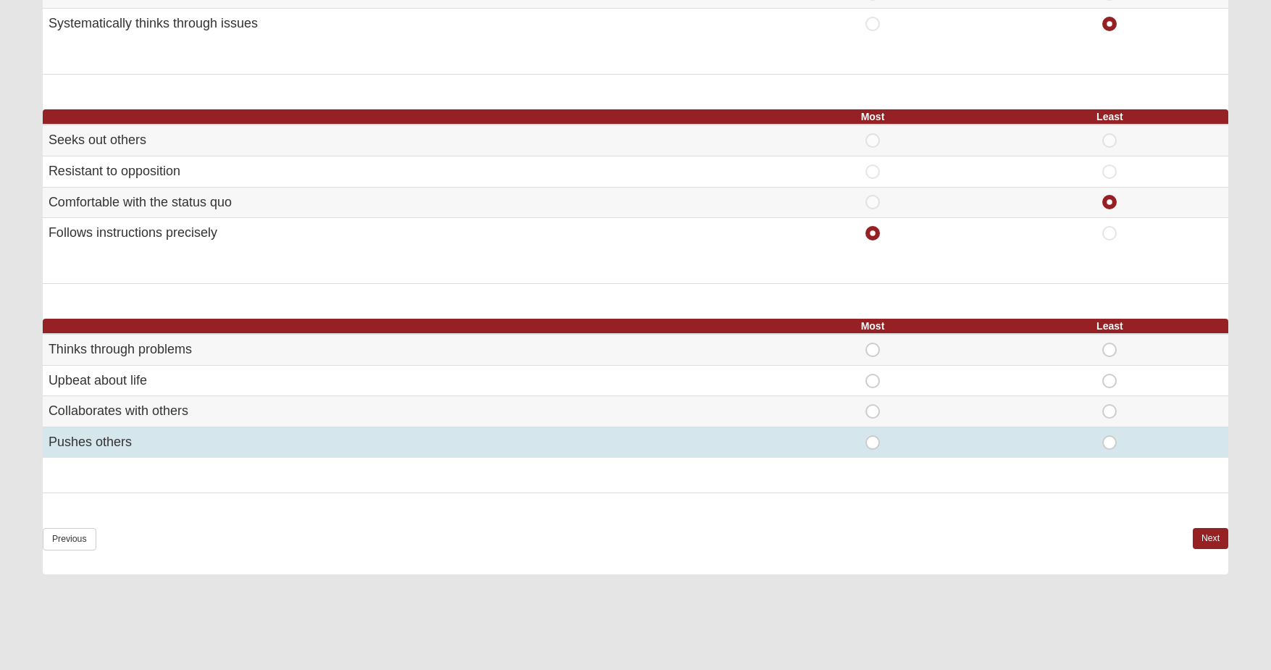
click at [1110, 435] on span "Least" at bounding box center [1110, 435] width 0 height 0
click at [1110, 435] on input "Least" at bounding box center [1114, 442] width 9 height 14
radio input "true"
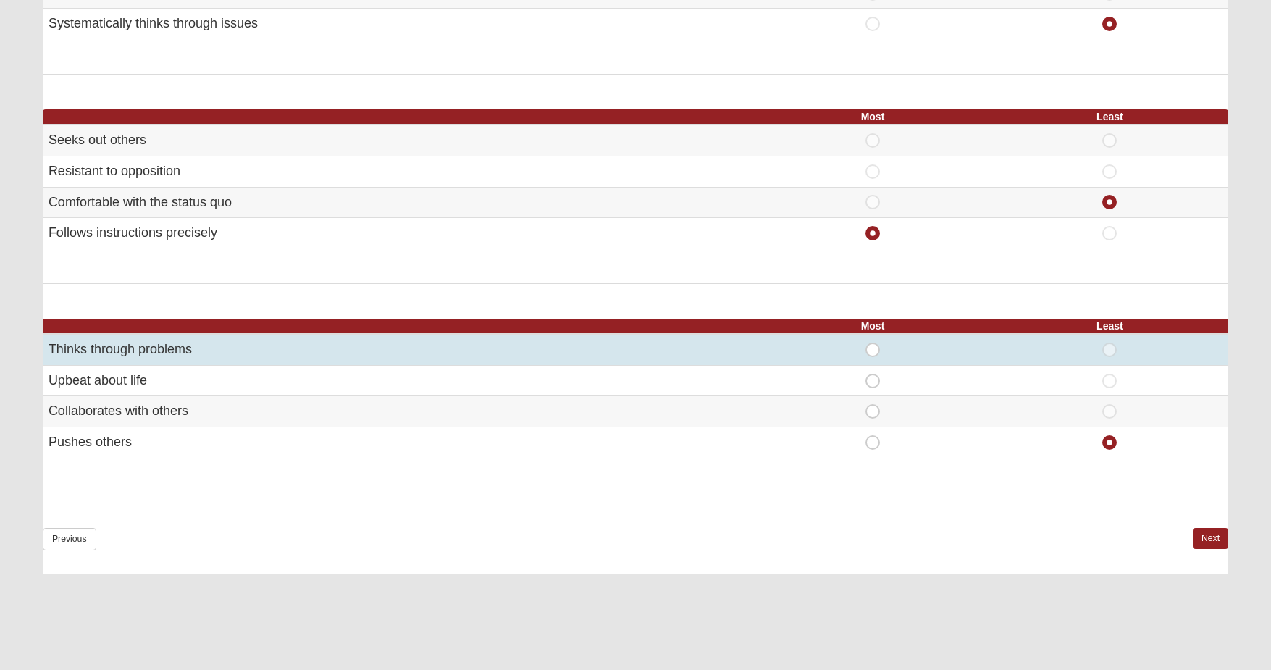
click at [873, 343] on span "Most" at bounding box center [873, 343] width 0 height 0
click at [876, 343] on input "Most" at bounding box center [877, 350] width 9 height 14
radio input "true"
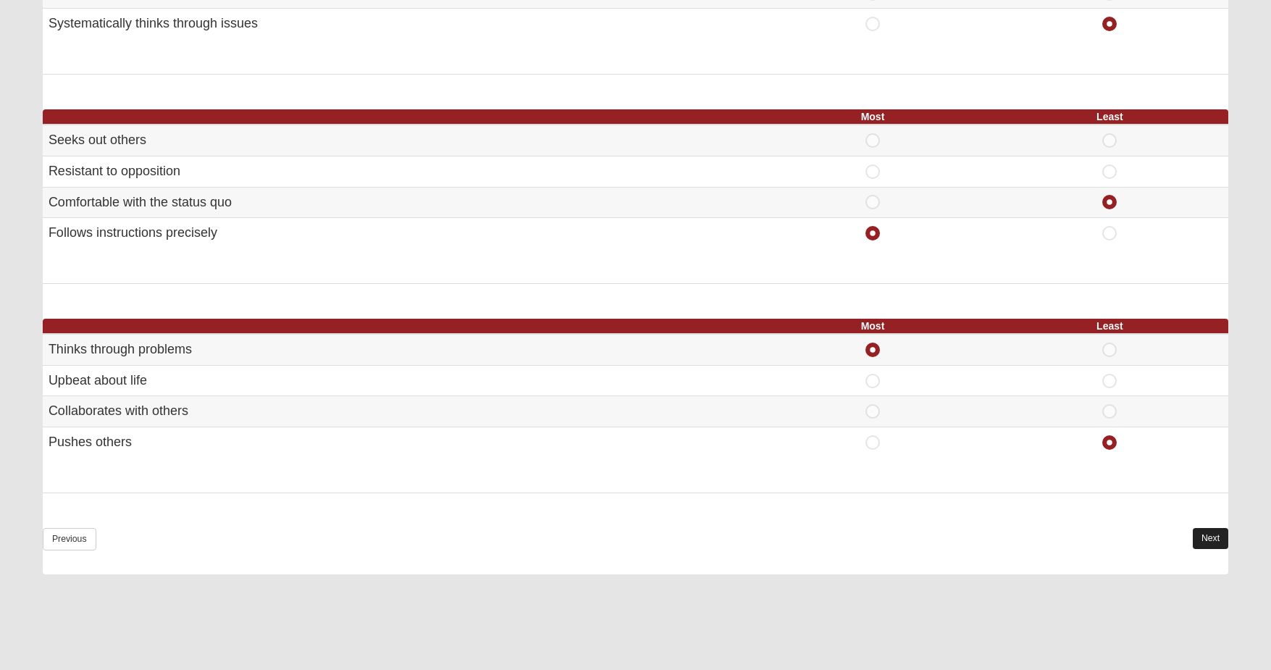
click at [1218, 528] on link "Next" at bounding box center [1210, 538] width 35 height 21
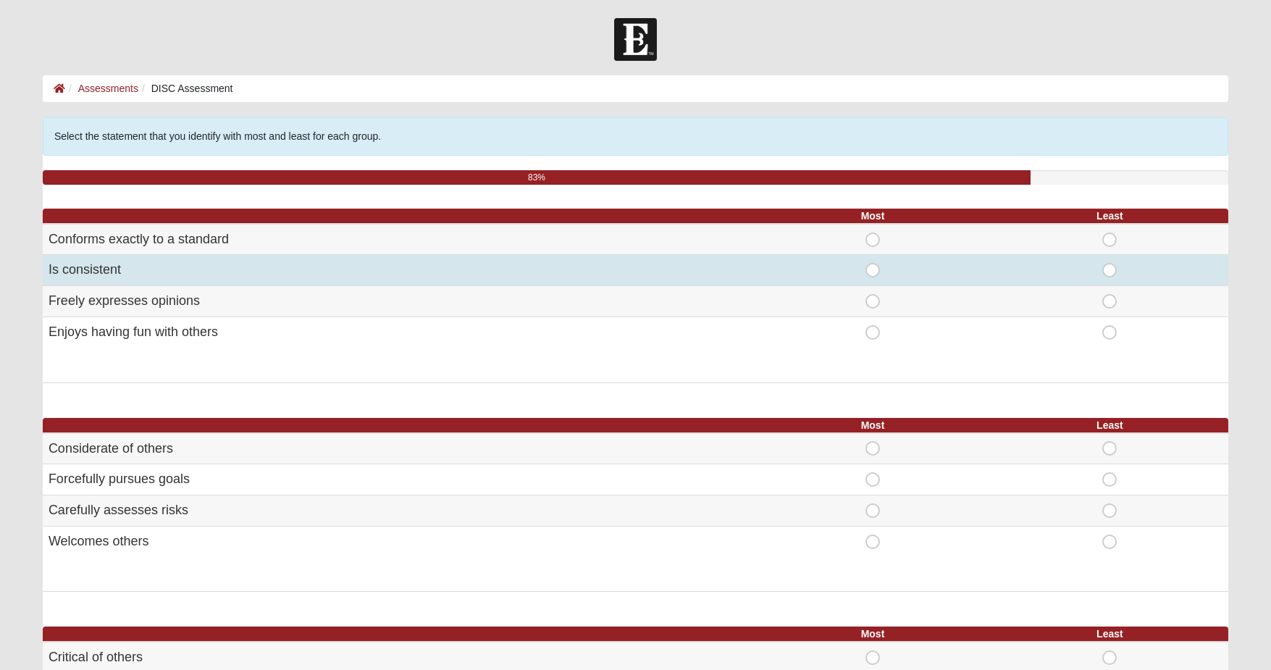
click at [1110, 263] on span "Least" at bounding box center [1110, 263] width 0 height 0
click at [1110, 269] on input "Least" at bounding box center [1114, 270] width 9 height 14
radio input "true"
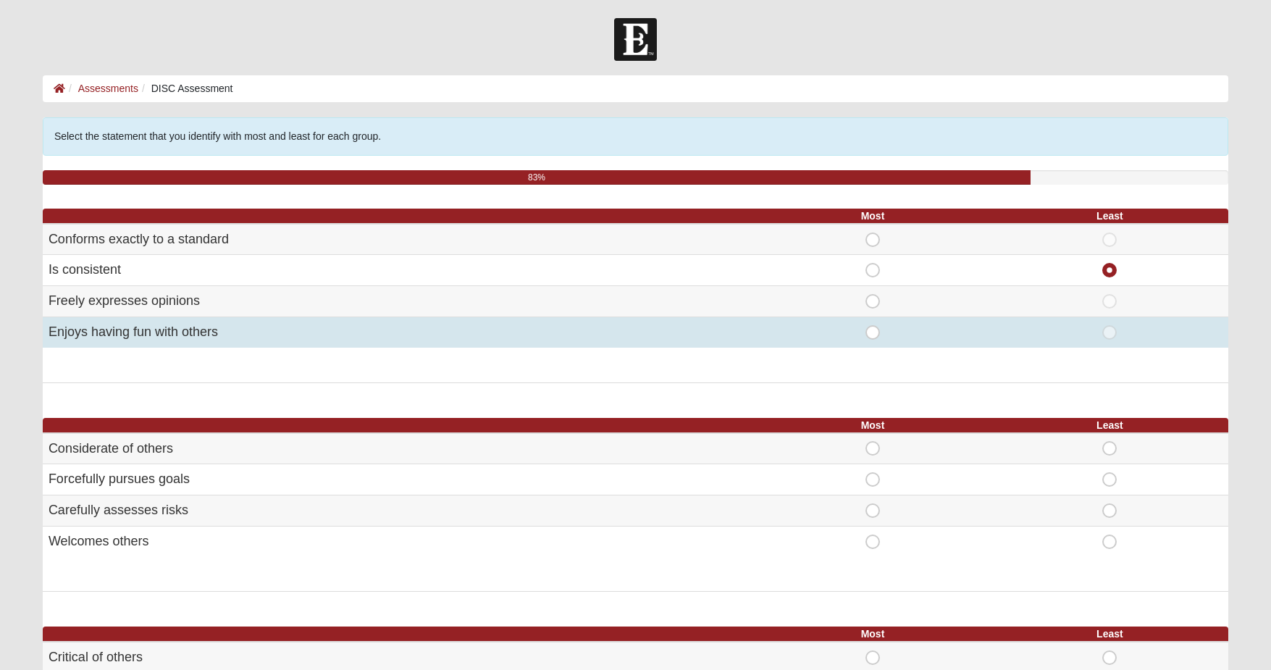
click at [878, 340] on td "Most" at bounding box center [872, 331] width 237 height 30
click at [873, 325] on span "Most" at bounding box center [873, 325] width 0 height 0
click at [875, 335] on input "Most" at bounding box center [877, 332] width 9 height 14
radio input "true"
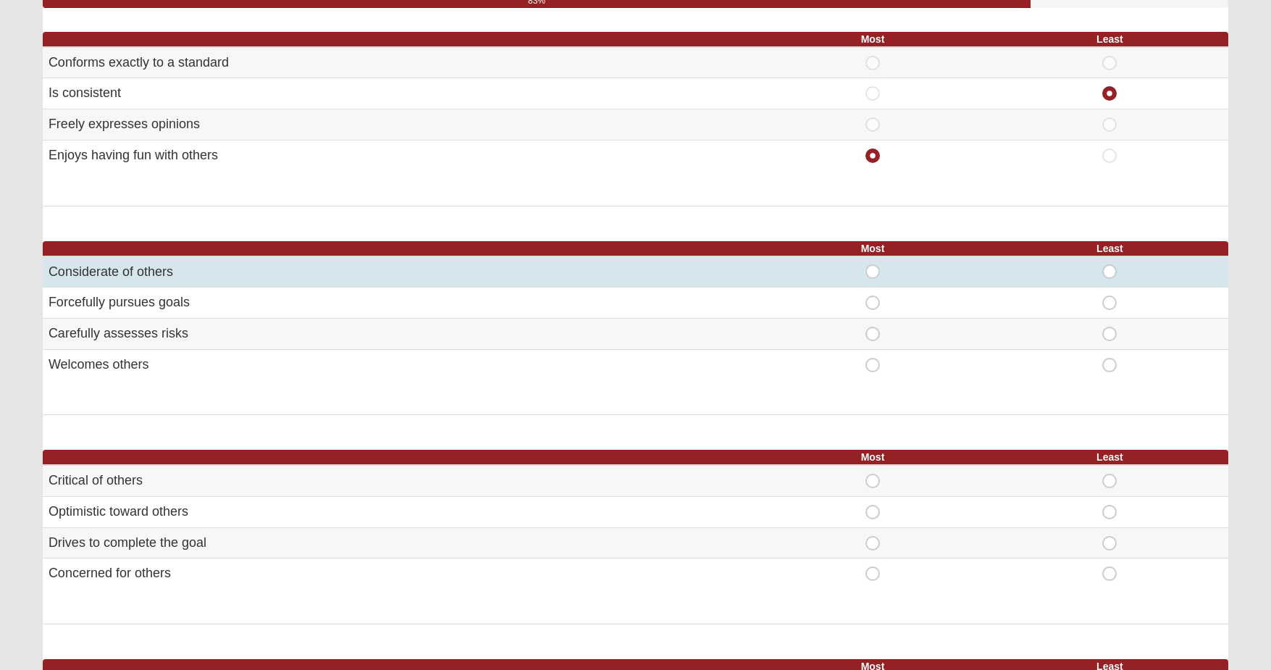
scroll to position [235, 0]
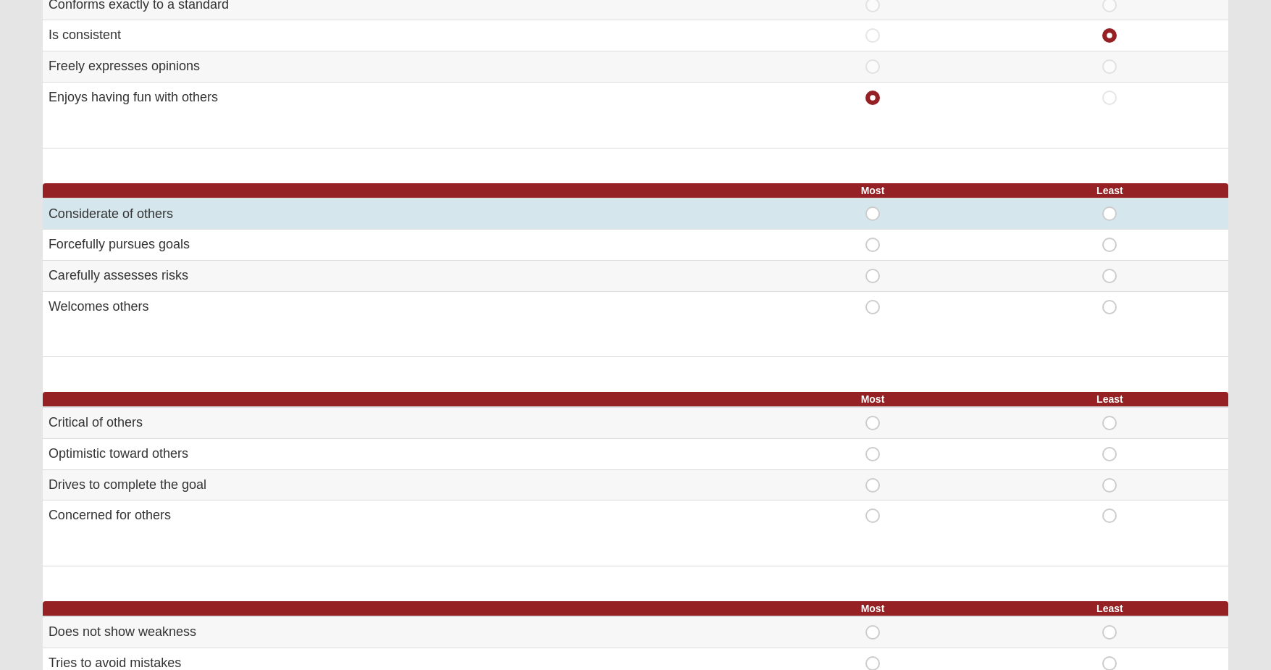
click at [873, 206] on span "Most" at bounding box center [873, 206] width 0 height 0
click at [876, 211] on input "Most" at bounding box center [877, 213] width 9 height 14
radio input "true"
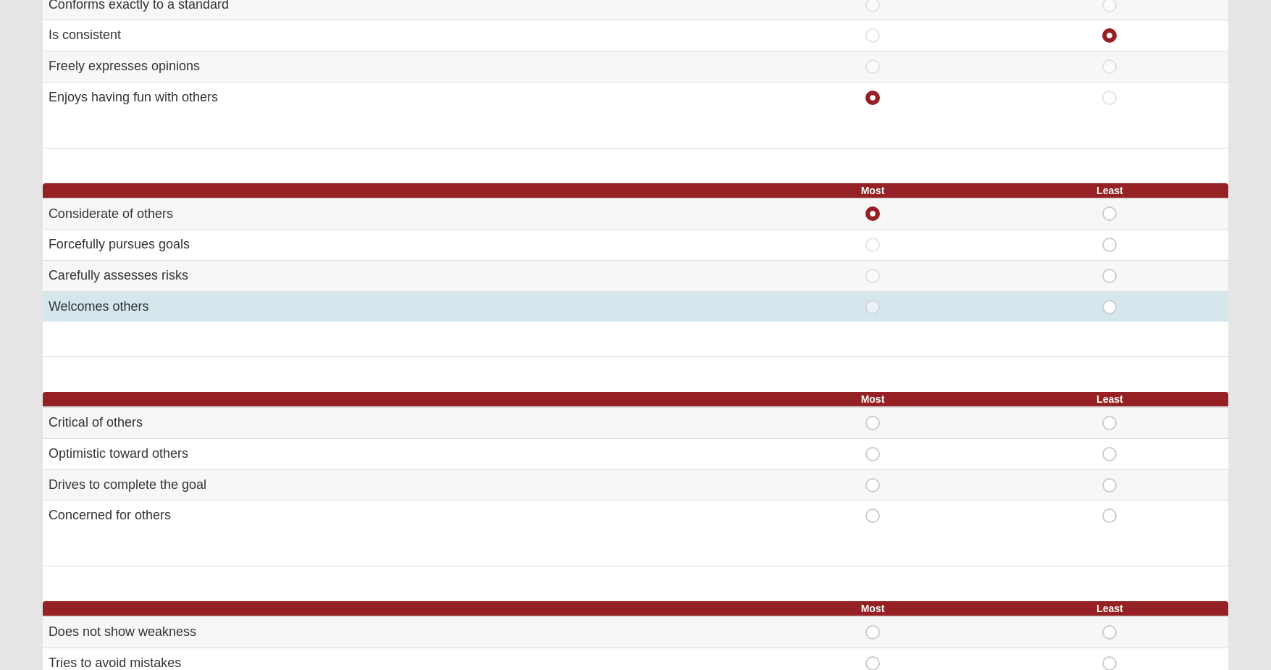
click at [1110, 300] on span "Least" at bounding box center [1110, 300] width 0 height 0
click at [1110, 306] on input "Least" at bounding box center [1114, 307] width 9 height 14
radio input "true"
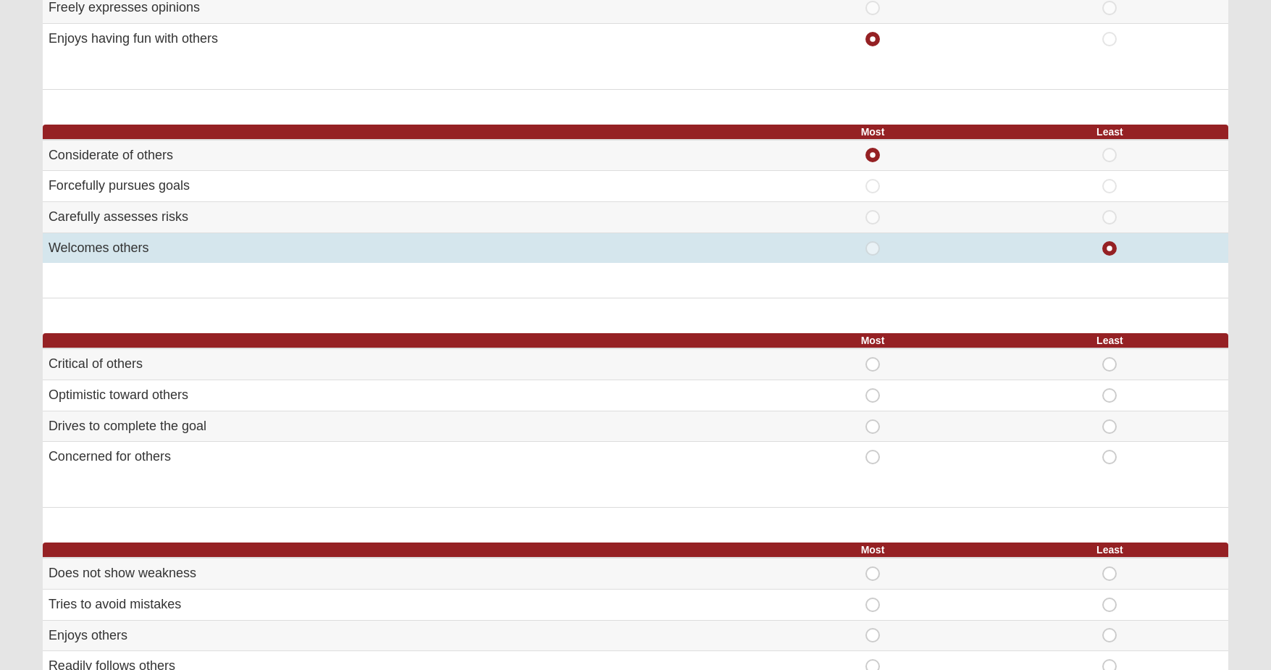
scroll to position [355, 0]
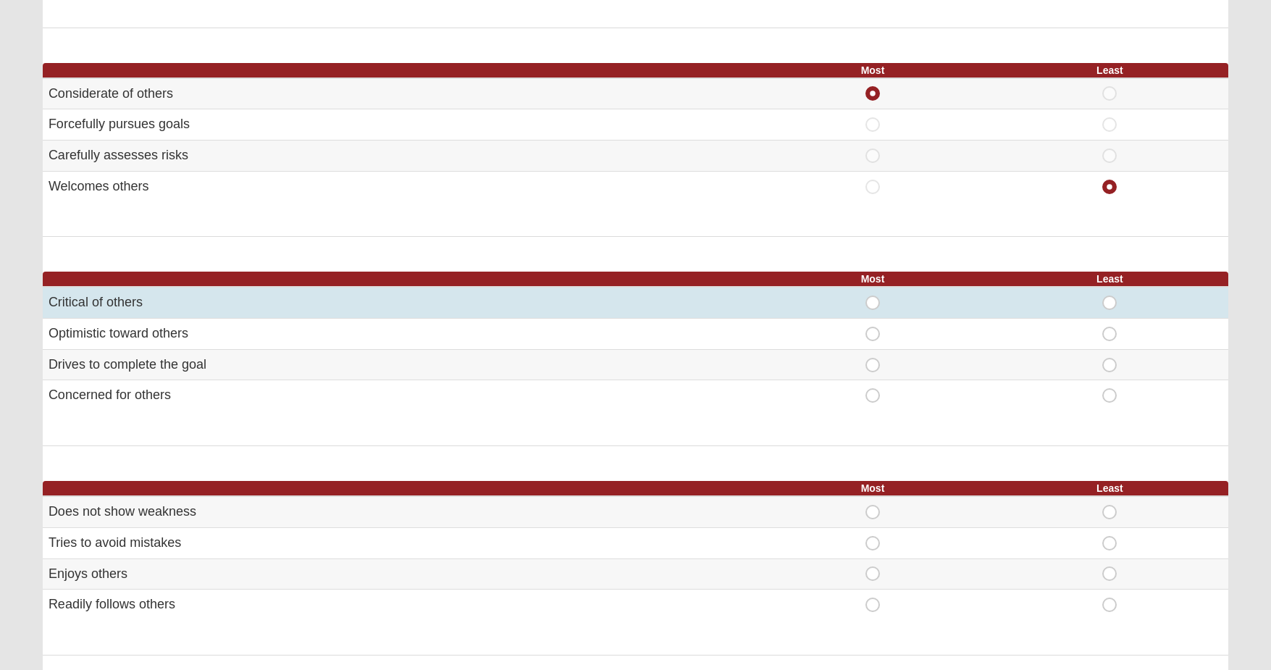
click at [873, 295] on span "Most" at bounding box center [873, 295] width 0 height 0
click at [876, 296] on input "Most" at bounding box center [877, 302] width 9 height 14
radio input "true"
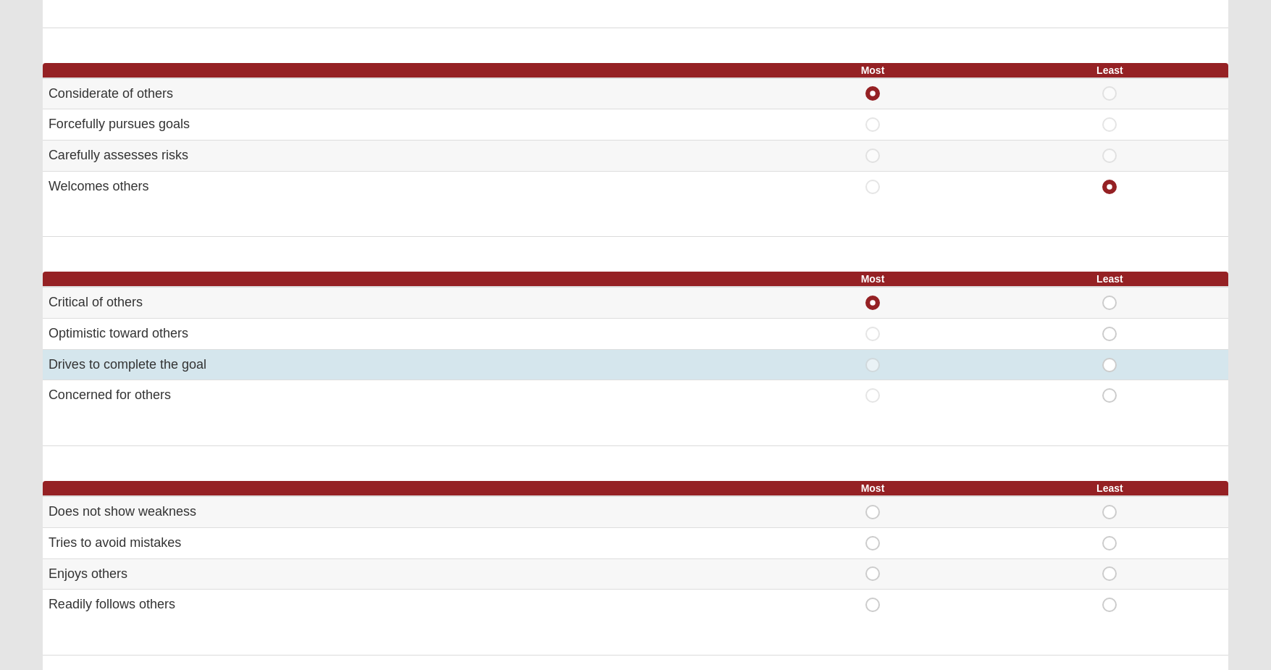
click at [1110, 358] on span "Least" at bounding box center [1110, 358] width 0 height 0
click at [1110, 361] on input "Least" at bounding box center [1114, 365] width 9 height 14
radio input "true"
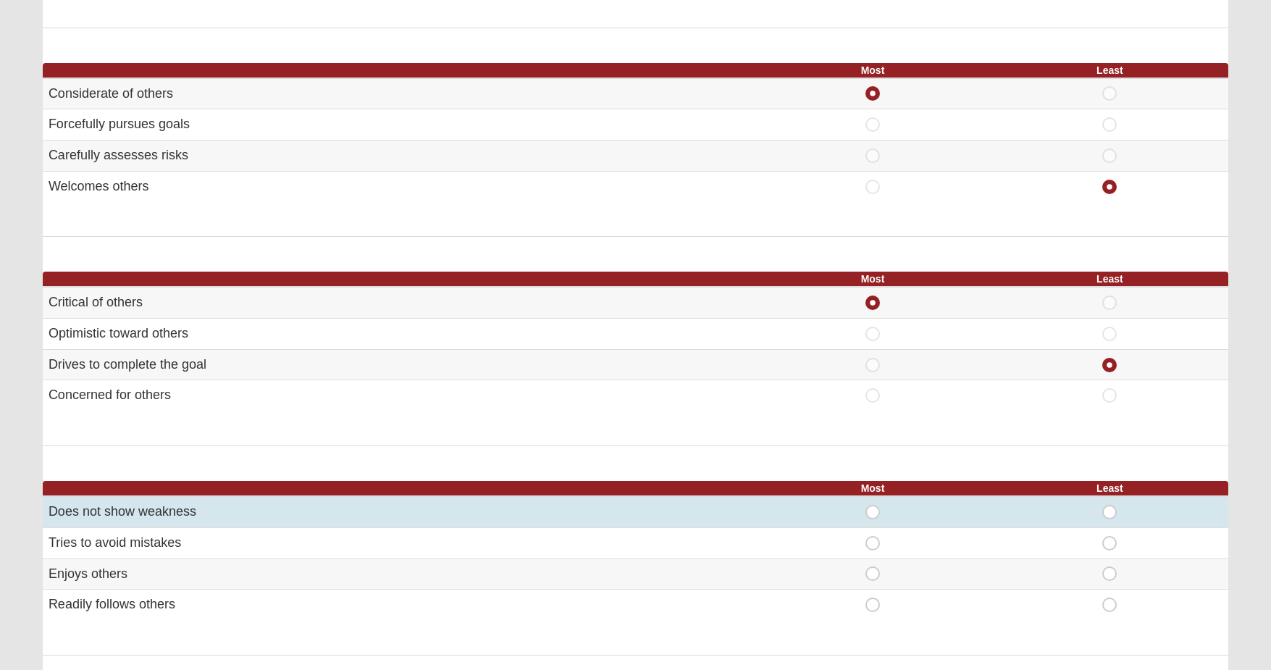
scroll to position [585, 0]
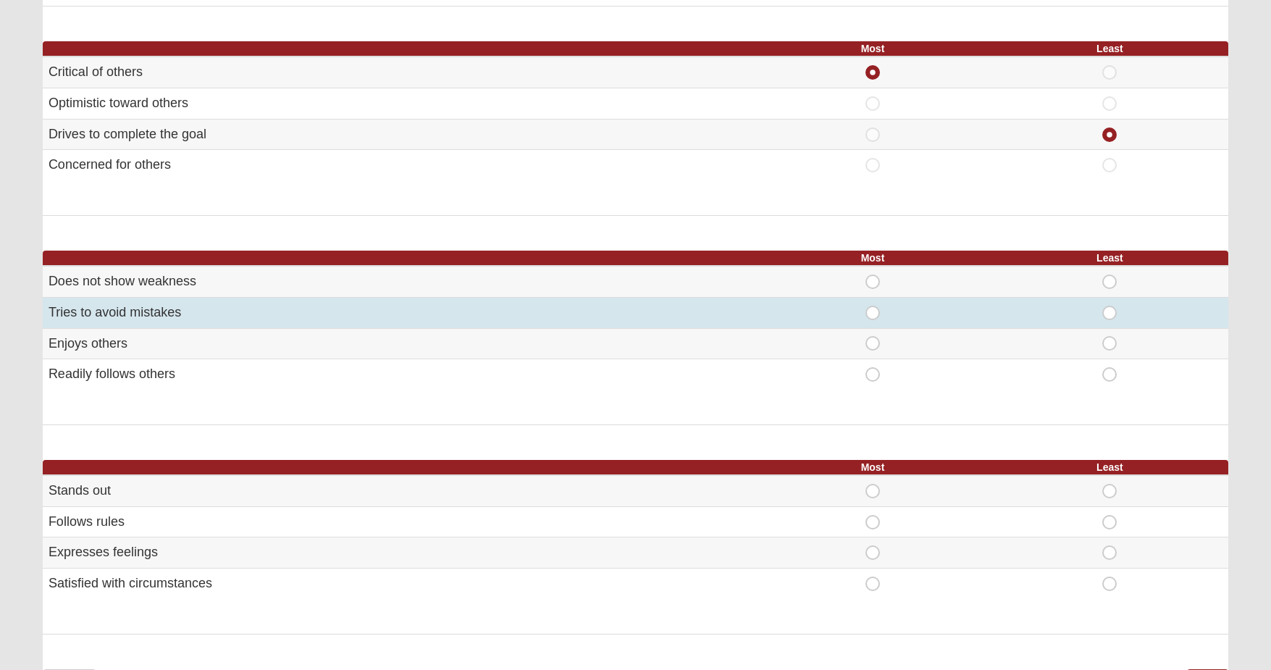
click at [873, 306] on span "Most" at bounding box center [873, 306] width 0 height 0
click at [873, 307] on input "Most" at bounding box center [877, 313] width 9 height 14
radio input "true"
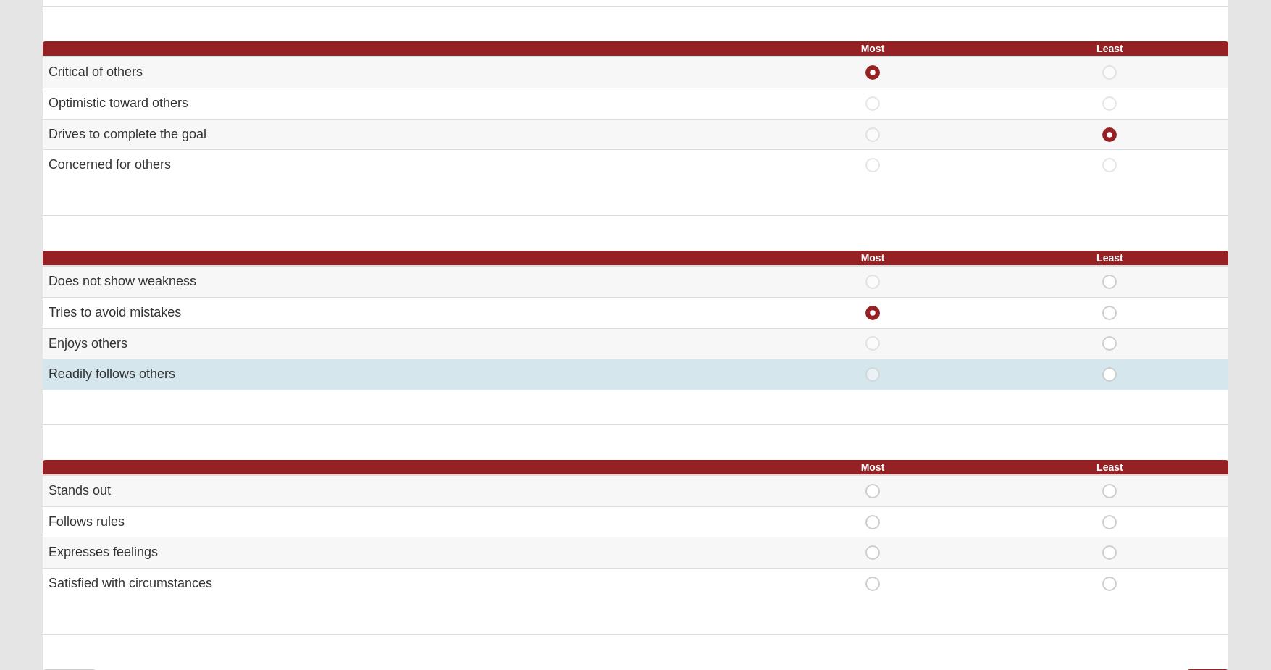
click at [1110, 367] on span "Least" at bounding box center [1110, 367] width 0 height 0
click at [1110, 368] on input "Least" at bounding box center [1114, 374] width 9 height 14
radio input "true"
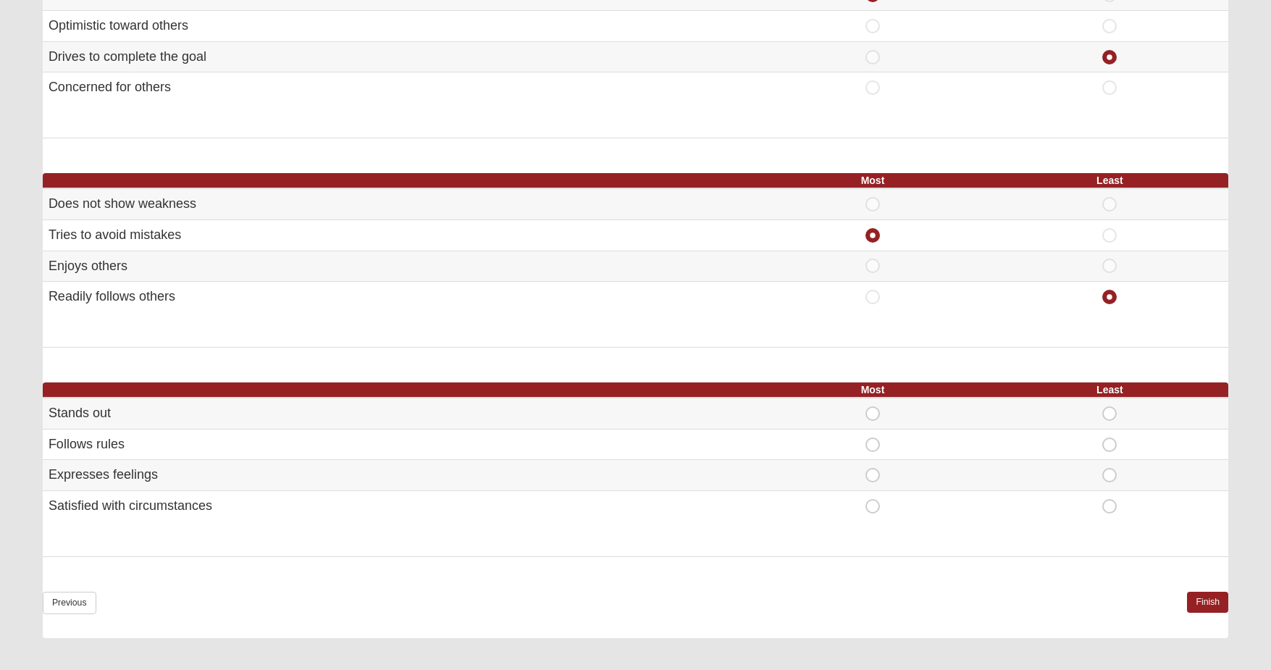
scroll to position [733, 0]
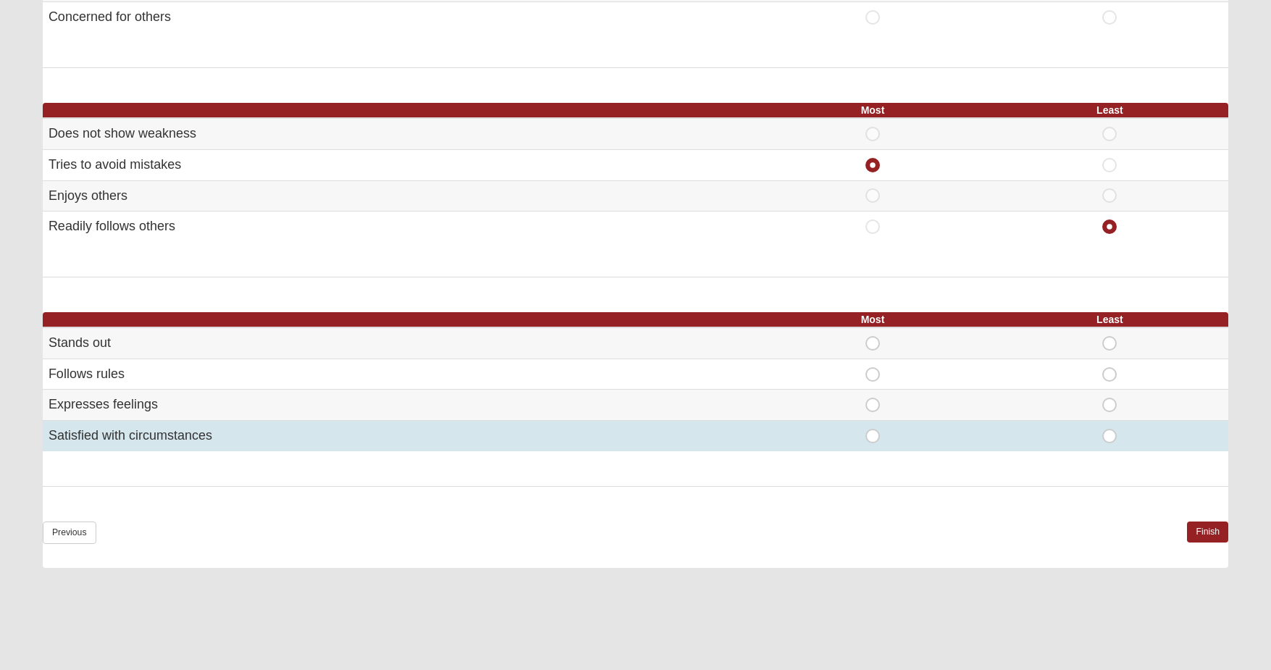
click at [1110, 429] on span "Least" at bounding box center [1110, 429] width 0 height 0
click at [1112, 429] on input "Least" at bounding box center [1114, 436] width 9 height 14
radio input "true"
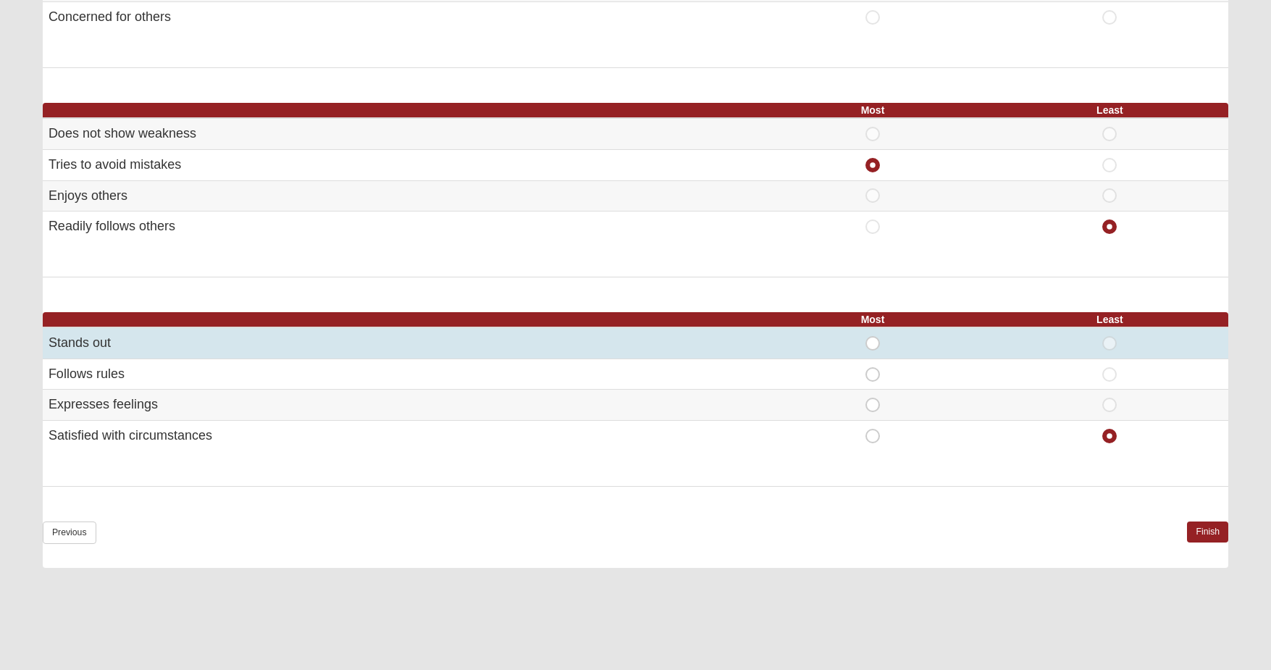
click at [873, 336] on span "Most" at bounding box center [873, 336] width 0 height 0
click at [873, 336] on input "Most" at bounding box center [877, 343] width 9 height 14
radio input "true"
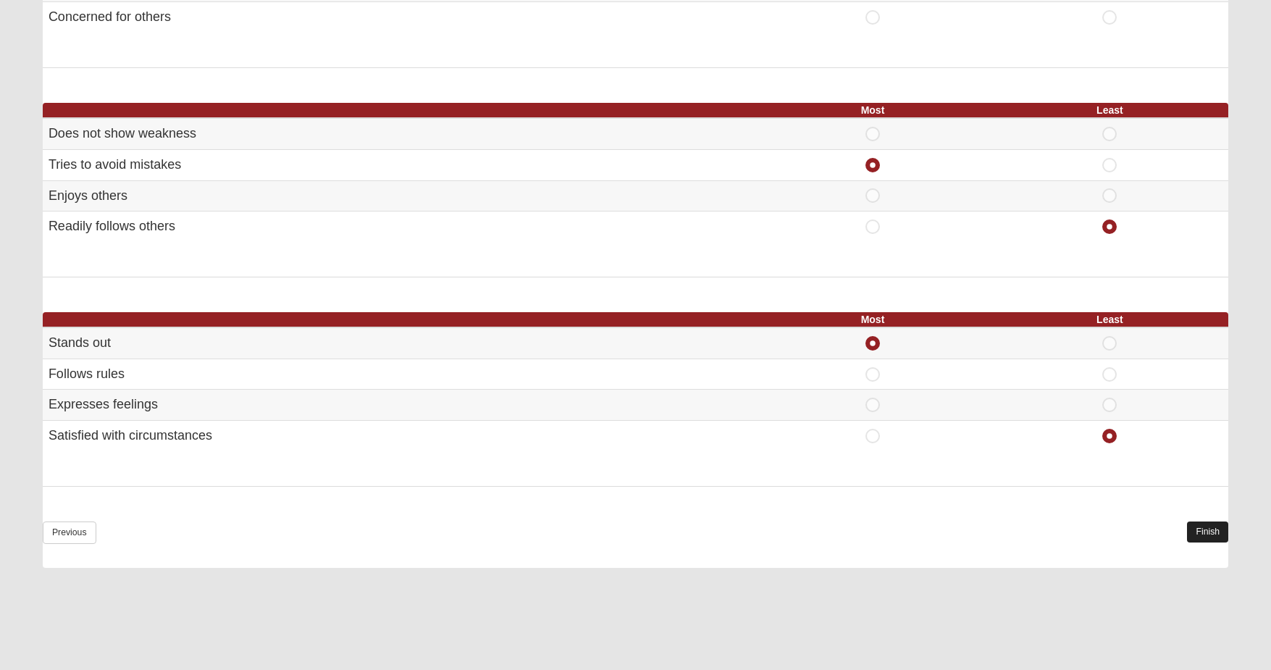
click at [1196, 521] on link "Finish" at bounding box center [1207, 531] width 41 height 21
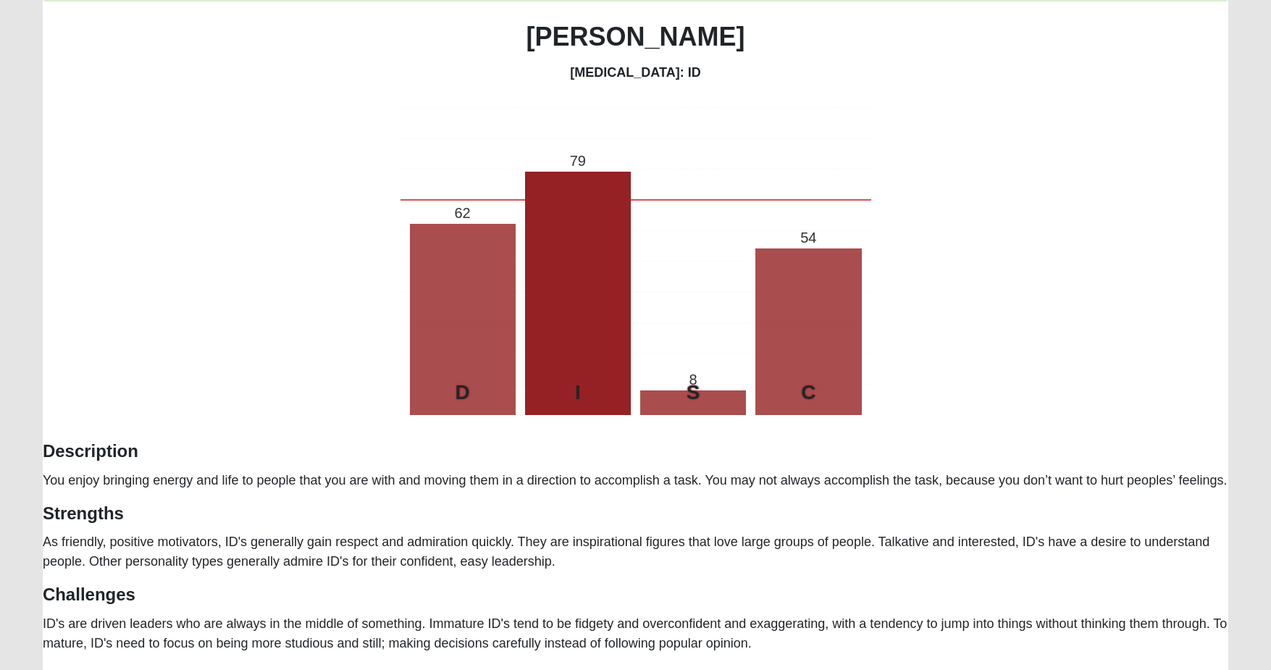
scroll to position [173, 0]
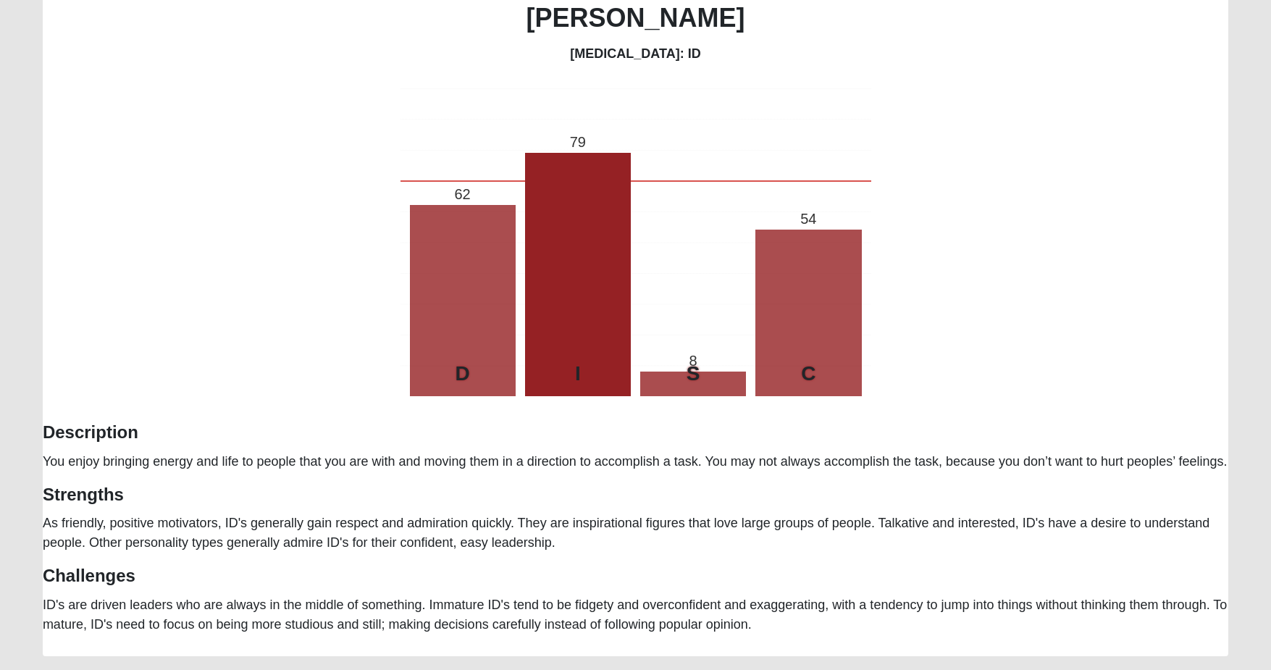
click at [1126, 543] on div "Tip! Consider printing this page out for future reference. John Alters Personal…" at bounding box center [636, 289] width 1186 height 690
click at [786, 547] on div "Tip! Consider printing this page out for future reference. John Alters Personal…" at bounding box center [636, 289] width 1186 height 690
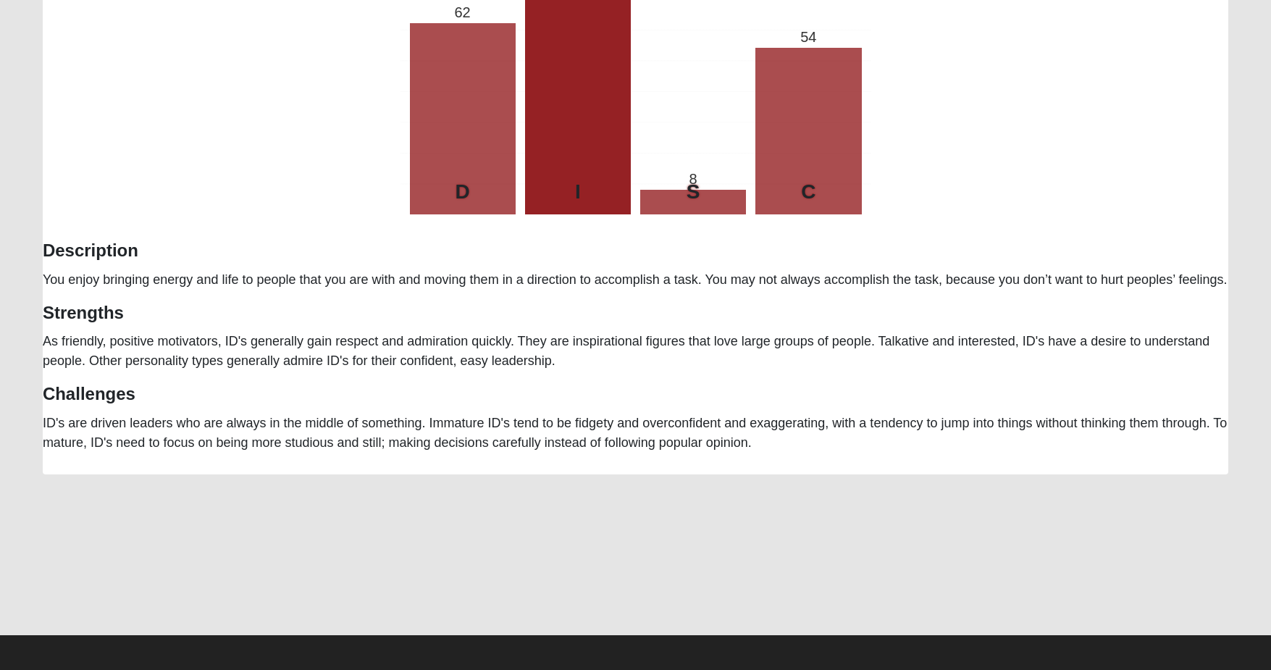
scroll to position [0, 0]
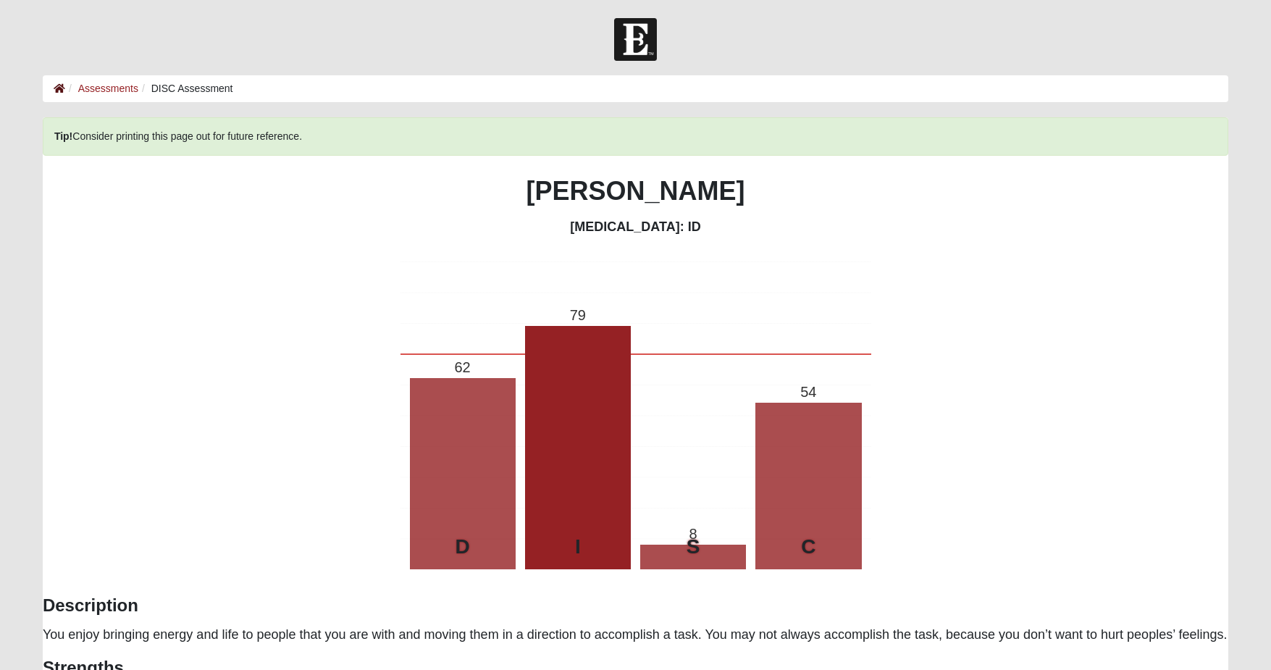
click at [63, 89] on icon at bounding box center [60, 88] width 12 height 10
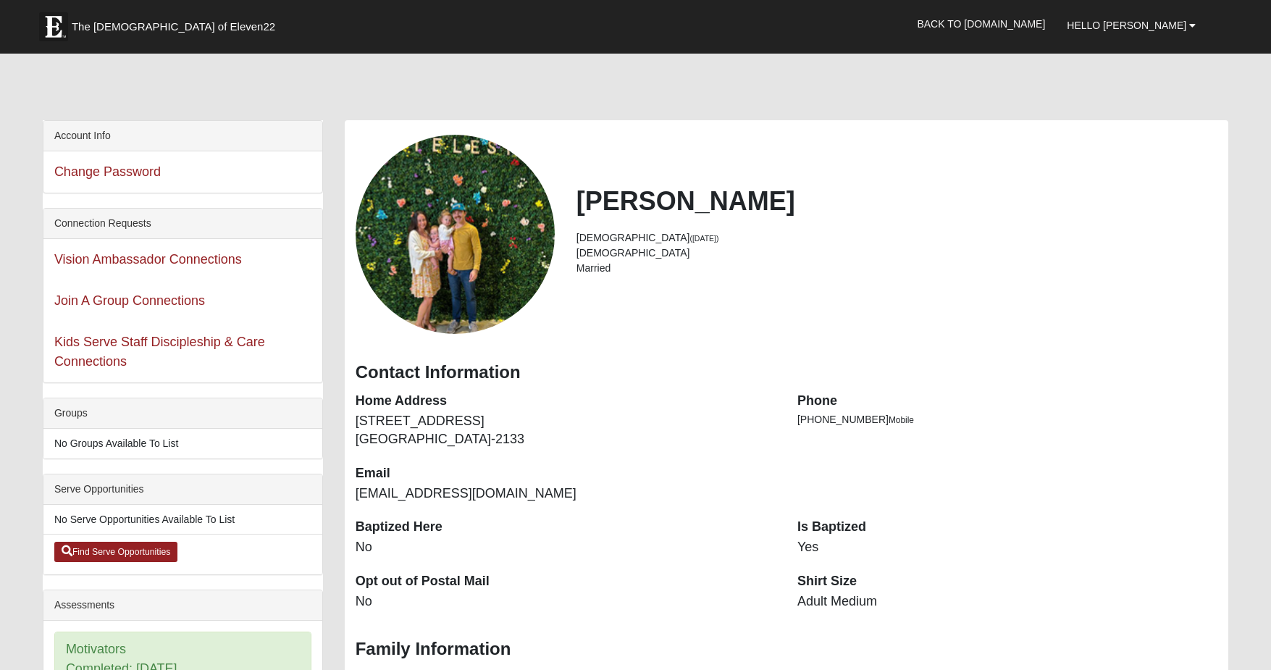
scroll to position [287, 0]
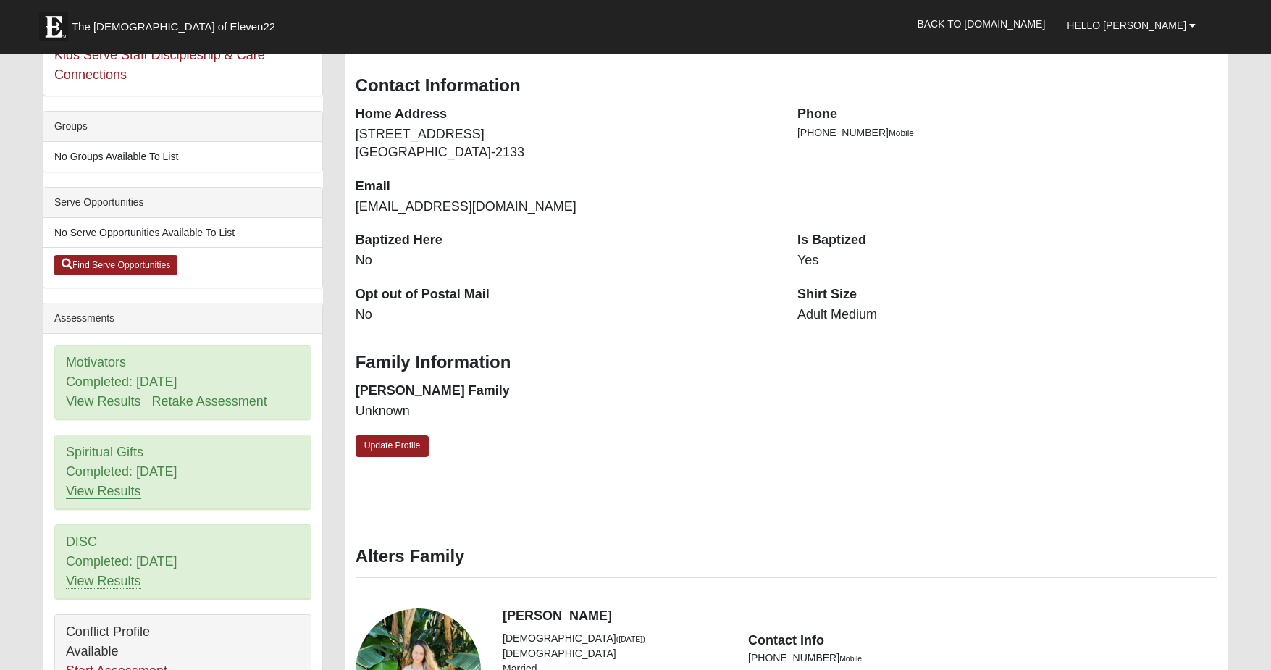
click at [104, 494] on link "View Results" at bounding box center [103, 491] width 75 height 15
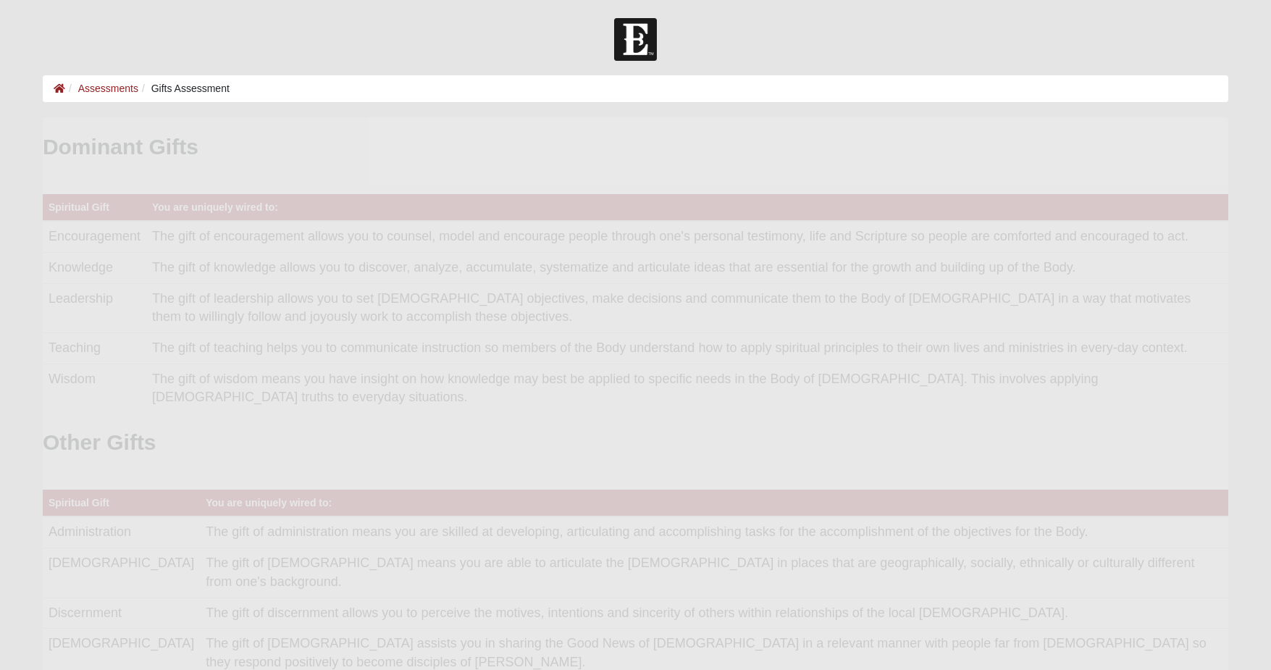
scroll to position [290, 1163]
